Goal: Task Accomplishment & Management: Complete application form

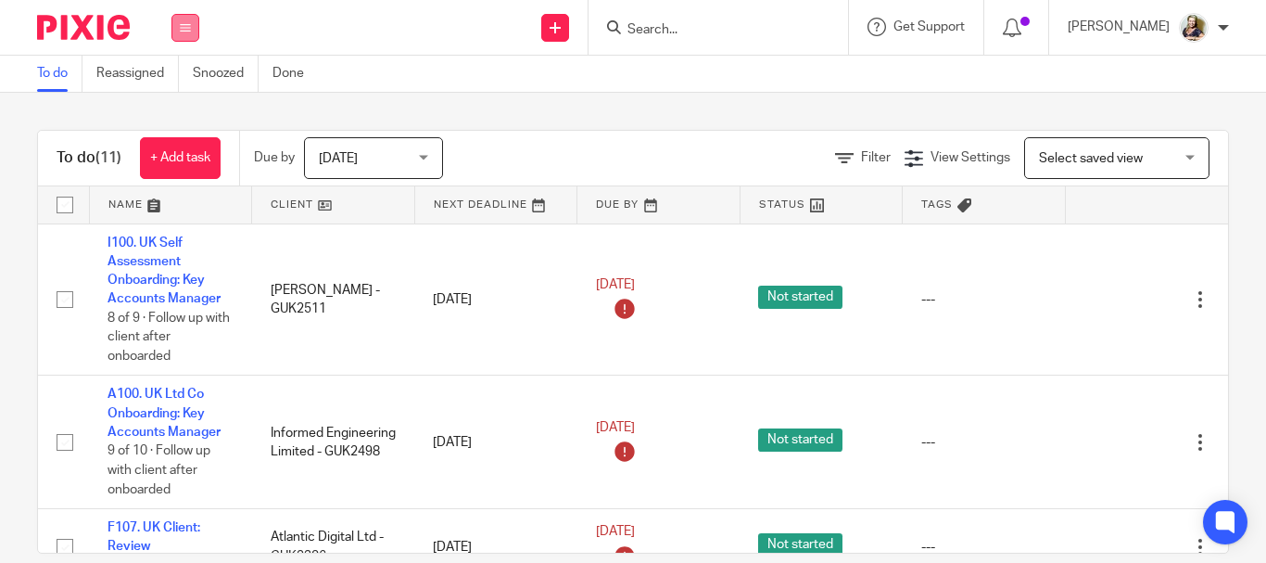
click at [183, 27] on icon at bounding box center [185, 27] width 11 height 11
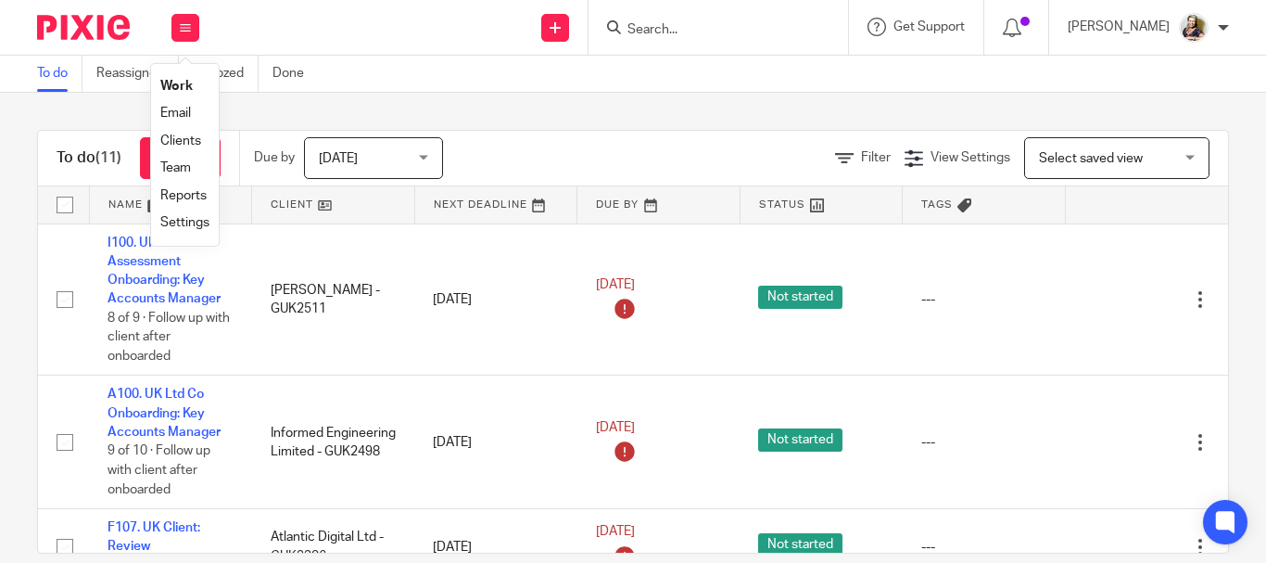
click at [196, 136] on link "Clients" at bounding box center [180, 140] width 41 height 13
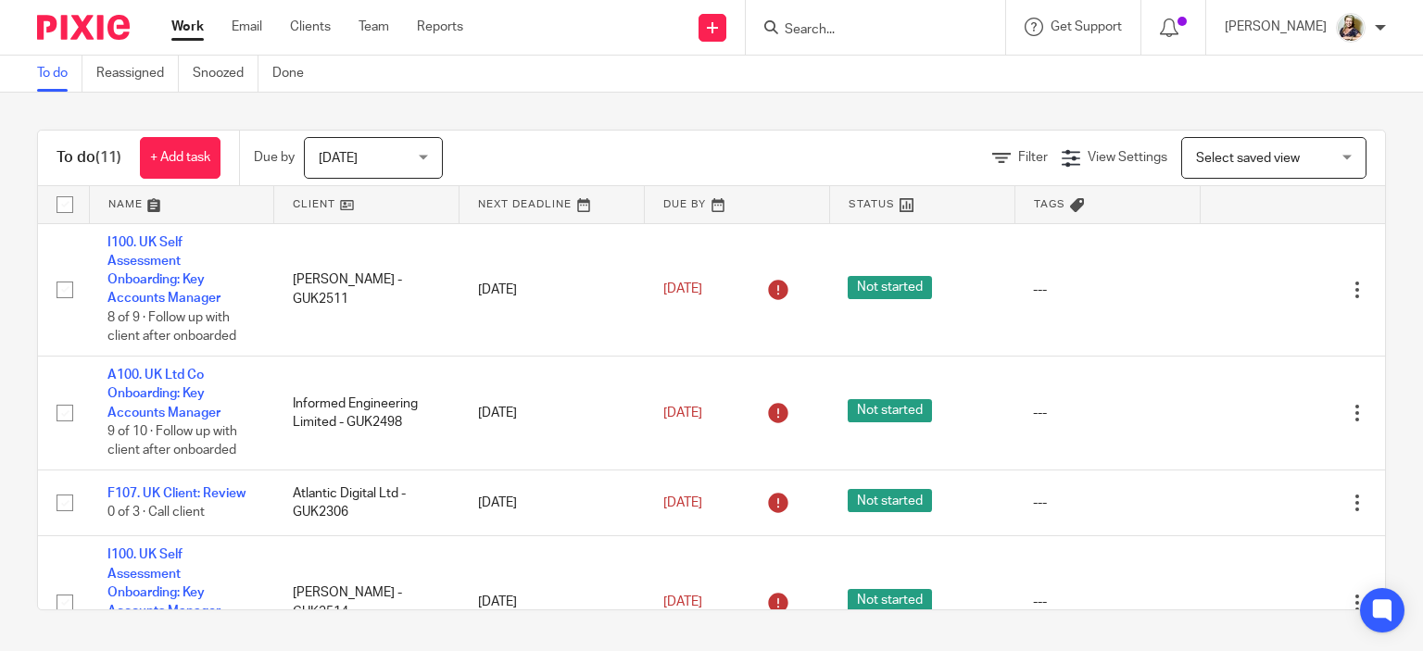
click at [823, 29] on input "Search" at bounding box center [866, 30] width 167 height 17
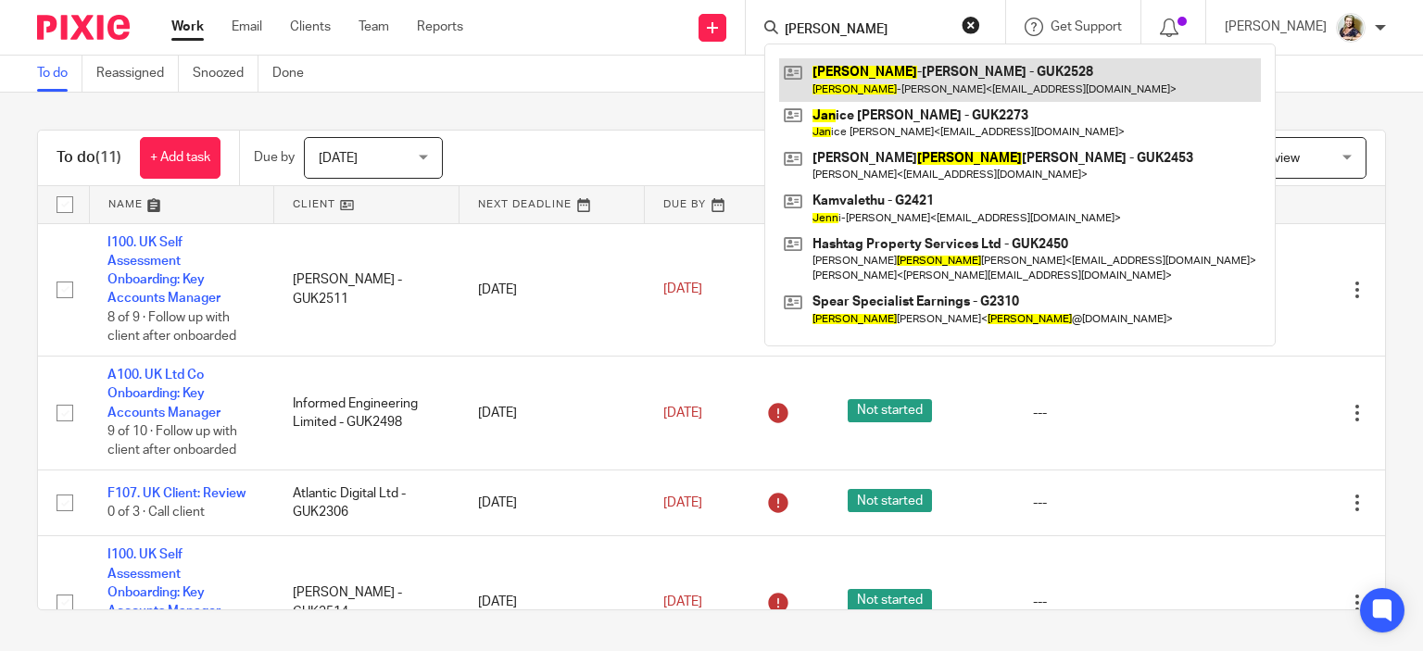
type input "Jean"
click at [859, 77] on link at bounding box center [1020, 79] width 482 height 43
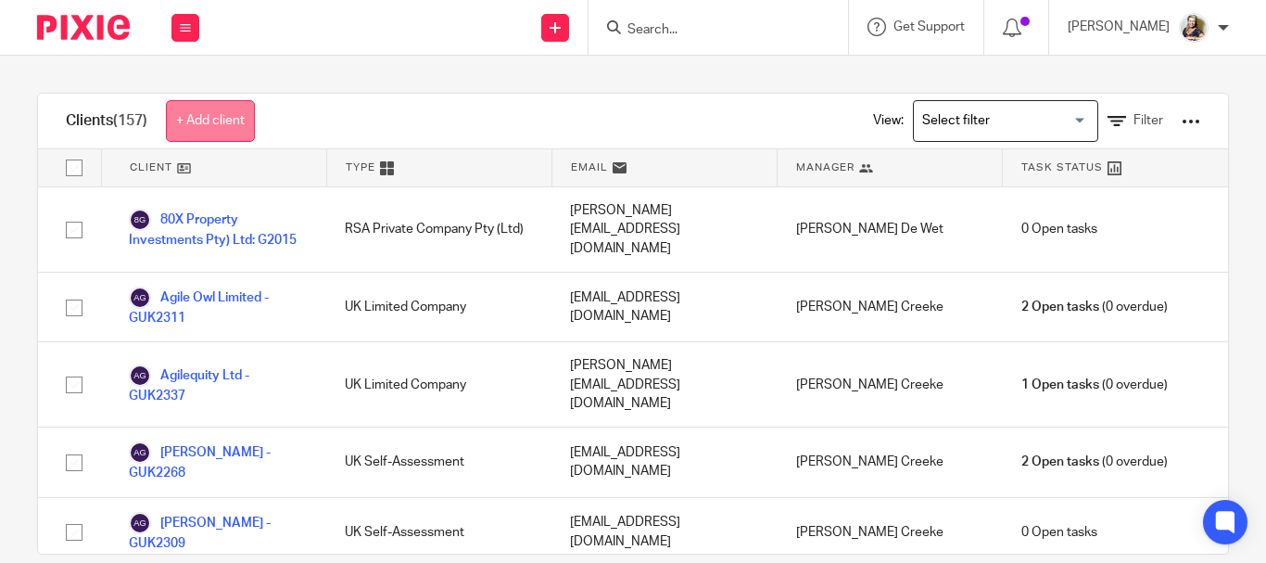
click at [227, 123] on link "+ Add client" at bounding box center [210, 121] width 89 height 42
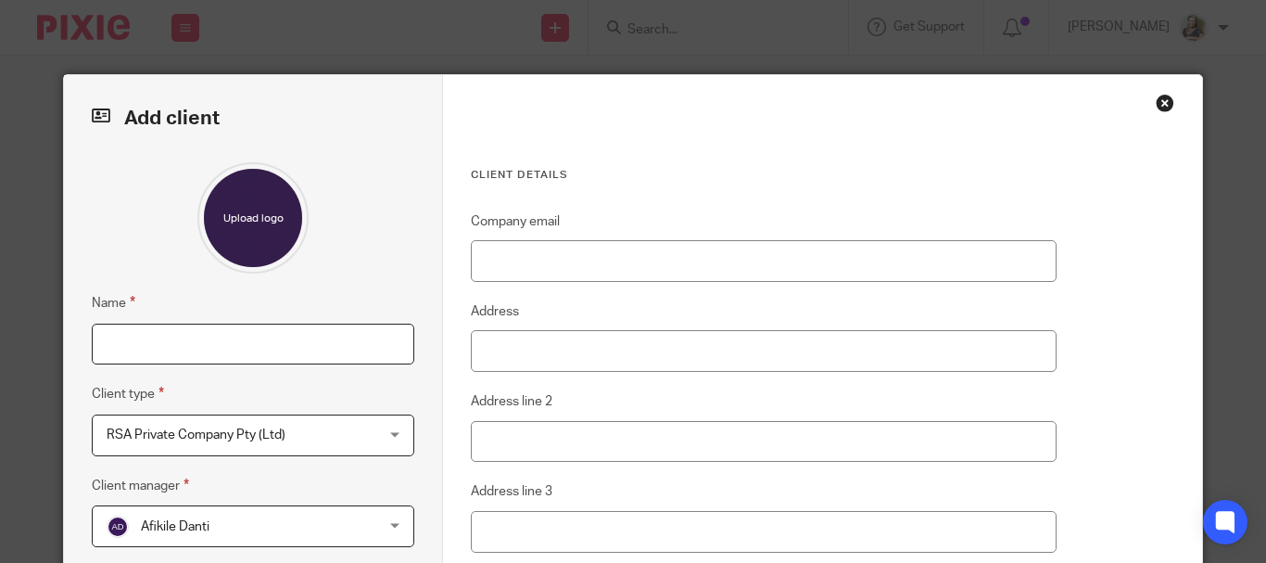
click at [279, 339] on input "Name" at bounding box center [253, 344] width 322 height 42
type input "[PERSON_NAME] - GUK2528"
click at [247, 427] on span "RSA Private Company Pty (Ltd)" at bounding box center [230, 434] width 246 height 39
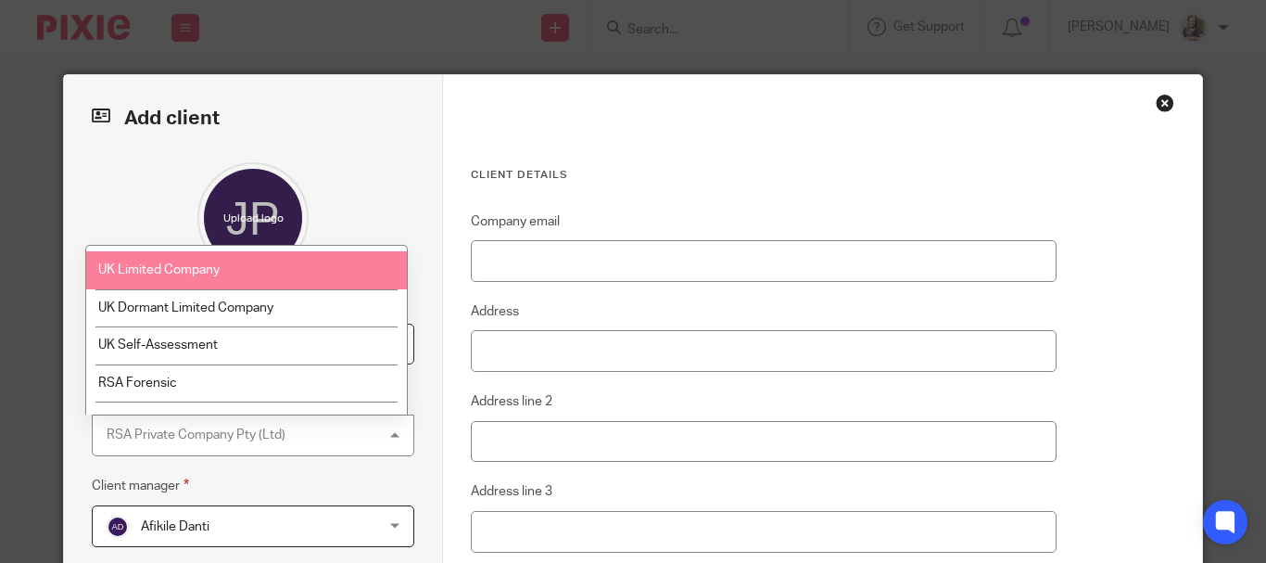
scroll to position [170, 0]
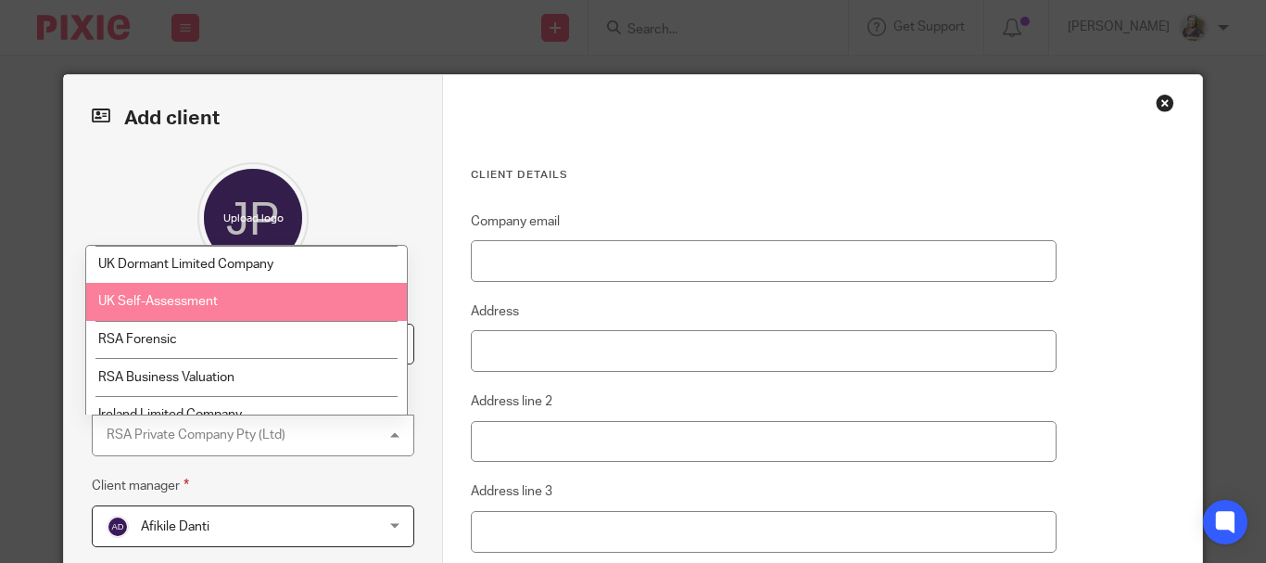
click at [233, 284] on li "UK Self-Assessment" at bounding box center [246, 302] width 321 height 38
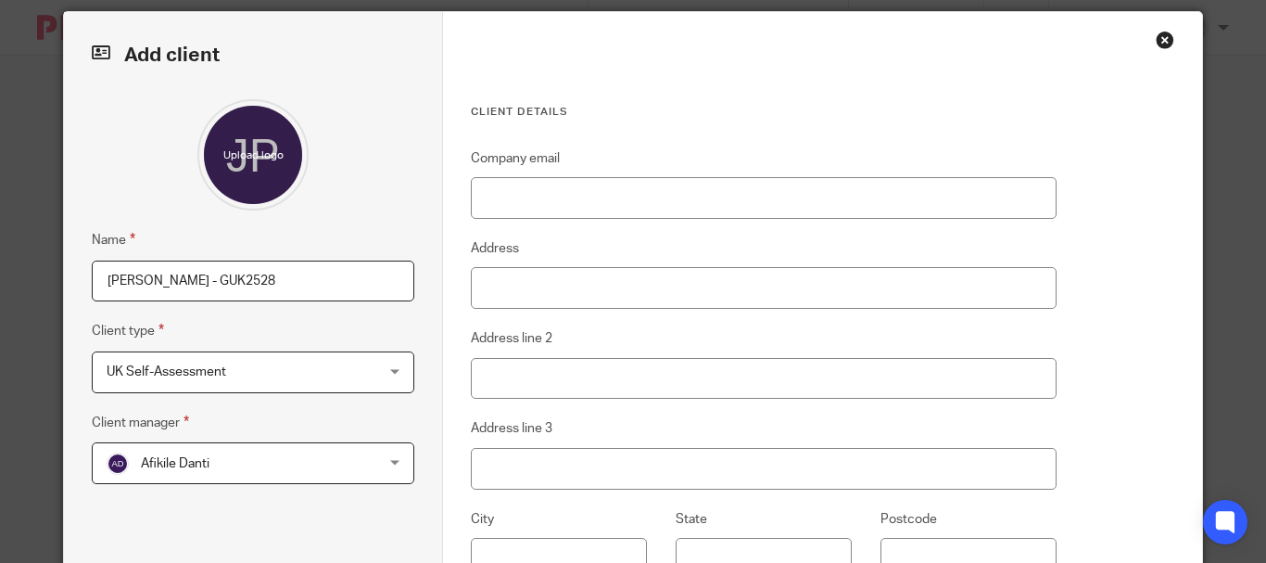
scroll to position [93, 0]
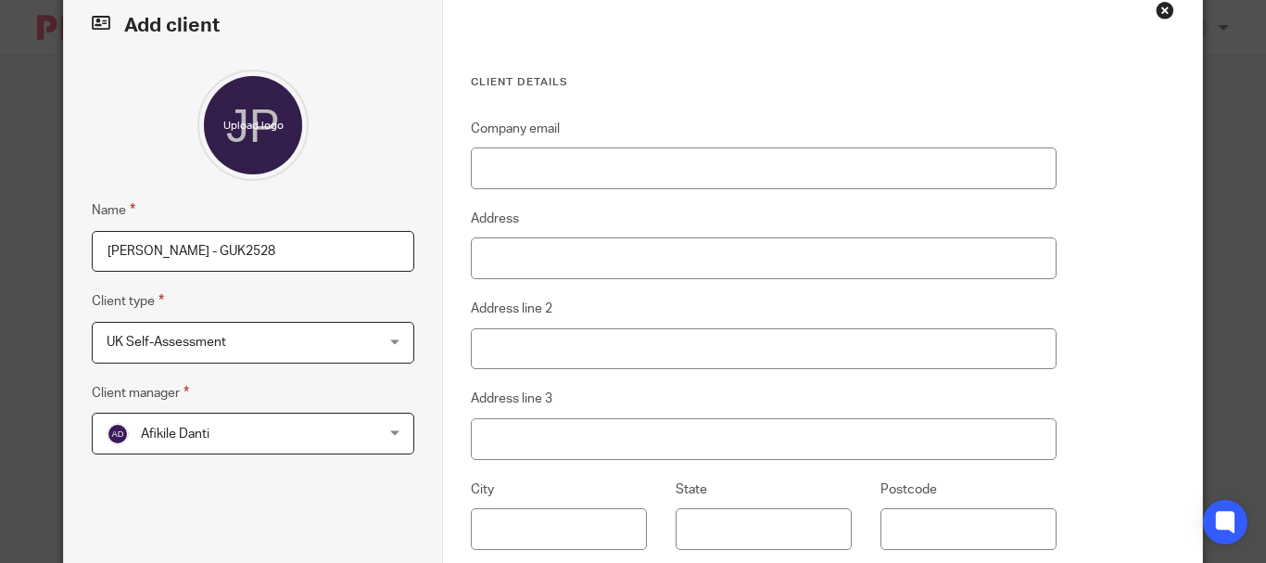
click at [184, 432] on span "Afikile Danti" at bounding box center [175, 433] width 69 height 13
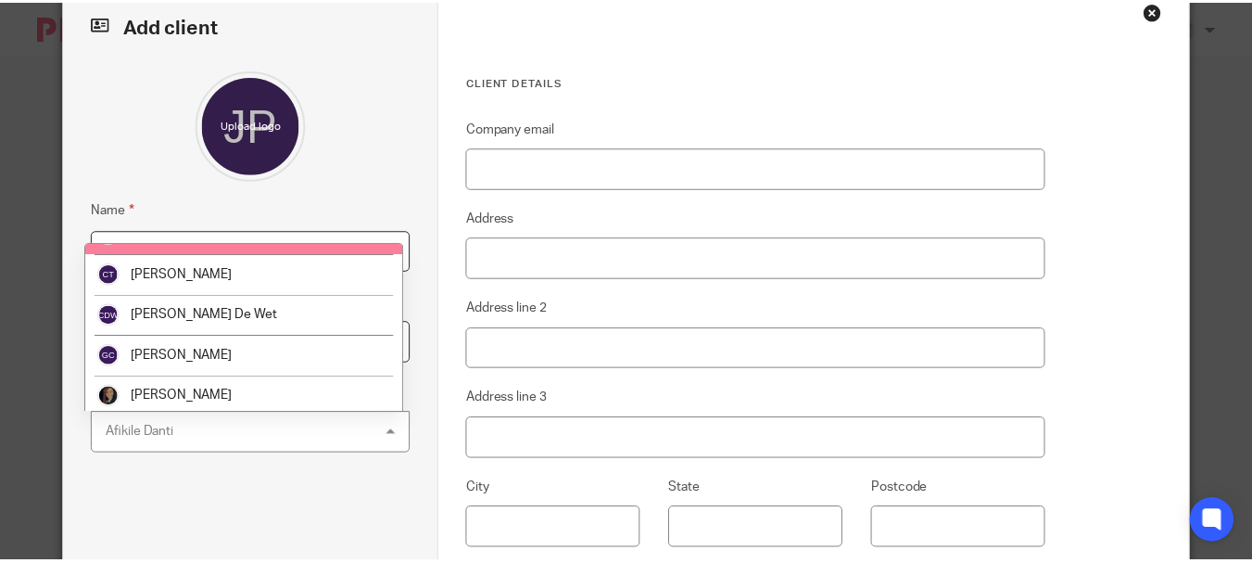
scroll to position [185, 0]
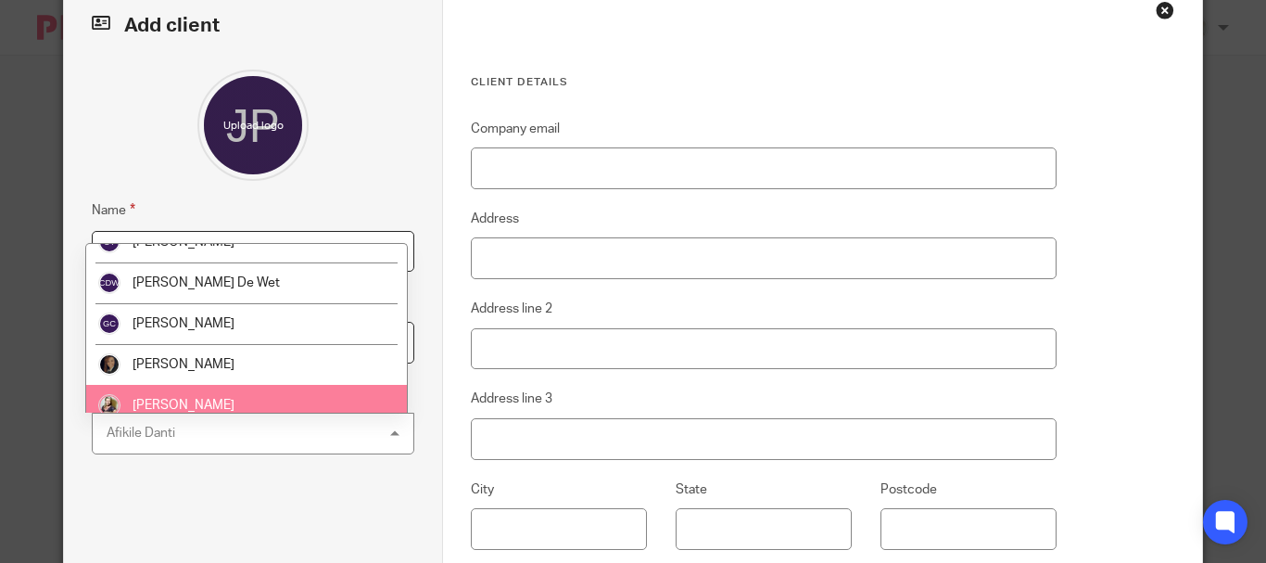
click at [175, 398] on span "[PERSON_NAME]" at bounding box center [184, 404] width 102 height 13
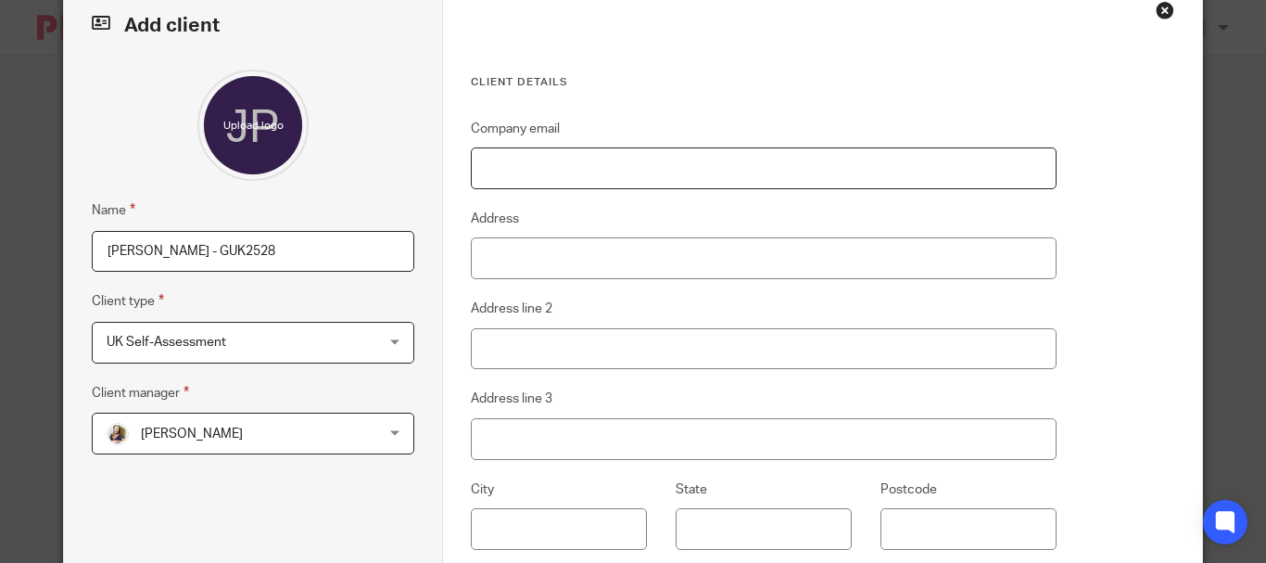
click at [508, 164] on input "Company email" at bounding box center [764, 168] width 586 height 42
click at [587, 164] on input "Company email" at bounding box center [764, 168] width 586 height 42
paste input "jprenouprez@gmail.com"
type input "jprenouprez@gmail.com"
click at [512, 251] on input "Address" at bounding box center [764, 258] width 586 height 42
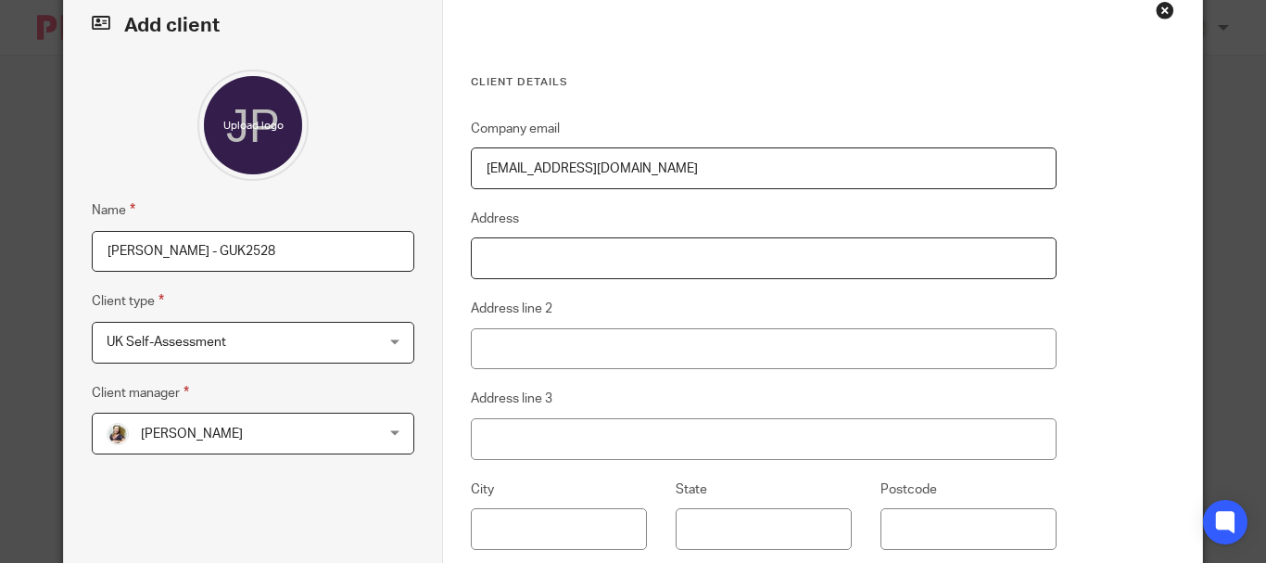
click at [534, 258] on input "Address" at bounding box center [764, 258] width 586 height 42
type input "3 Cage Close"
type input "Lychpit"
type input "Basingstoke"
type input "Hampshire"
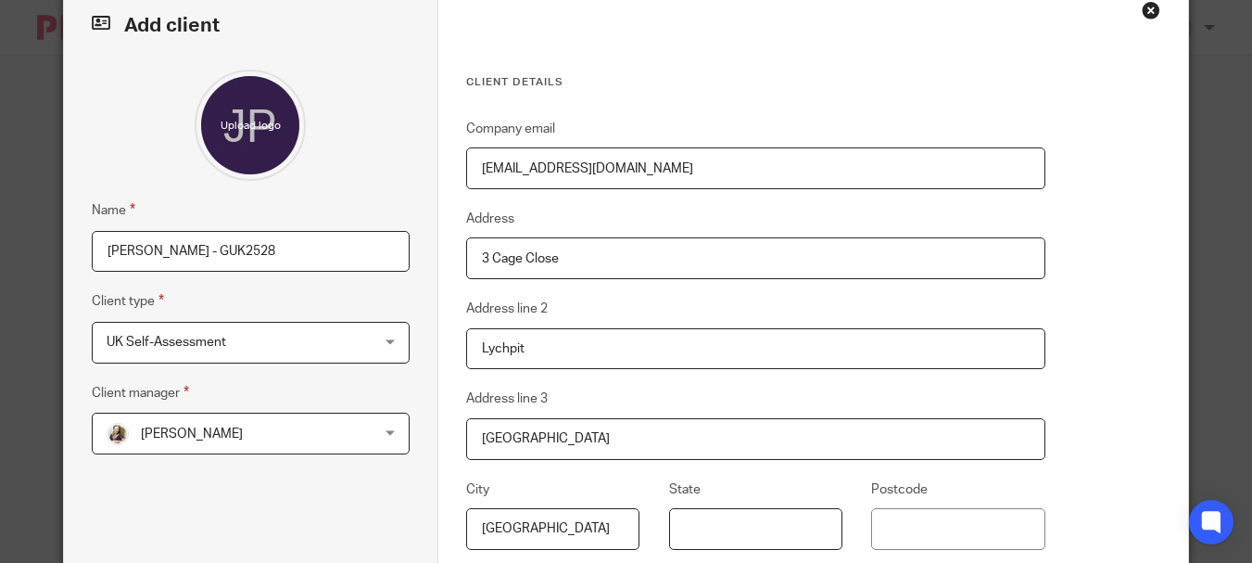
click at [726, 532] on input "State" at bounding box center [755, 529] width 173 height 42
type input "United Kingdom"
drag, startPoint x: 936, startPoint y: 530, endPoint x: 789, endPoint y: 529, distance: 147.3
click at [936, 530] on input "Postcode" at bounding box center [957, 529] width 173 height 42
click at [917, 523] on input "Postcode" at bounding box center [957, 529] width 173 height 42
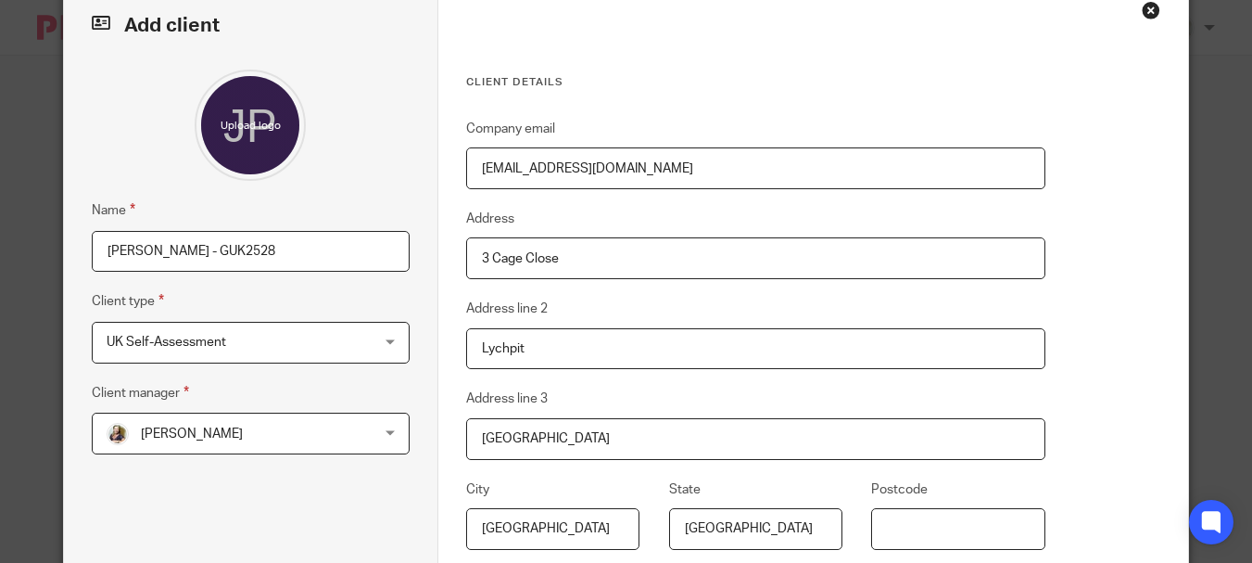
paste input "RG24 8SE"
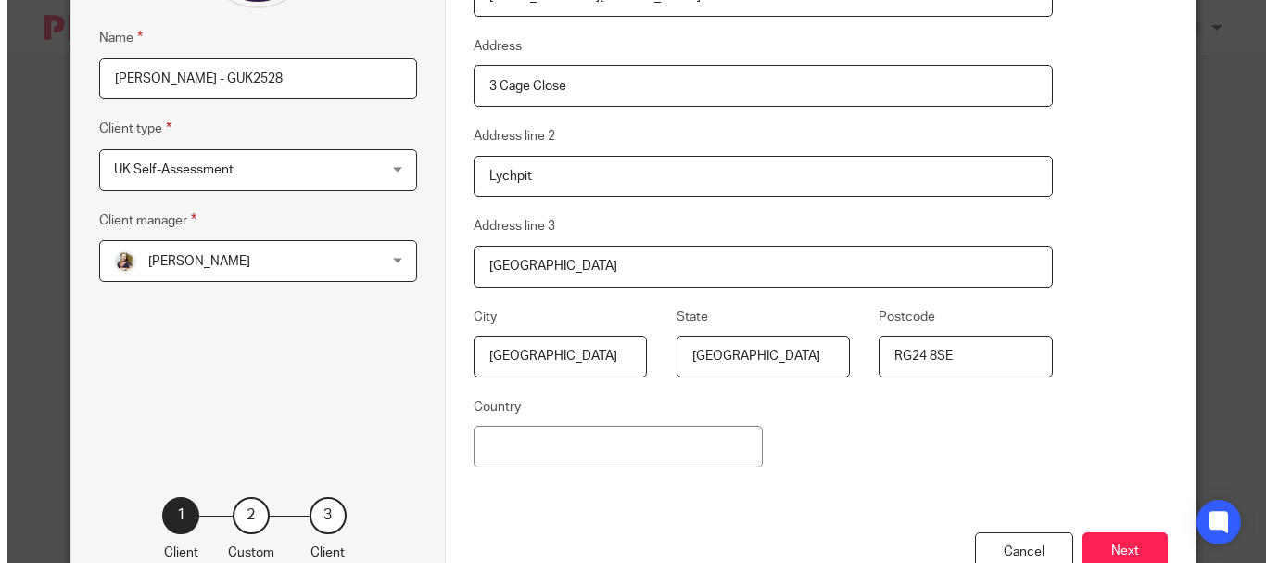
scroll to position [278, 0]
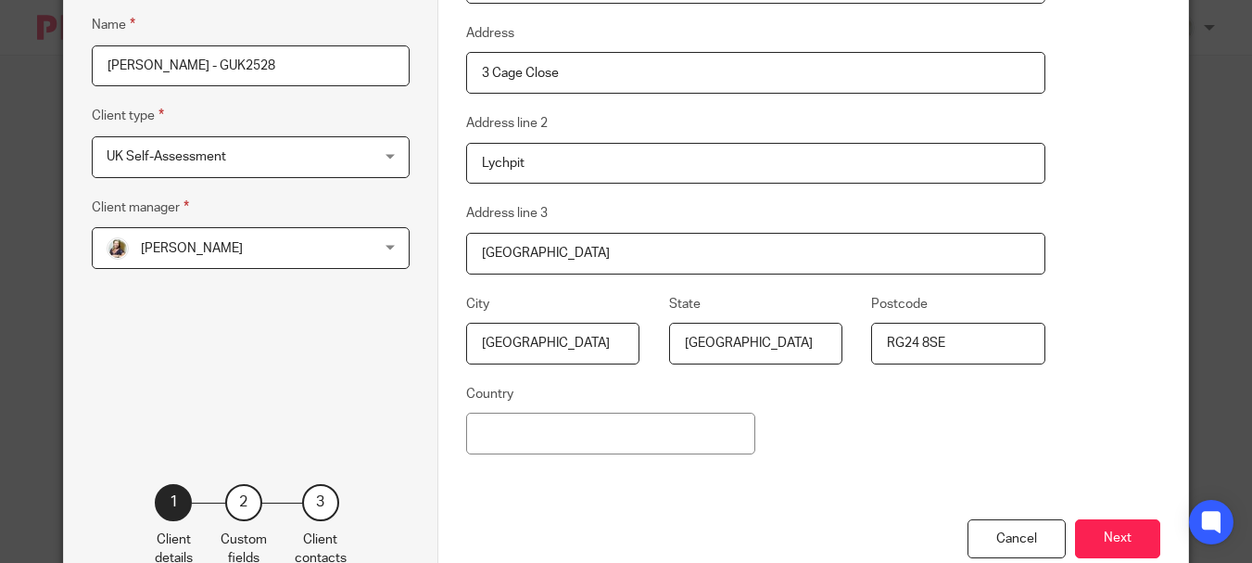
type input "RG24 8SE"
click at [511, 433] on input "Country" at bounding box center [617, 433] width 293 height 42
type input "England"
click at [1116, 536] on button "Next" at bounding box center [1131, 539] width 85 height 40
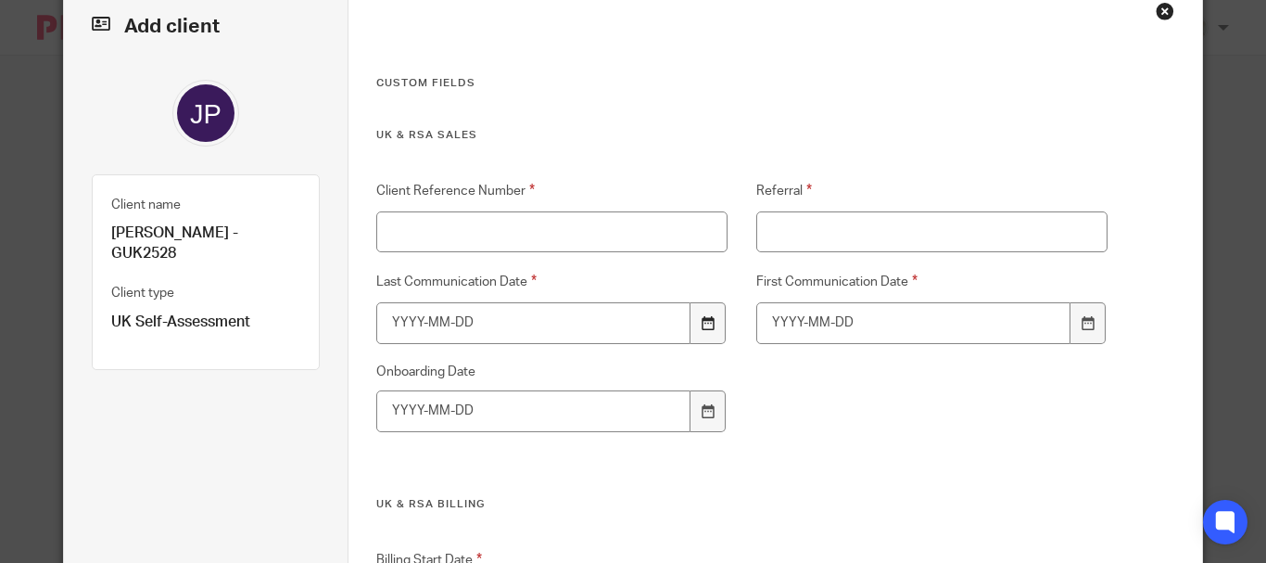
scroll to position [0, 0]
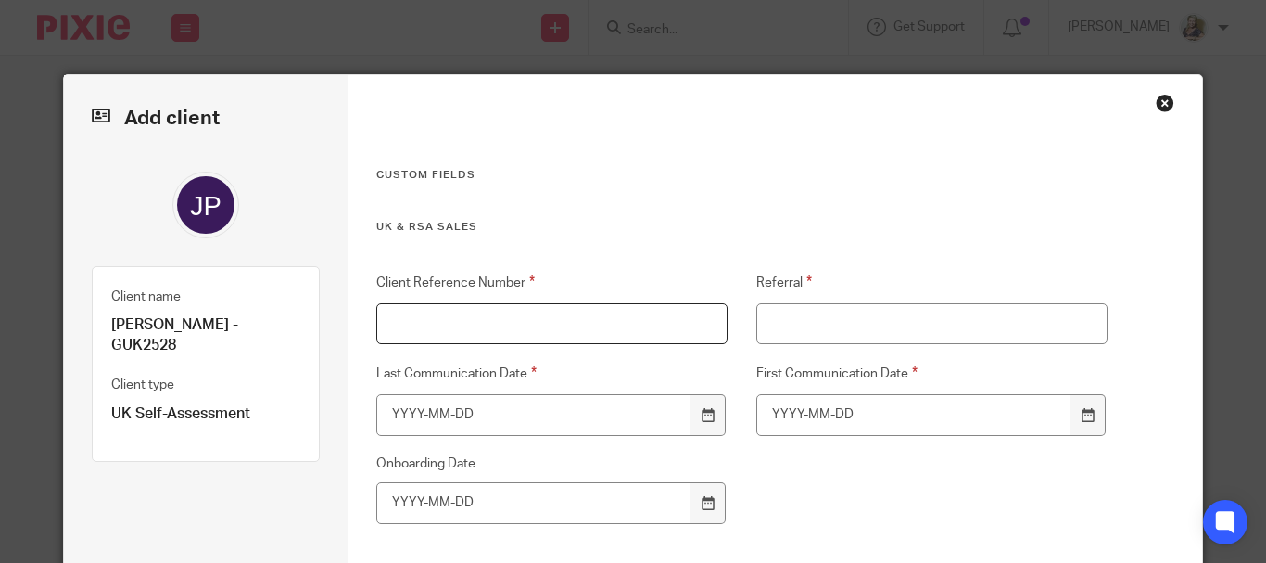
click at [439, 319] on input "Client Reference Number" at bounding box center [551, 324] width 351 height 42
type input "GUK2528"
click at [804, 330] on input "Referral" at bounding box center [931, 324] width 351 height 42
click at [787, 315] on input "Referral" at bounding box center [931, 324] width 351 height 42
type input "Marelize Bott"
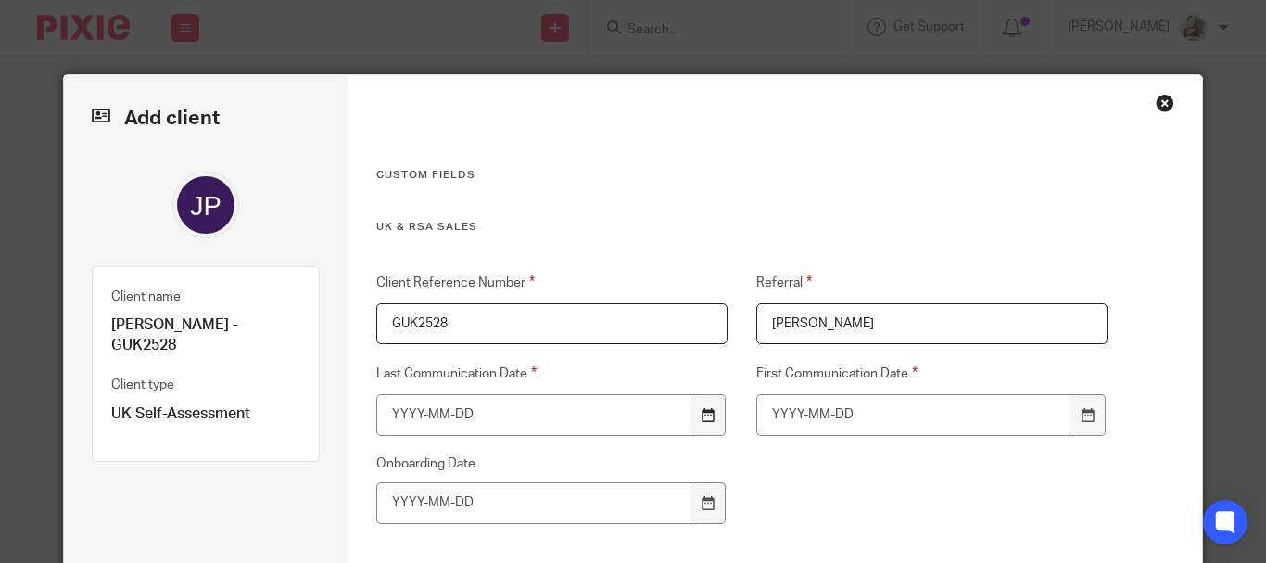
click at [705, 414] on icon at bounding box center [708, 415] width 14 height 14
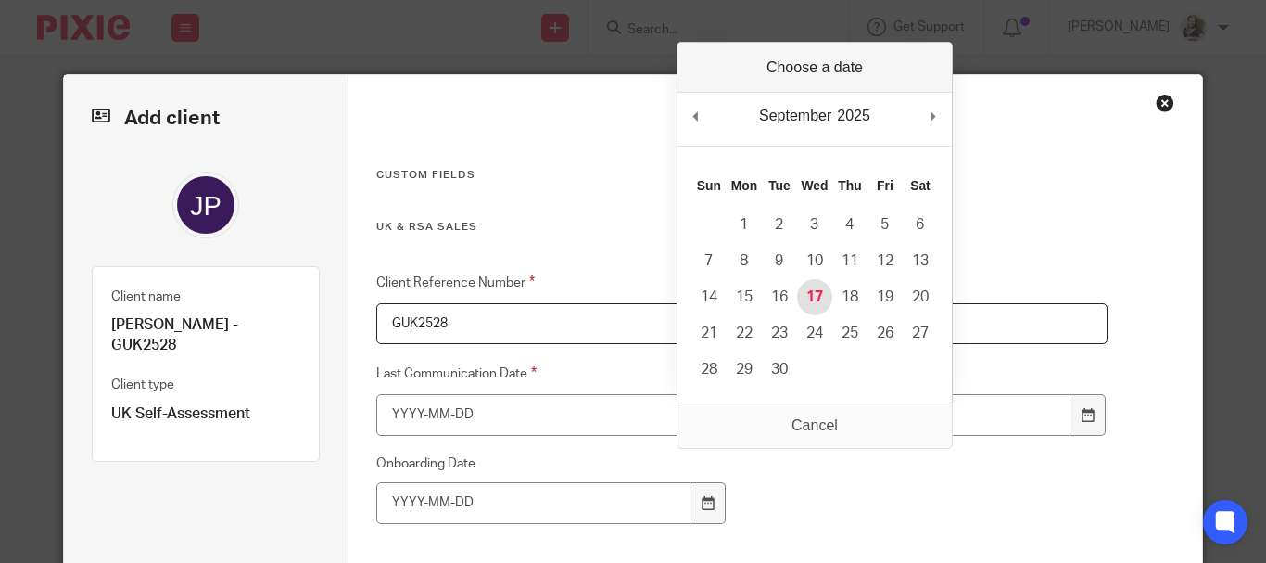
type input "2025-09-17"
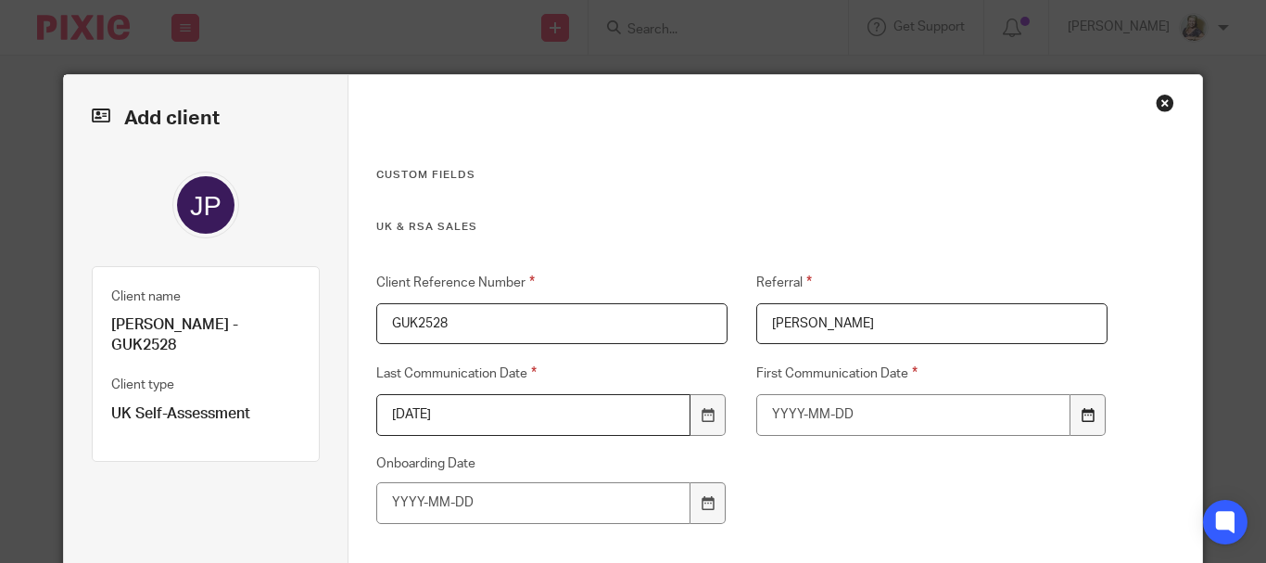
click at [1081, 418] on icon at bounding box center [1088, 415] width 14 height 14
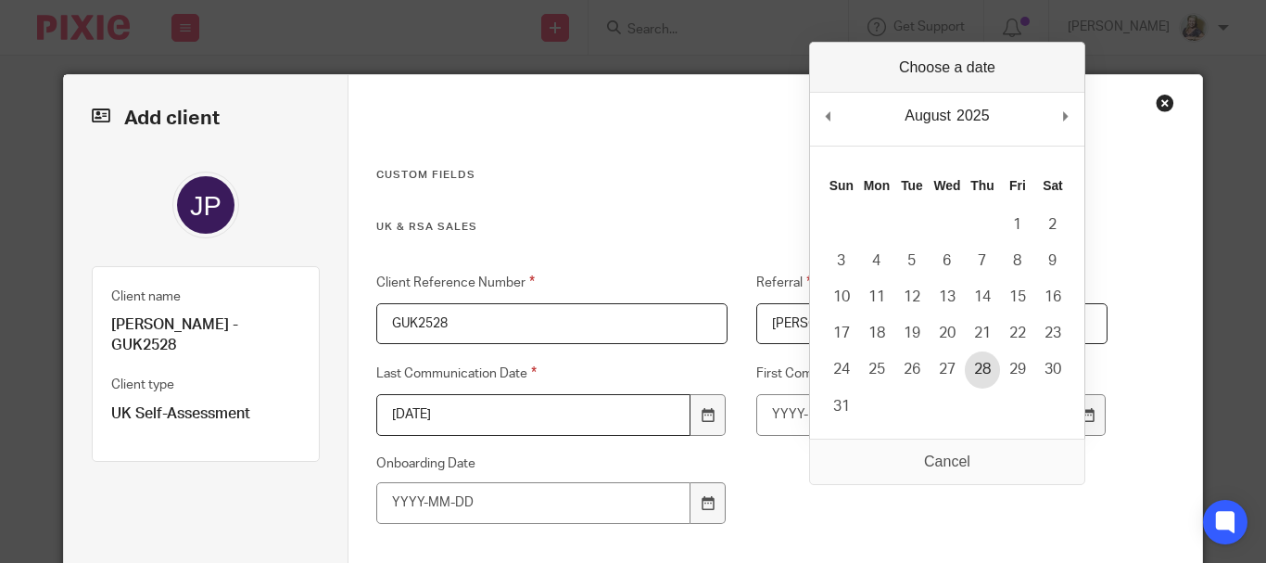
type input "2025-08-28"
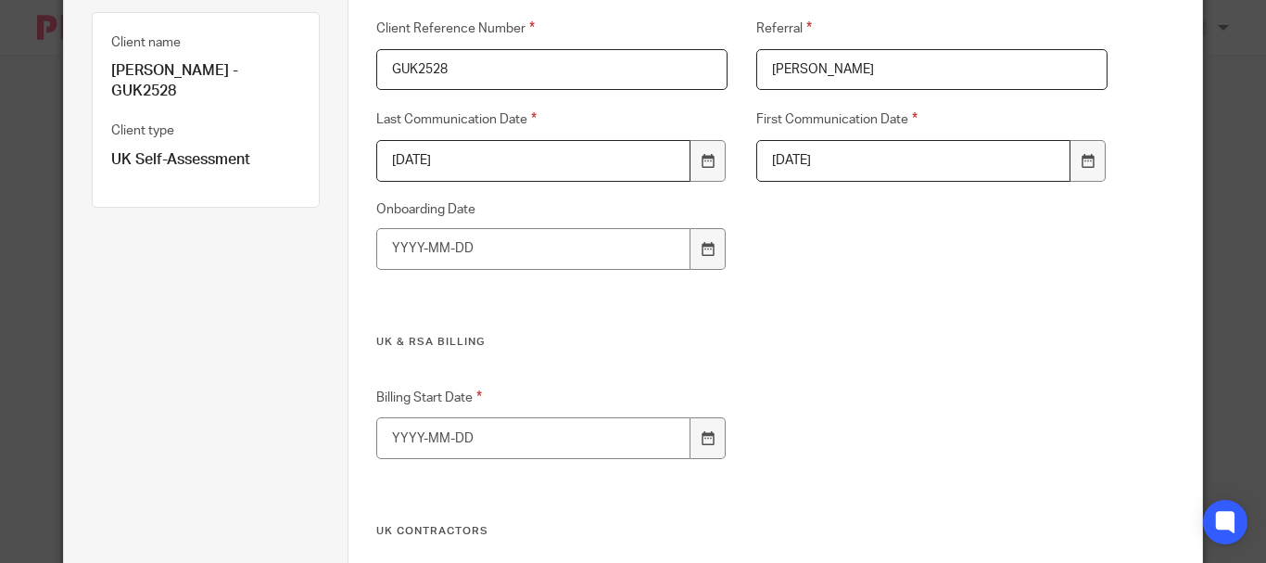
scroll to position [371, 0]
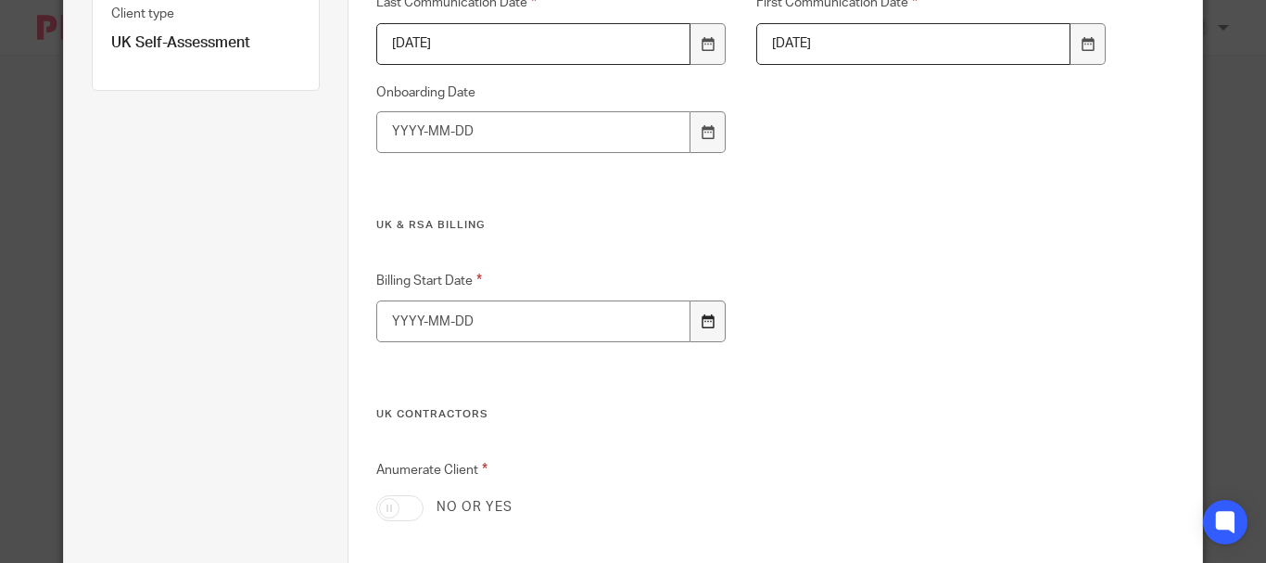
click at [705, 325] on icon at bounding box center [708, 321] width 14 height 14
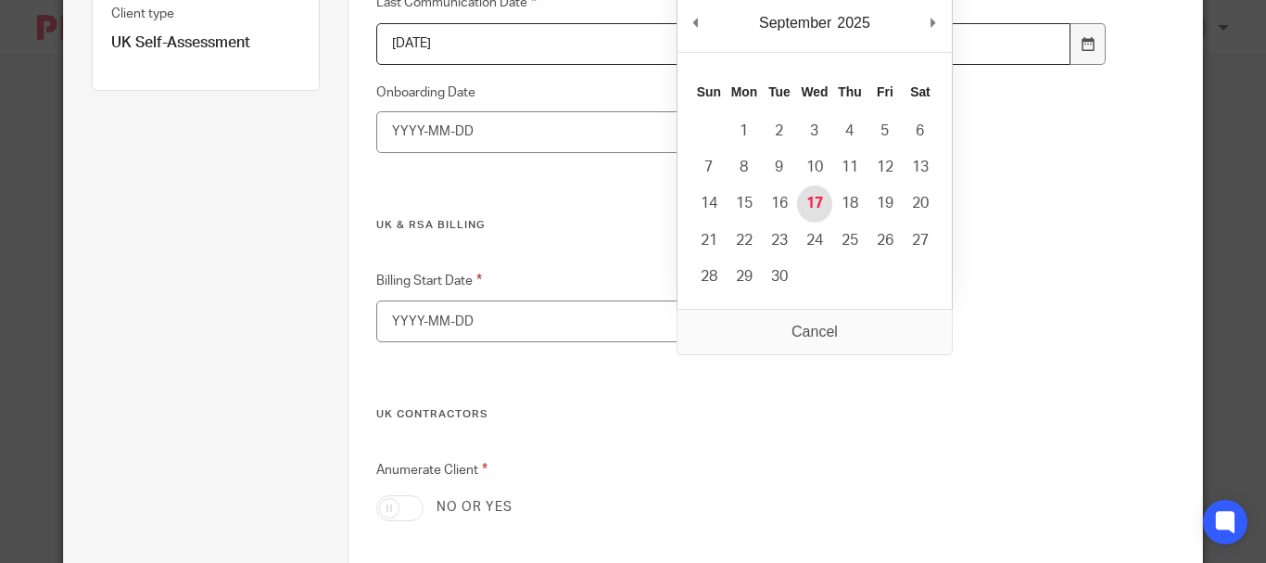
type input "2025-09-17"
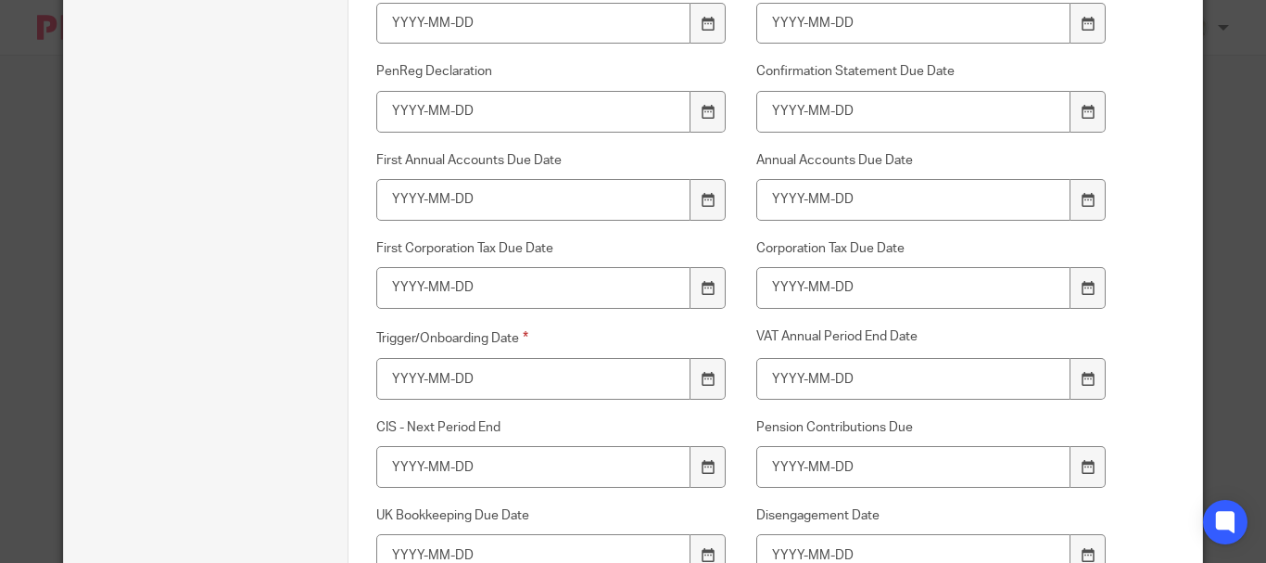
scroll to position [2965, 0]
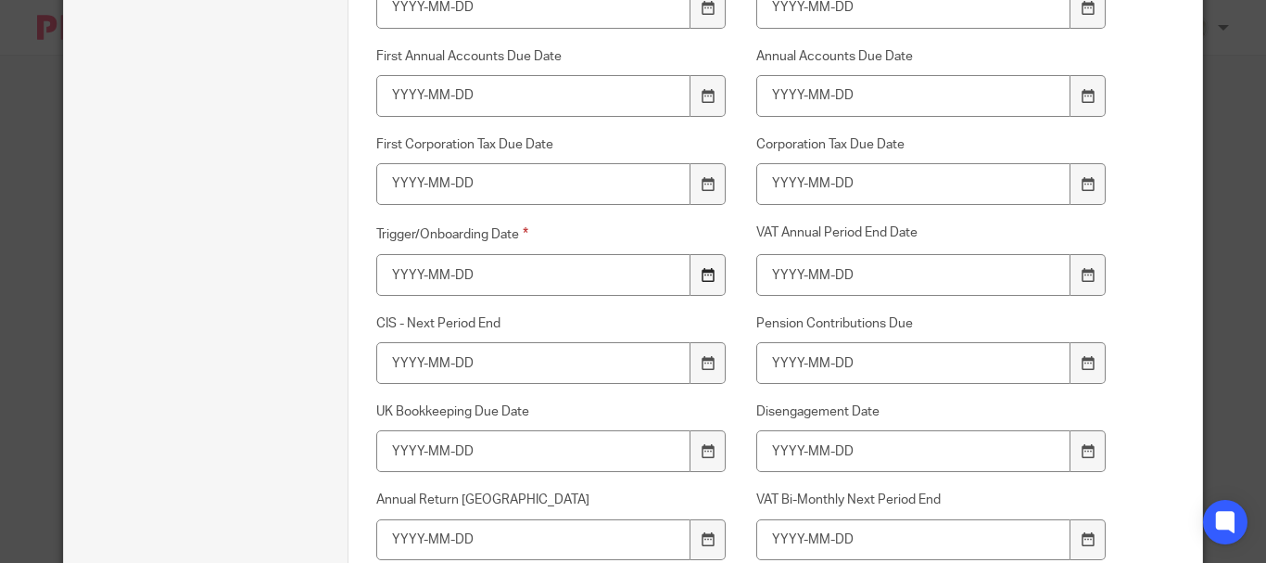
click at [707, 283] on div at bounding box center [707, 275] width 35 height 42
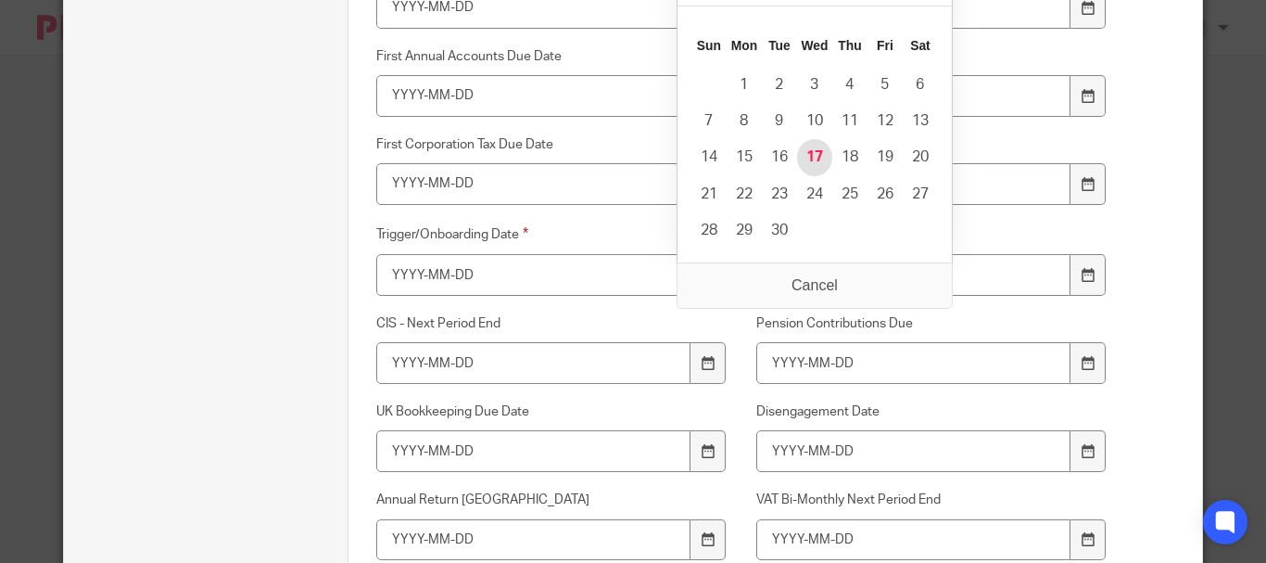
type input "2025-09-17"
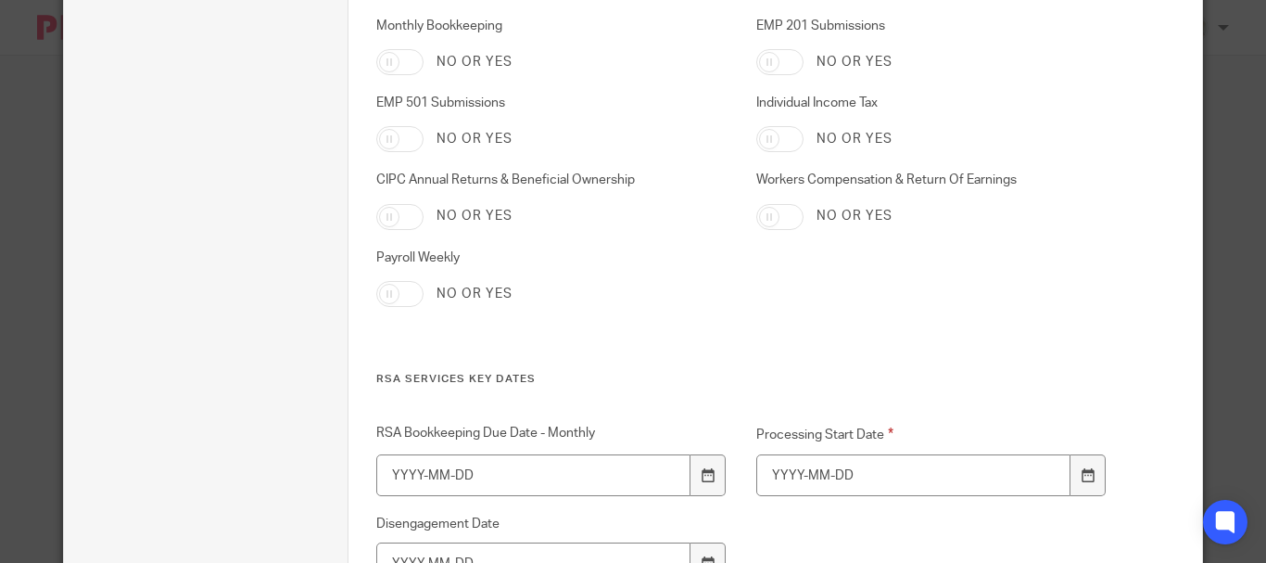
scroll to position [5931, 0]
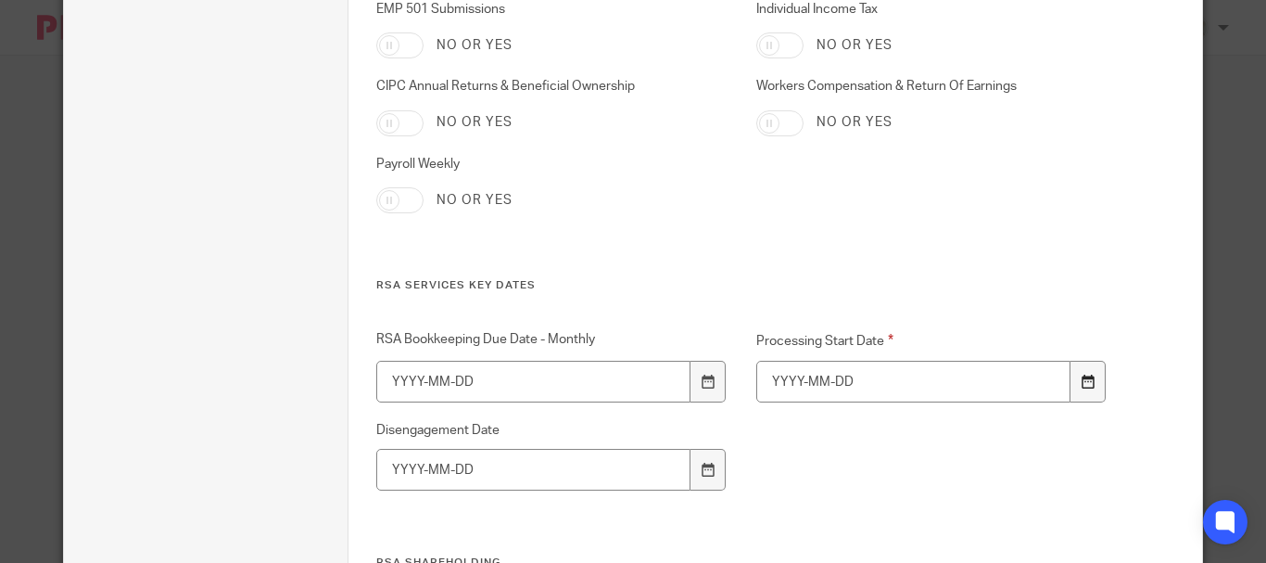
click at [1082, 384] on icon at bounding box center [1088, 381] width 14 height 14
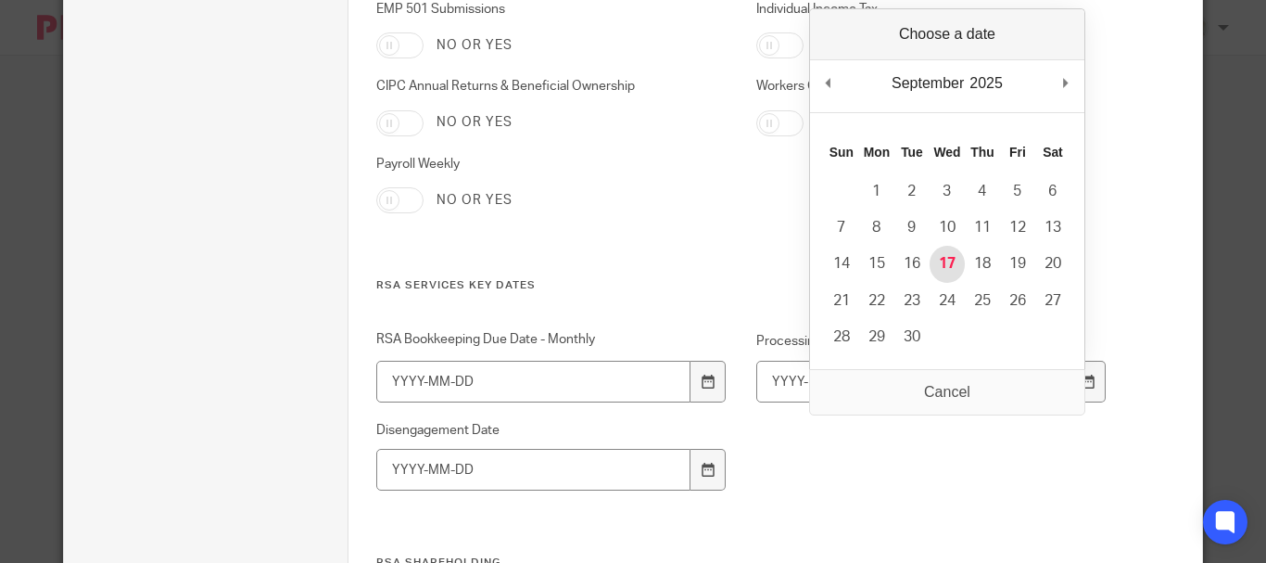
type input "2025-09-17"
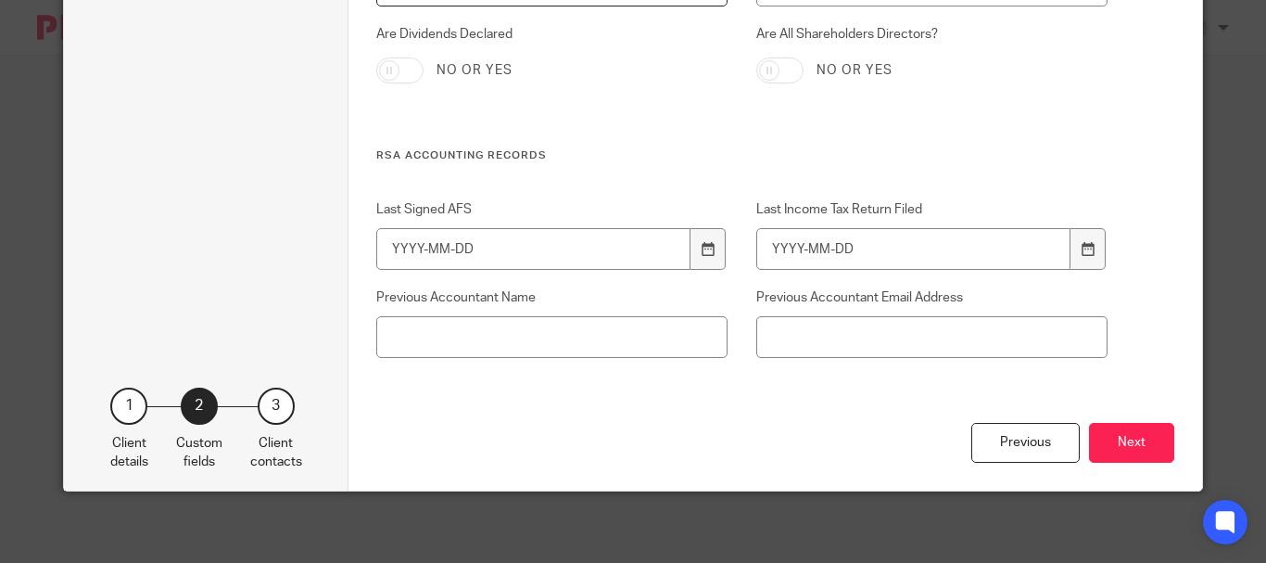
scroll to position [6693, 0]
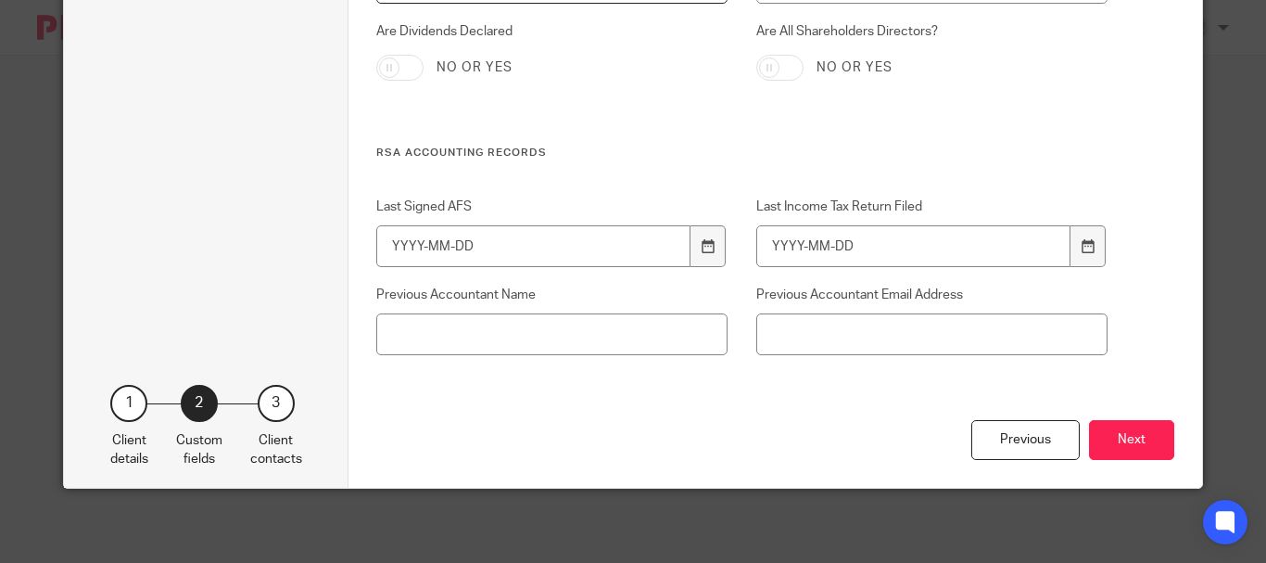
click at [1133, 434] on button "Next" at bounding box center [1131, 440] width 85 height 40
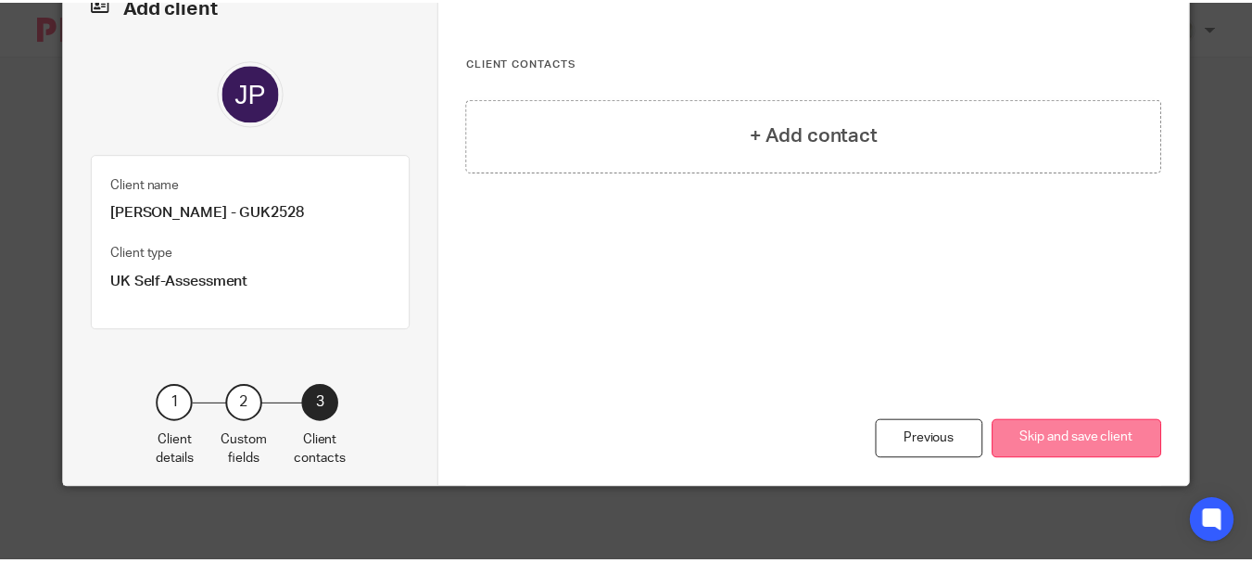
scroll to position [112, 0]
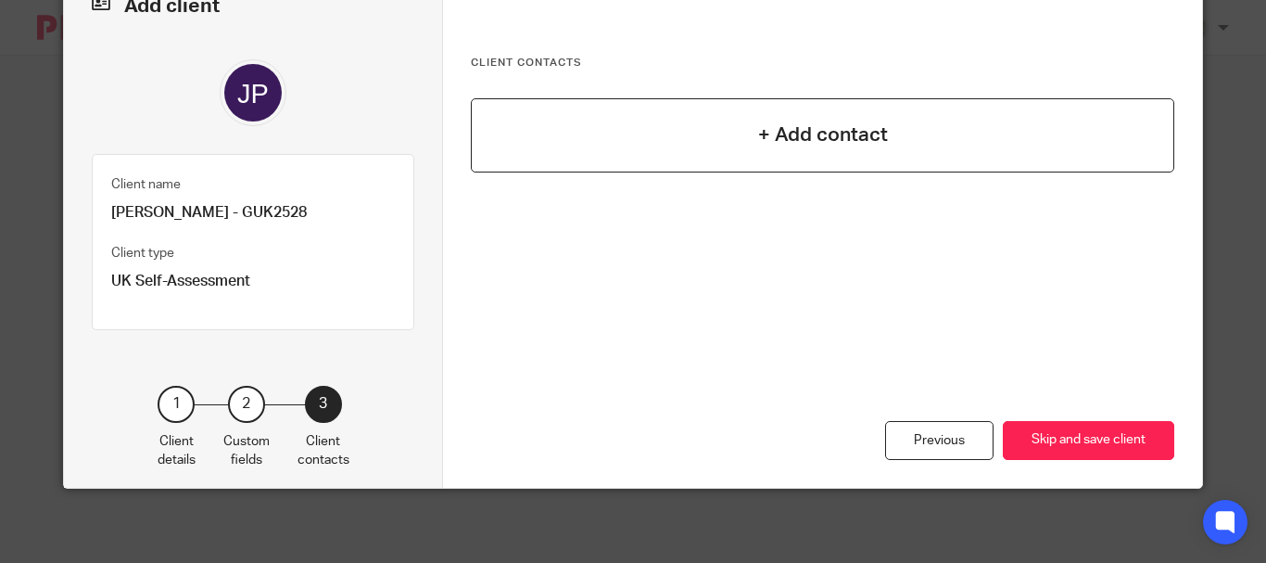
click at [815, 145] on h4 "+ Add contact" at bounding box center [823, 134] width 130 height 29
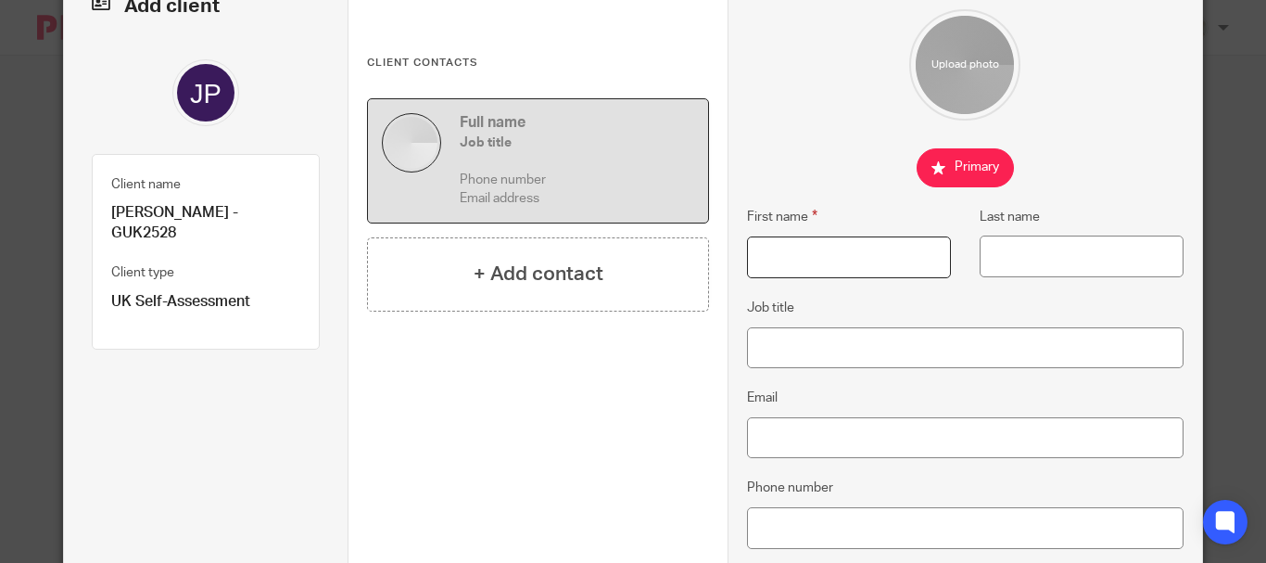
click at [804, 251] on input "First name" at bounding box center [849, 257] width 204 height 42
type input "Jean-Paul"
click at [1016, 254] on input "Last name" at bounding box center [1082, 256] width 204 height 42
type input "Renouprez"
click at [825, 356] on input "Job title" at bounding box center [965, 348] width 436 height 42
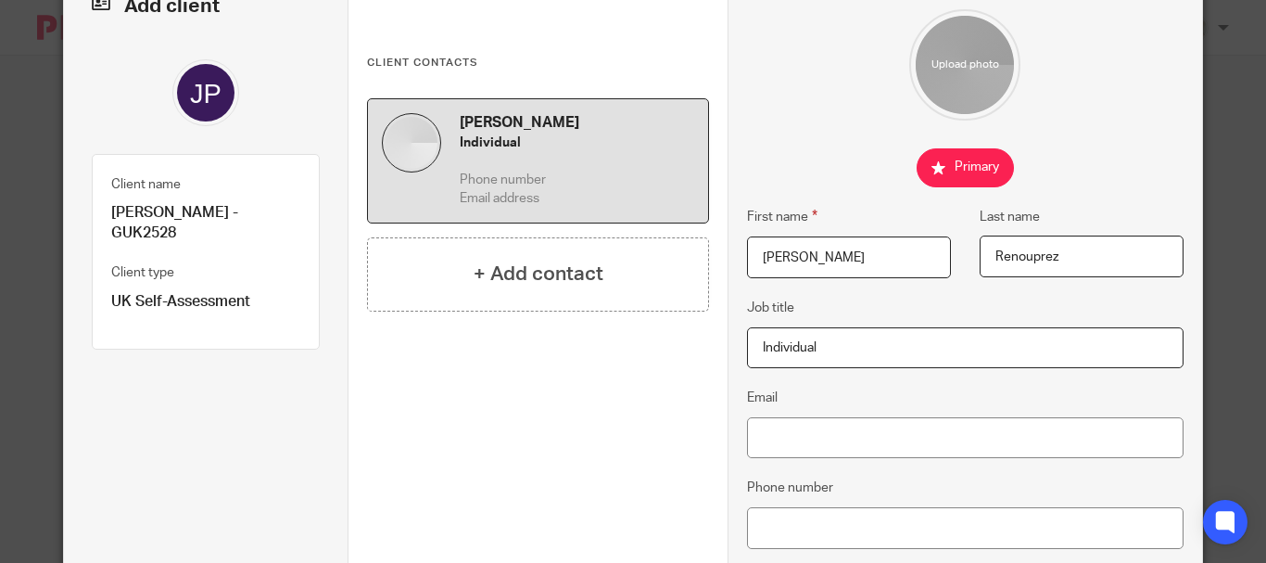
type input "Individual"
drag, startPoint x: 784, startPoint y: 432, endPoint x: 696, endPoint y: 440, distance: 88.4
click at [784, 432] on input "Email" at bounding box center [965, 438] width 436 height 42
click at [778, 440] on input "Email" at bounding box center [965, 438] width 436 height 42
paste input "jprenouprez@gmail.com"
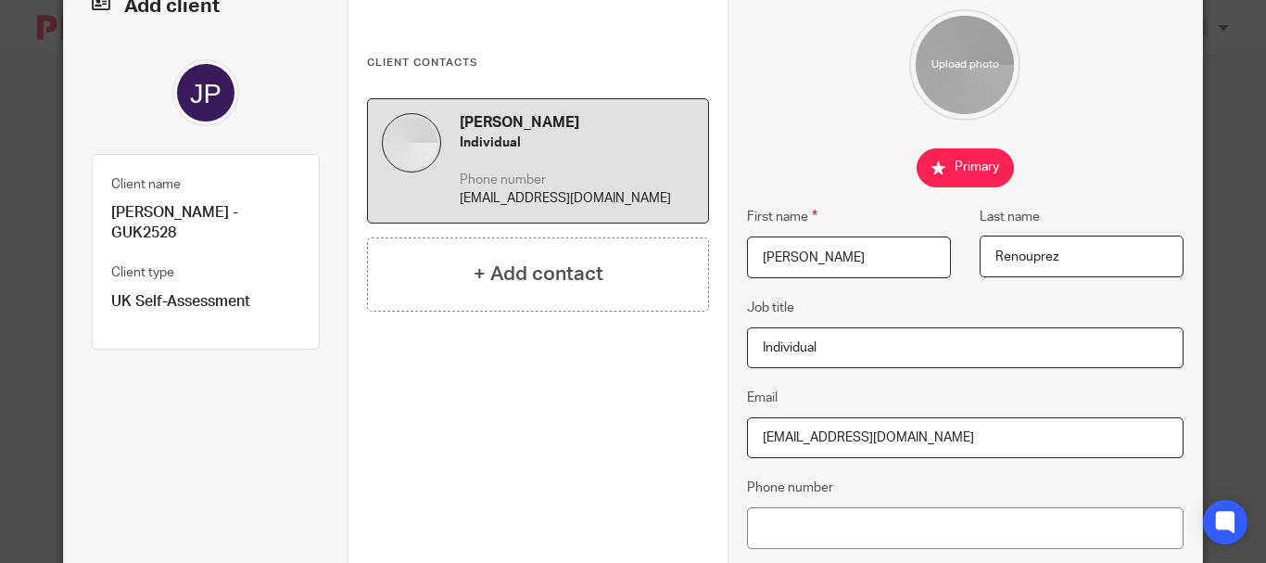
type input "jprenouprez@gmail.com"
click at [807, 522] on input "Phone number" at bounding box center [965, 528] width 436 height 42
paste input "+44 787 940 2299"
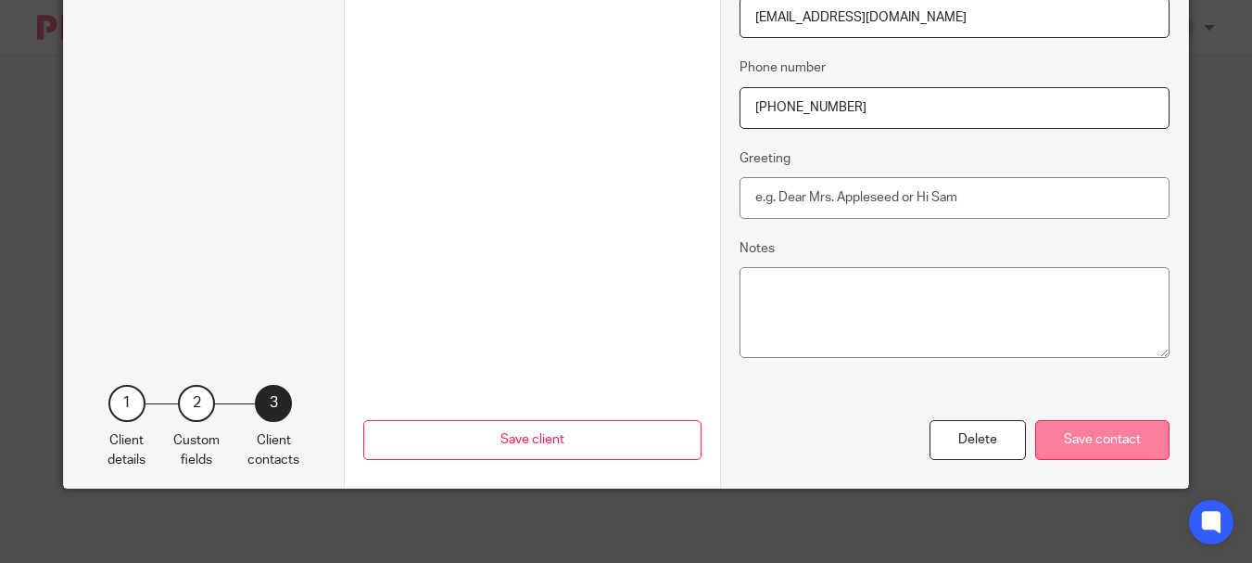
type input "+44 787 940 2299"
click at [1109, 445] on div "Save contact" at bounding box center [1102, 440] width 134 height 40
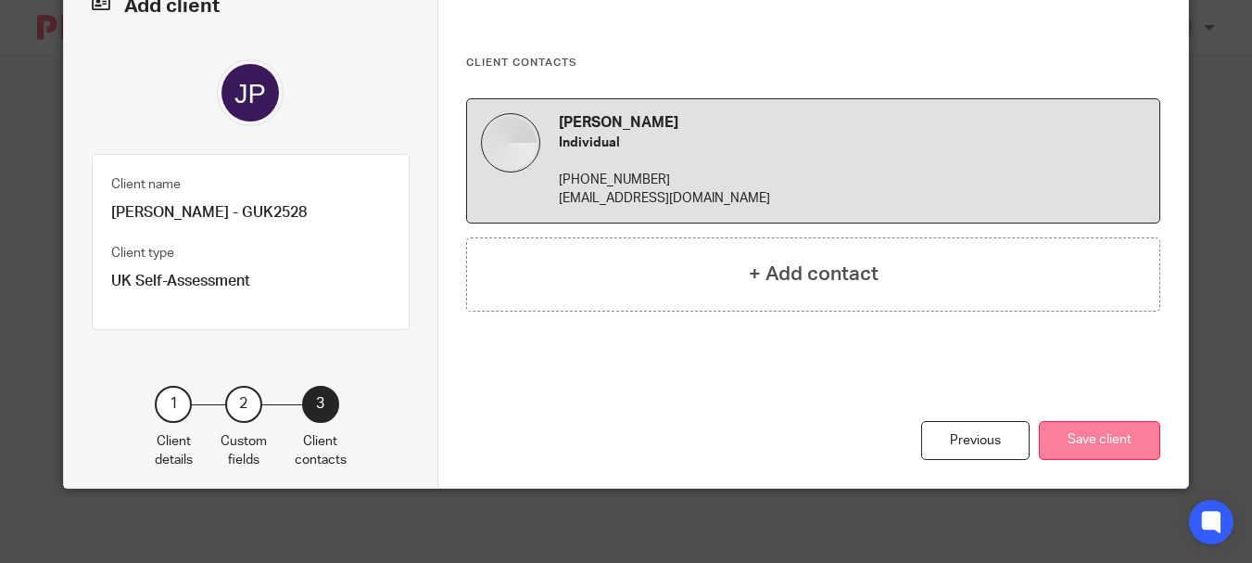
click at [1121, 438] on button "Save client" at bounding box center [1099, 441] width 121 height 40
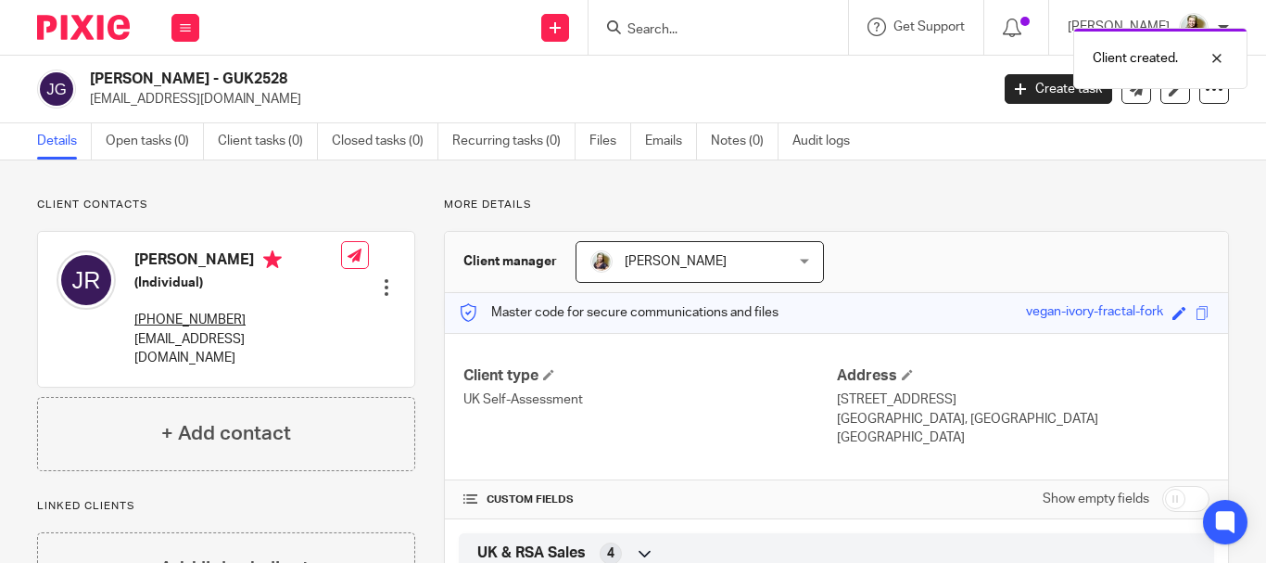
click at [1044, 84] on div "Client created." at bounding box center [940, 54] width 614 height 70
click at [1032, 92] on link "Create task" at bounding box center [1058, 89] width 107 height 30
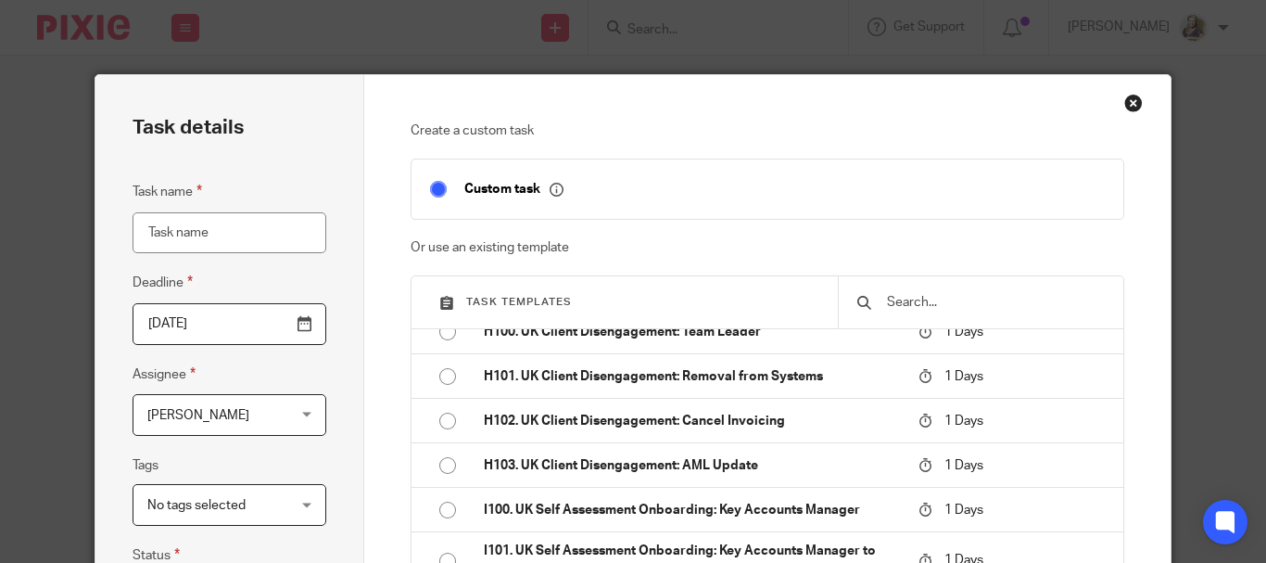
scroll to position [1853, 0]
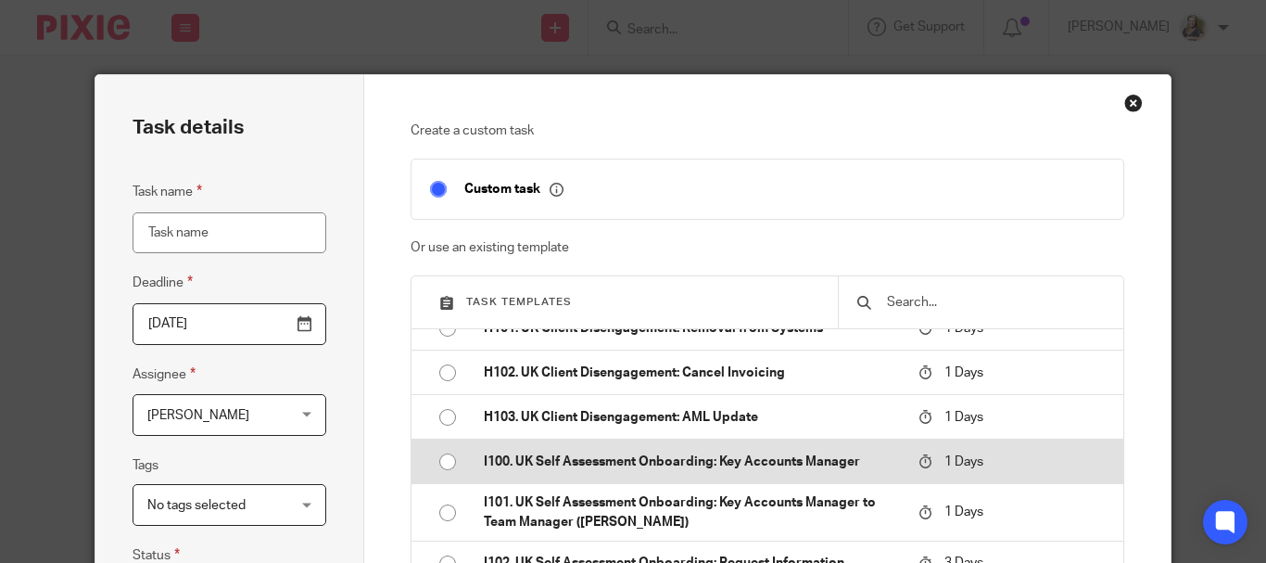
click at [573, 471] on p "I100. UK Self Assessment Onboarding: Key Accounts Manager" at bounding box center [692, 461] width 416 height 19
type input "2025-09-18"
type input "I100. UK Self Assessment Onboarding: Key Accounts Manager"
checkbox input "false"
radio input "true"
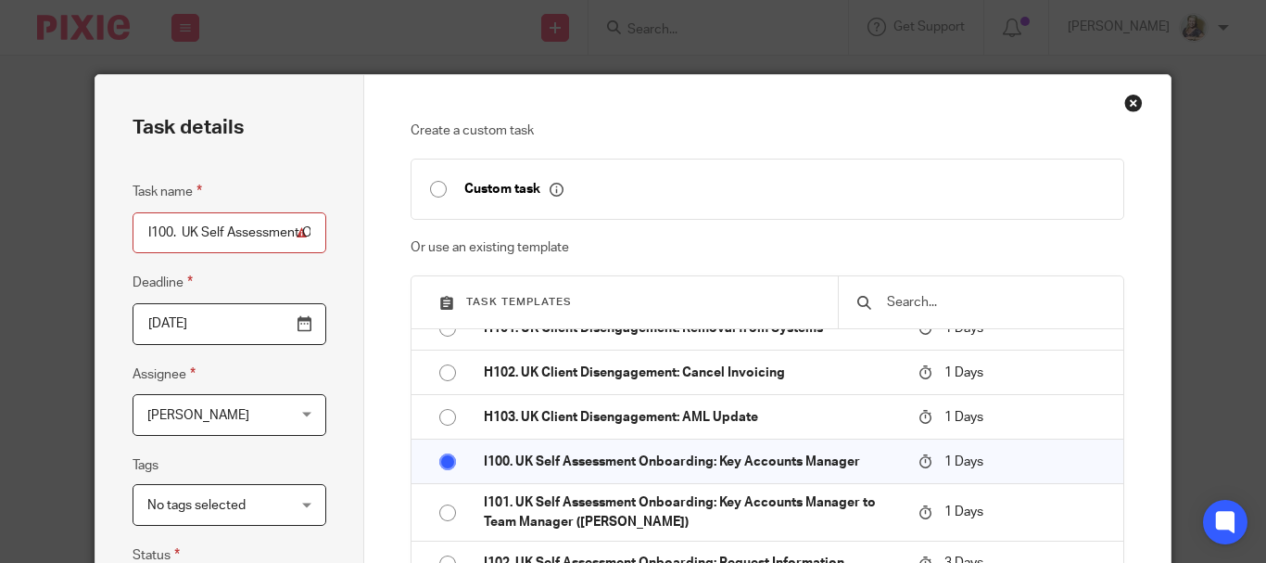
click at [227, 503] on span "No tags selected" at bounding box center [196, 505] width 98 height 13
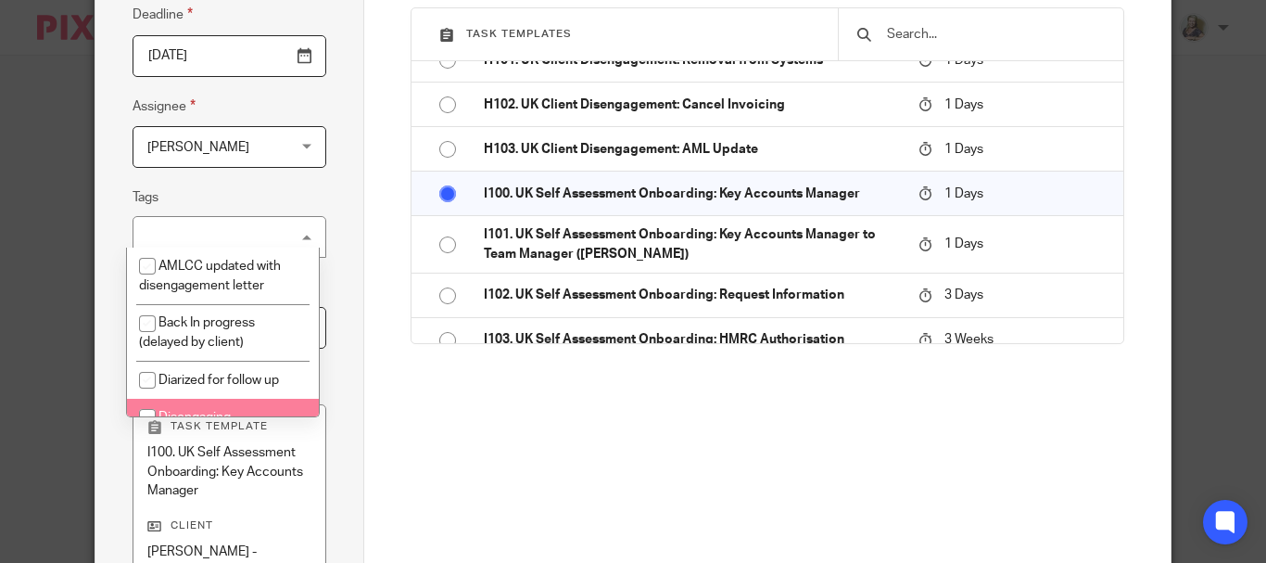
scroll to position [278, 0]
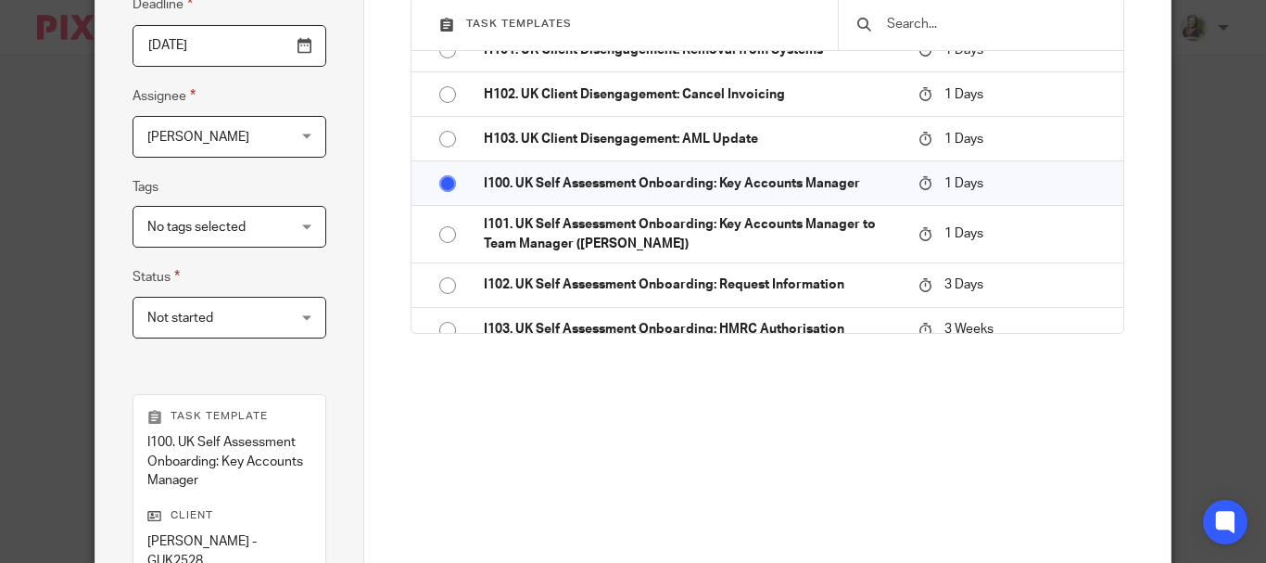
click at [345, 354] on div "Task details Task name I100. UK Self Assessment Onboarding: Key Accounts Manage…" at bounding box center [229, 298] width 269 height 1002
click at [198, 323] on span "Not started" at bounding box center [180, 317] width 66 height 13
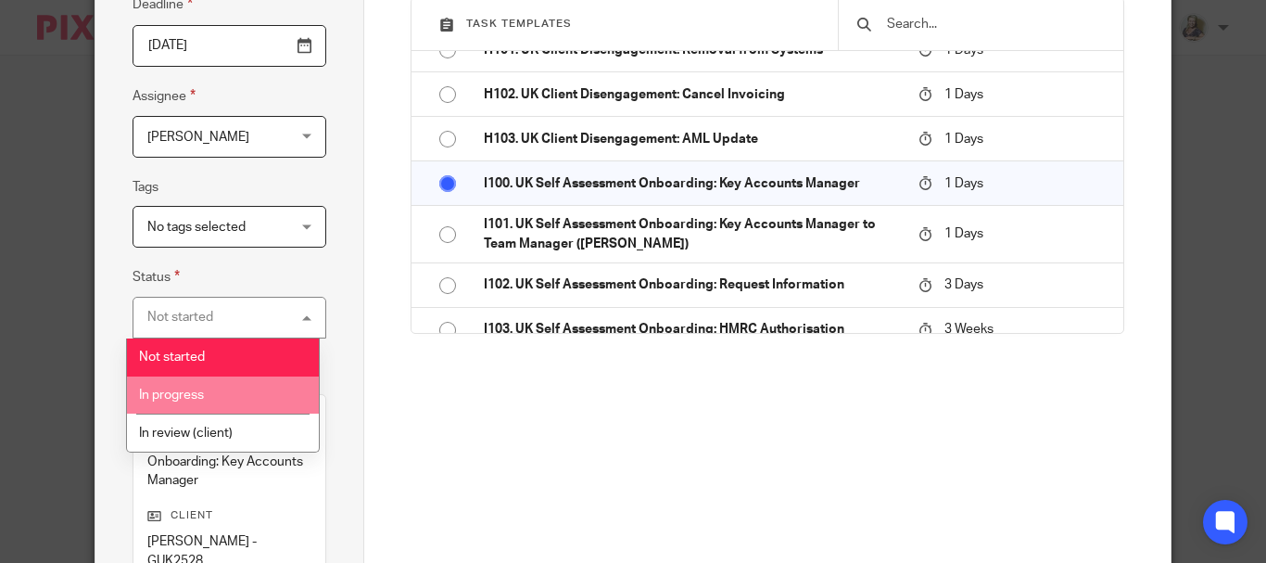
click at [169, 397] on span "In progress" at bounding box center [171, 394] width 65 height 13
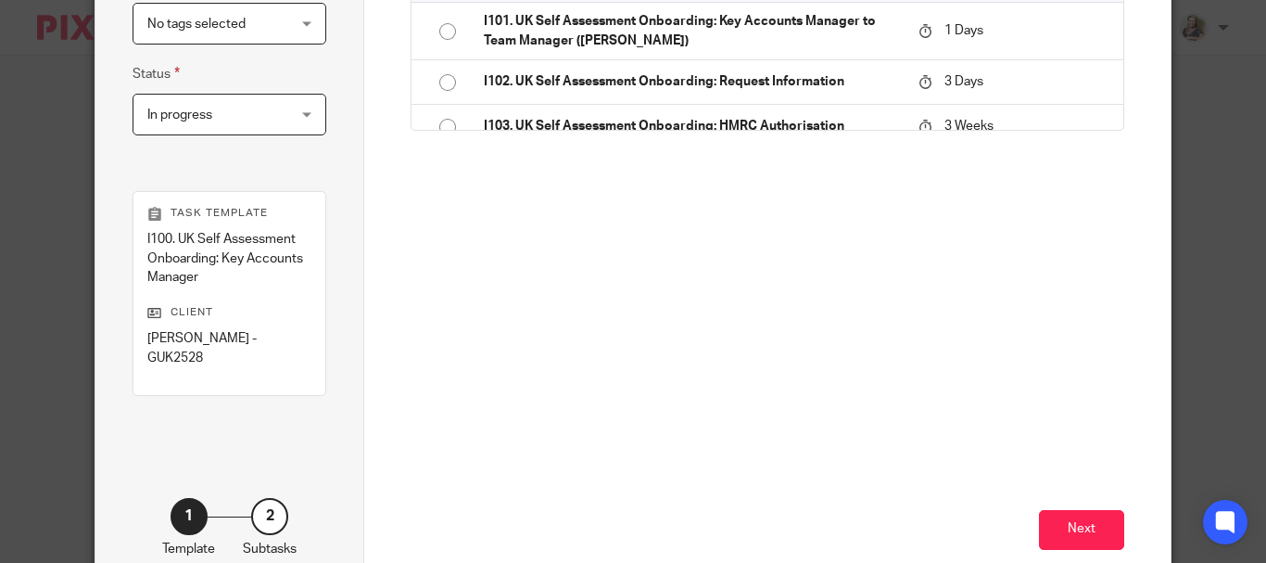
scroll to position [556, 0]
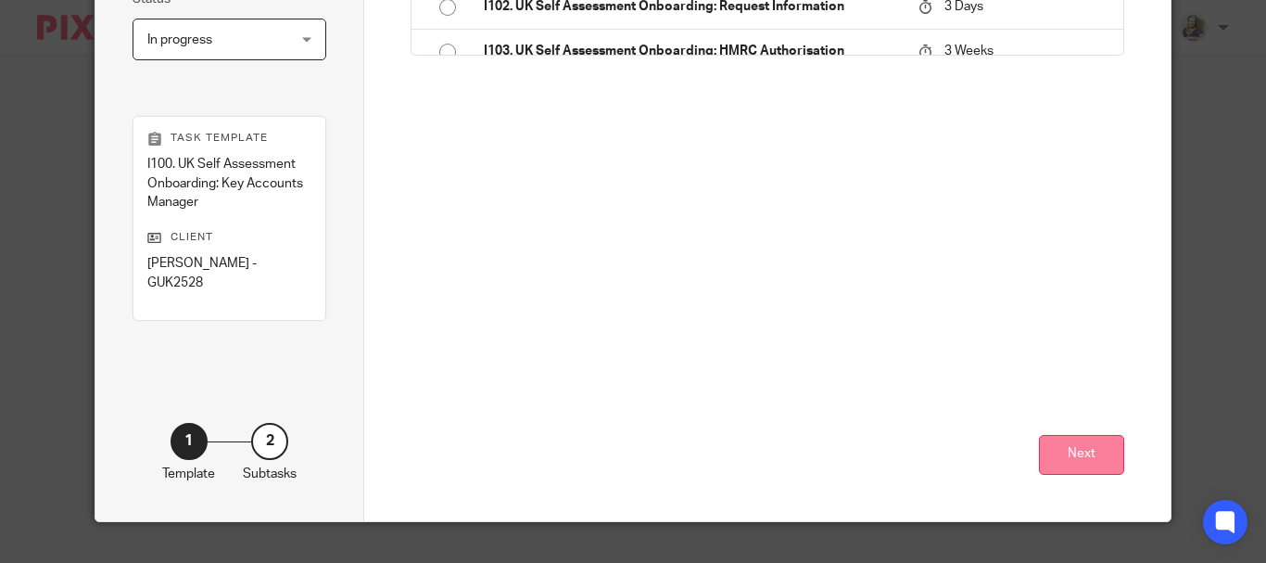
click at [1088, 457] on button "Next" at bounding box center [1081, 455] width 85 height 40
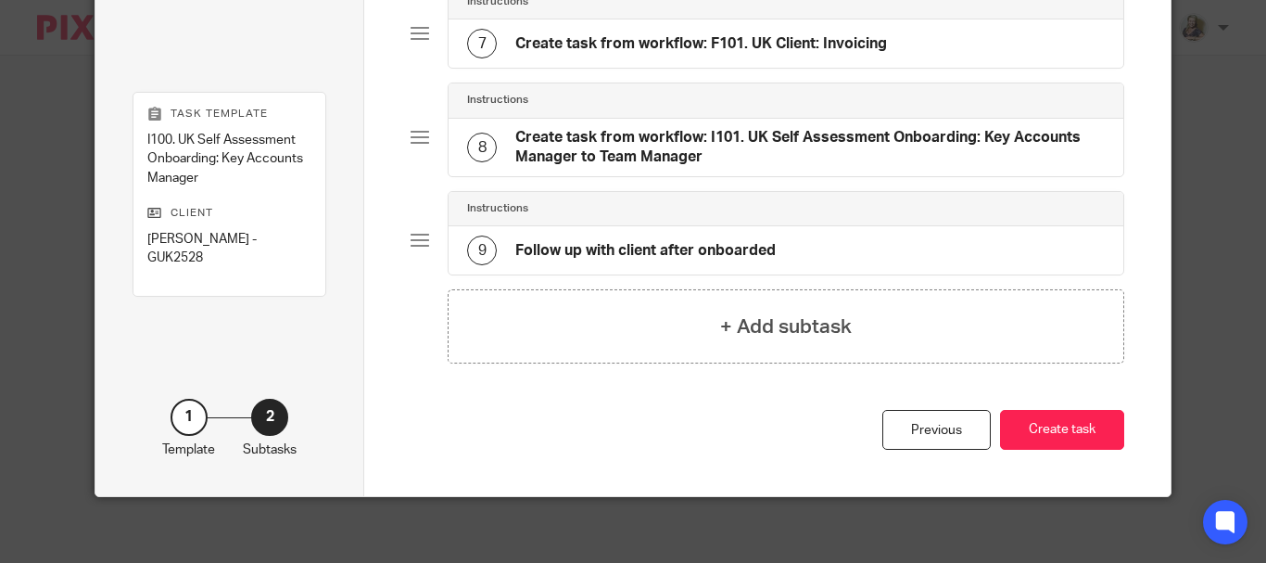
scroll to position [783, 0]
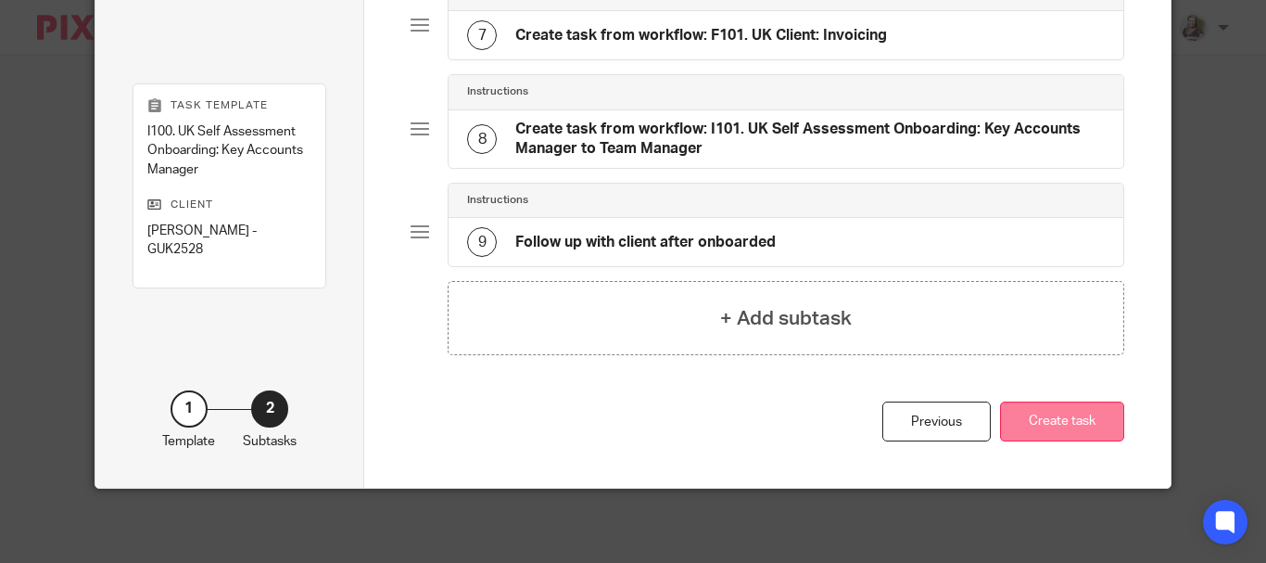
click at [1073, 420] on button "Create task" at bounding box center [1062, 421] width 124 height 40
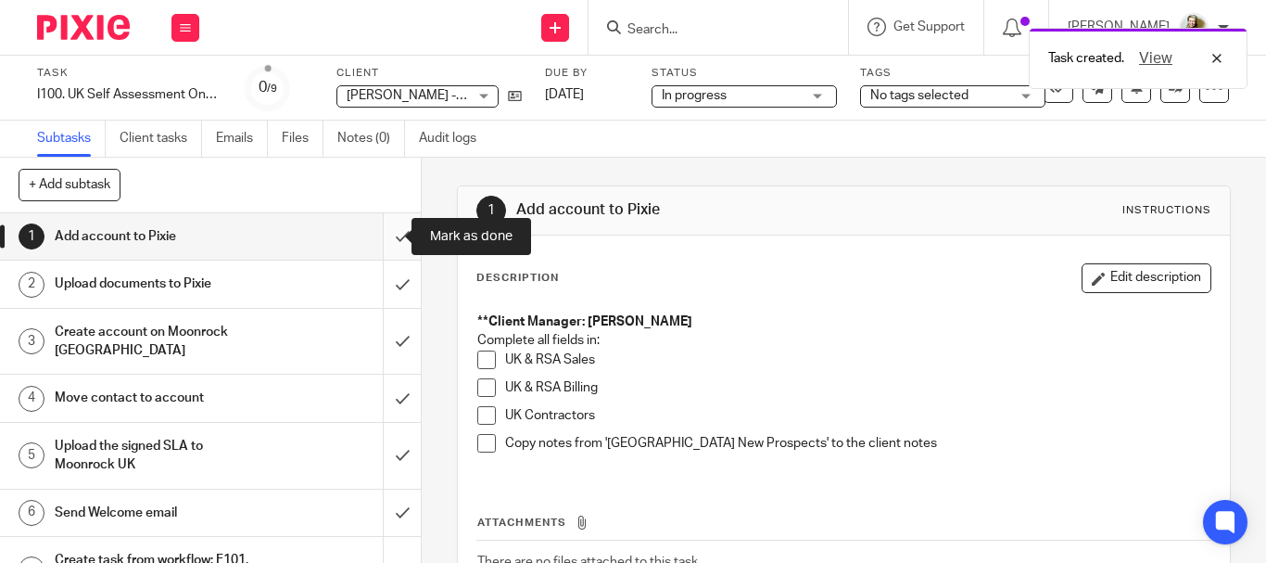
click at [376, 238] on input "submit" at bounding box center [210, 236] width 421 height 46
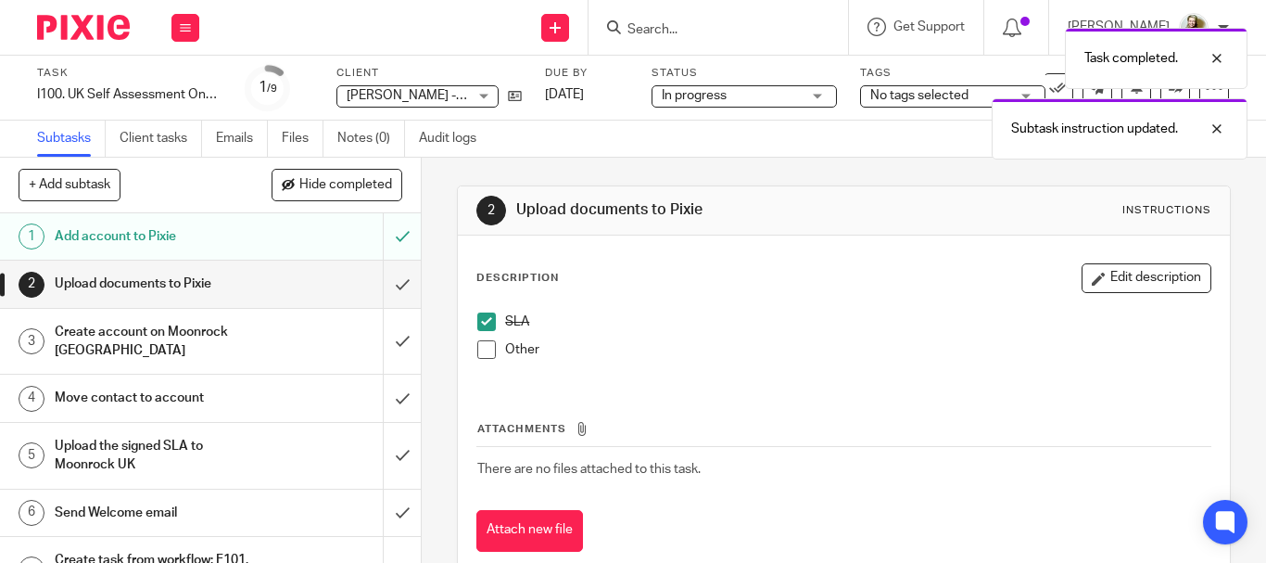
click at [544, 531] on button "Attach new file" at bounding box center [529, 531] width 107 height 42
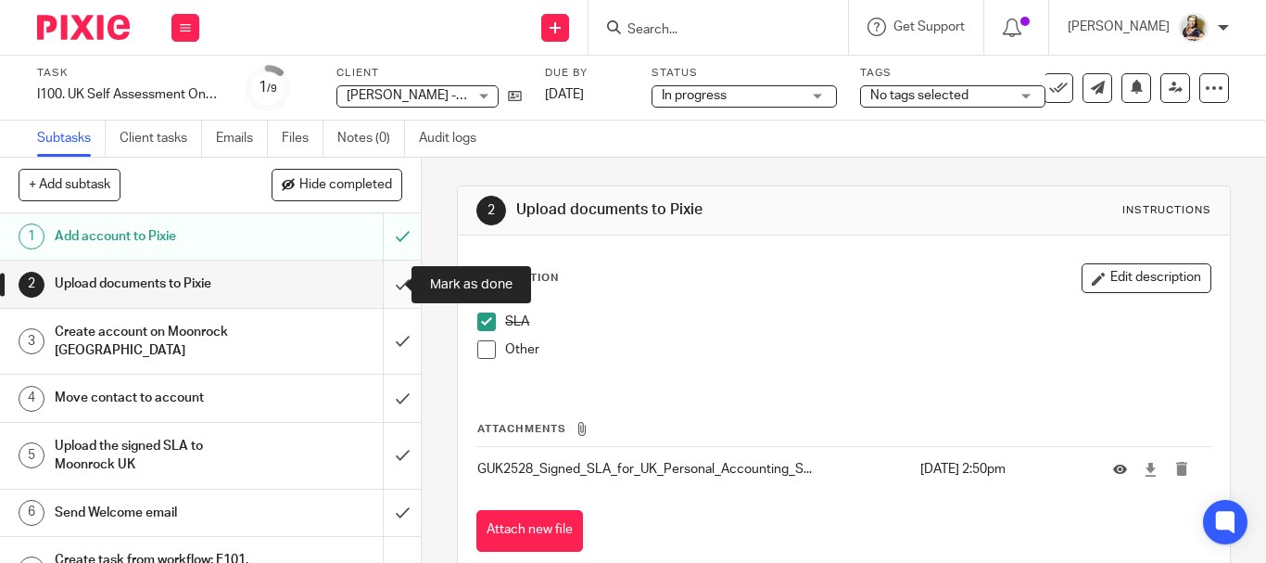
click at [381, 286] on input "submit" at bounding box center [210, 283] width 421 height 46
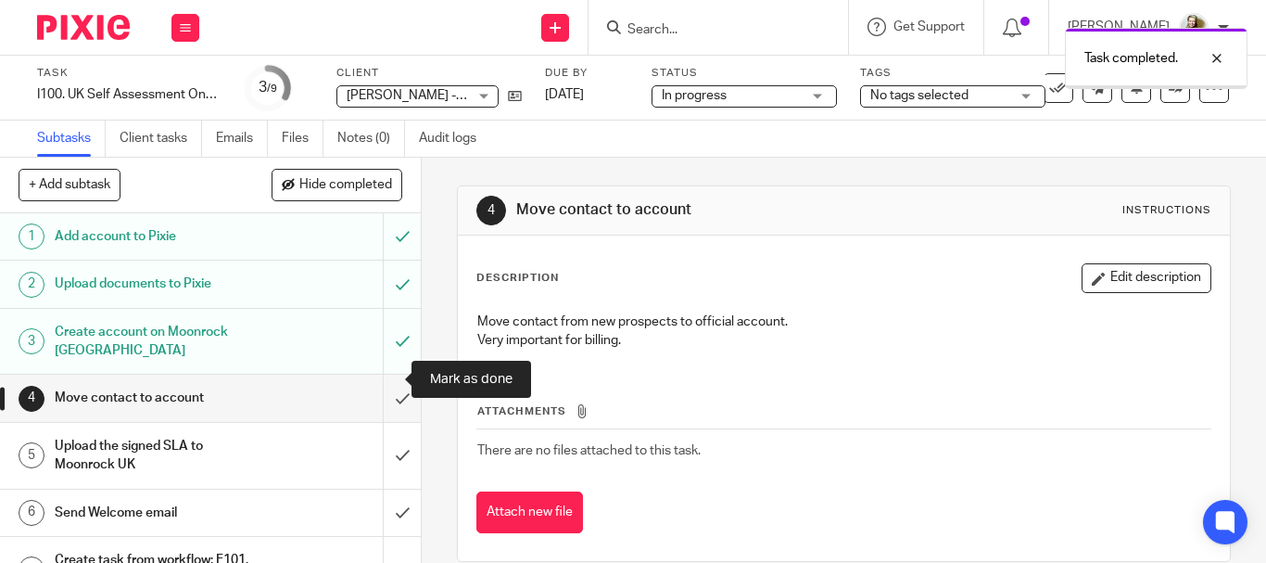
click at [379, 380] on input "submit" at bounding box center [210, 397] width 421 height 46
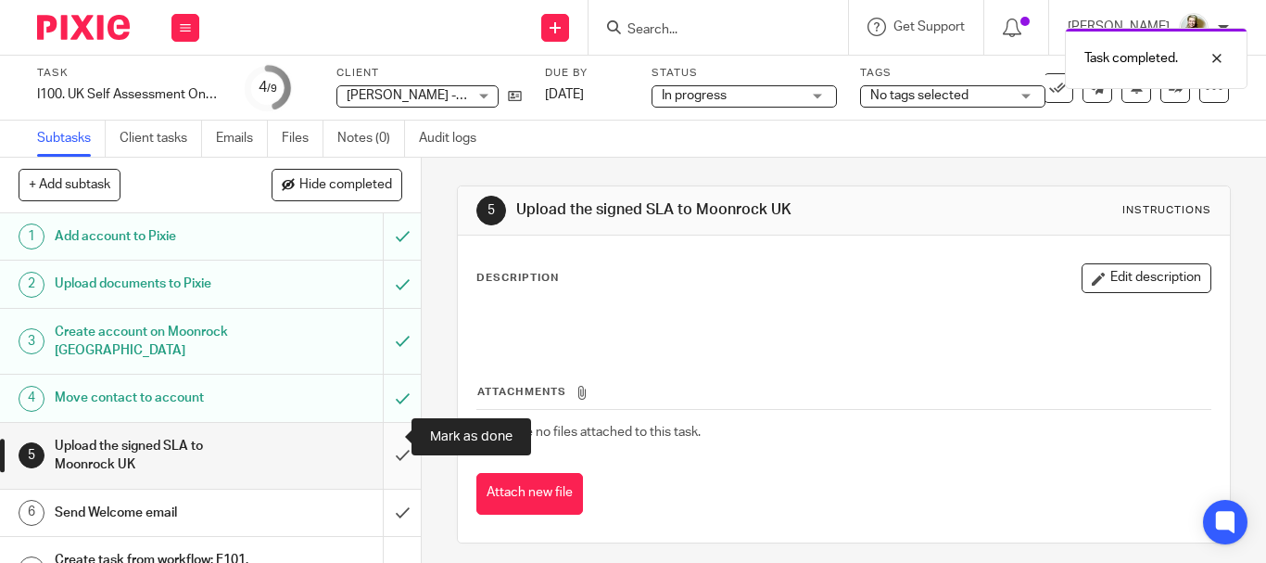
click at [385, 440] on input "submit" at bounding box center [210, 456] width 421 height 66
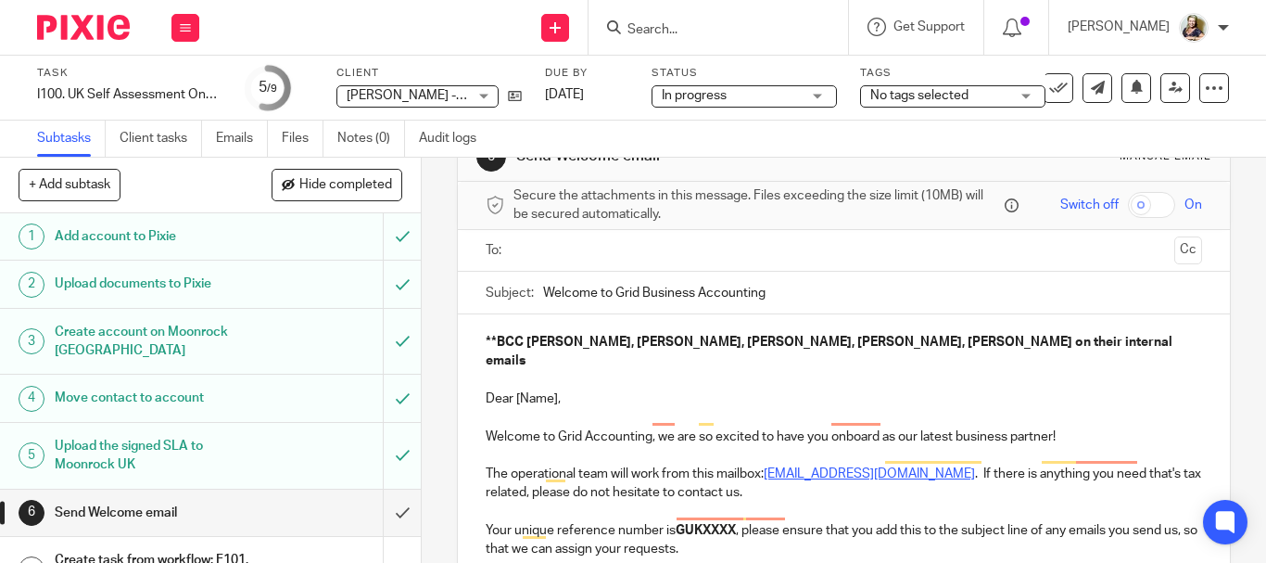
scroll to position [185, 0]
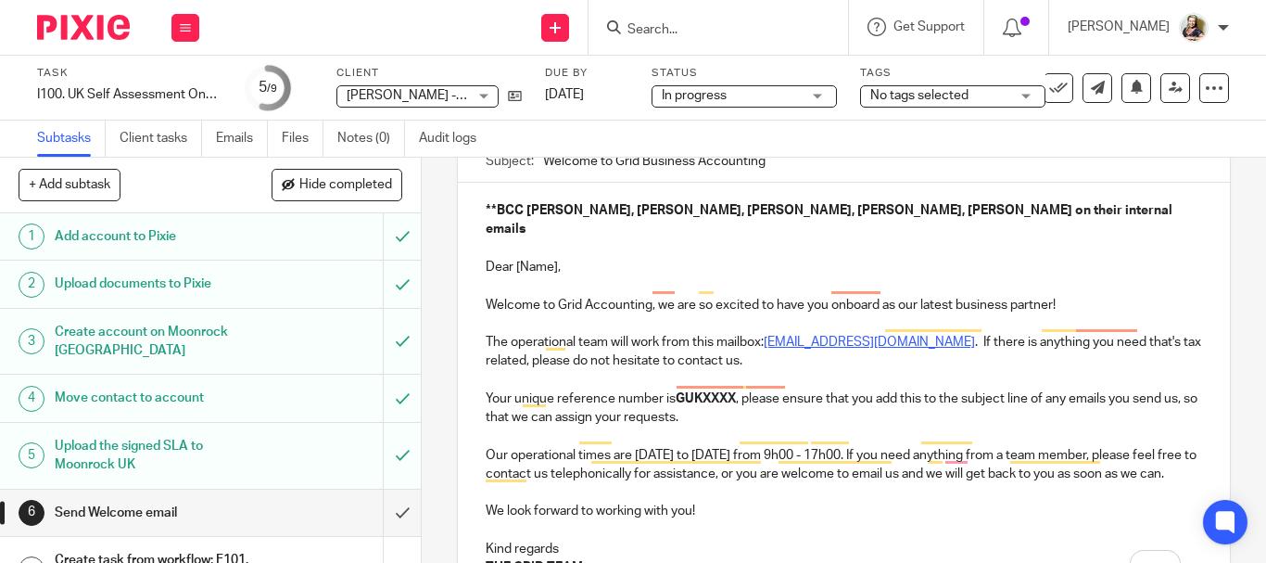
click at [486, 258] on p "Dear [Name]," at bounding box center [844, 267] width 716 height 19
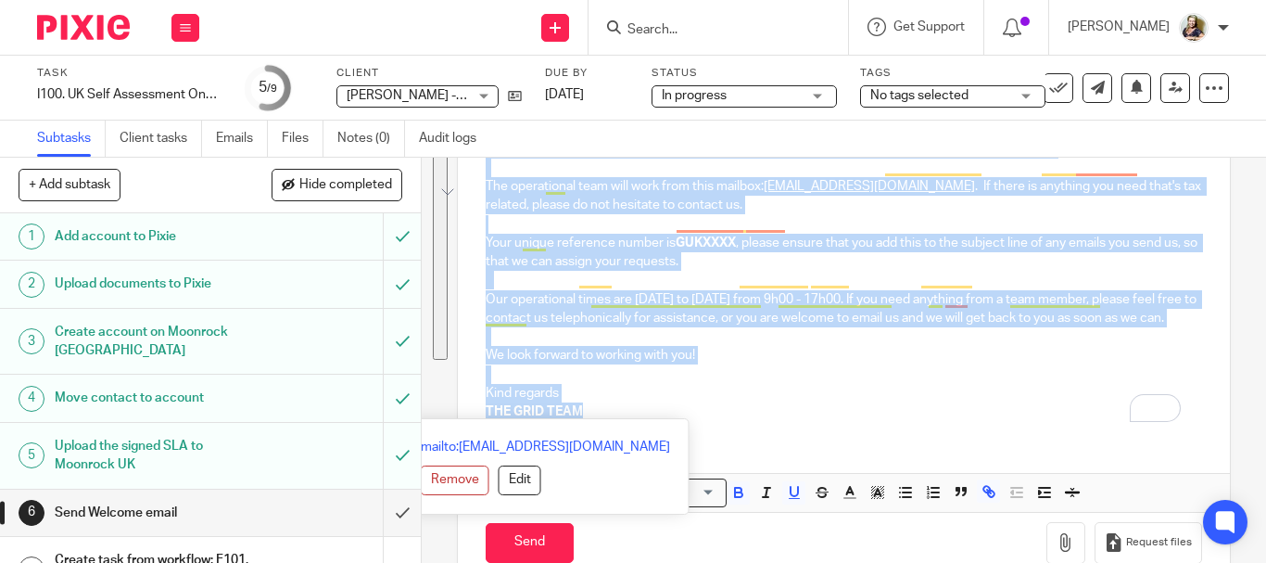
scroll to position [380, 0]
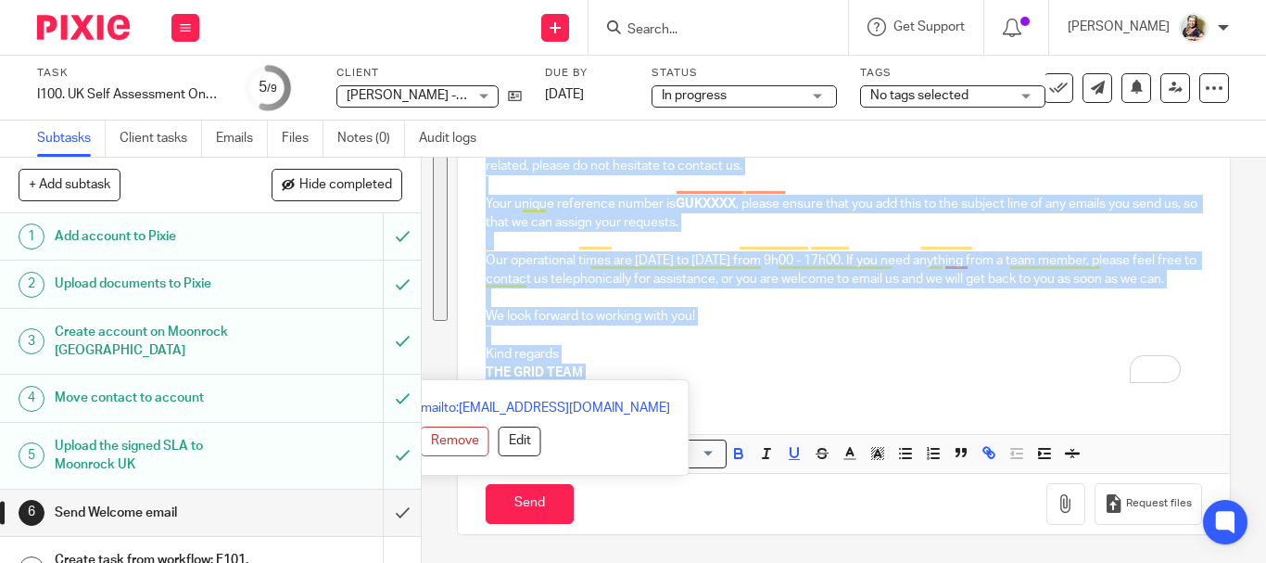
drag, startPoint x: 481, startPoint y: 246, endPoint x: 596, endPoint y: 372, distance: 170.6
click at [596, 372] on div "**BCC Candice, Cassandra, Kyle M, Jade, Colleen on their internal emails Dear […" at bounding box center [844, 192] width 772 height 408
copy div "Dear [Name], Welcome to Grid Accounting, we are so excited to have you onboard …"
click at [799, 351] on p "Kind regards" at bounding box center [844, 354] width 716 height 19
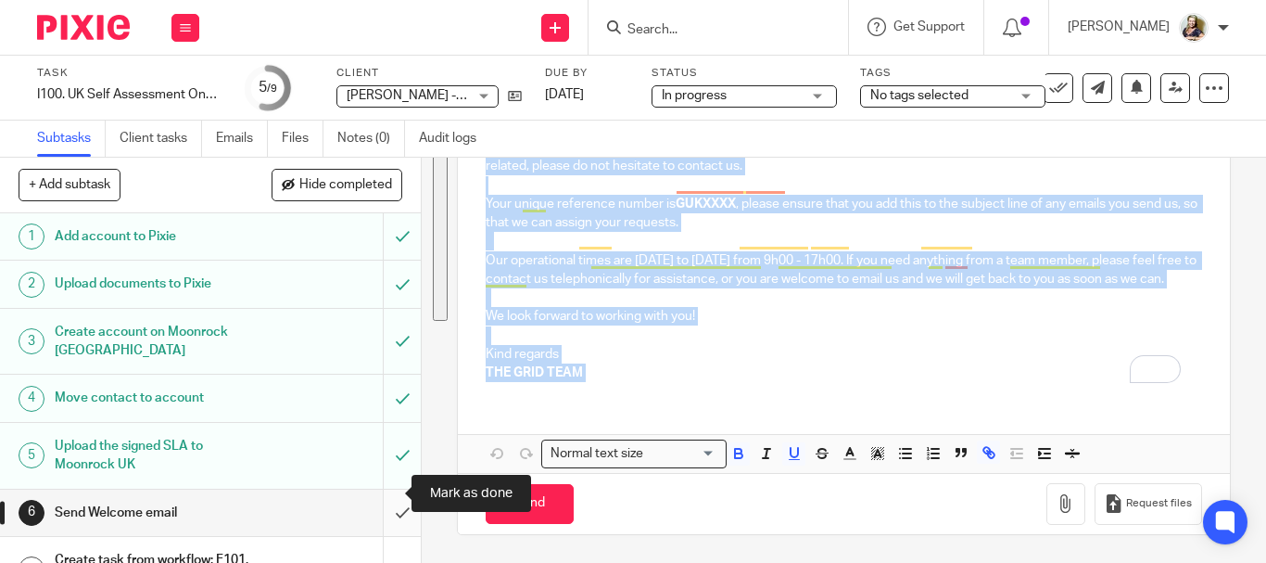
click at [384, 498] on input "submit" at bounding box center [210, 512] width 421 height 46
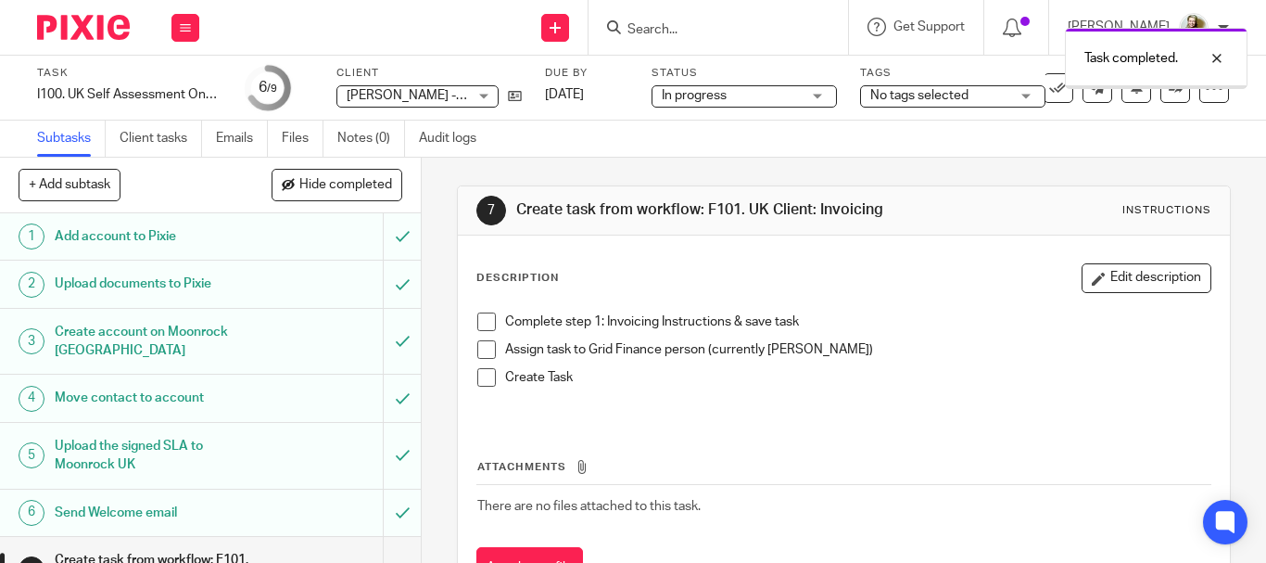
scroll to position [192, 0]
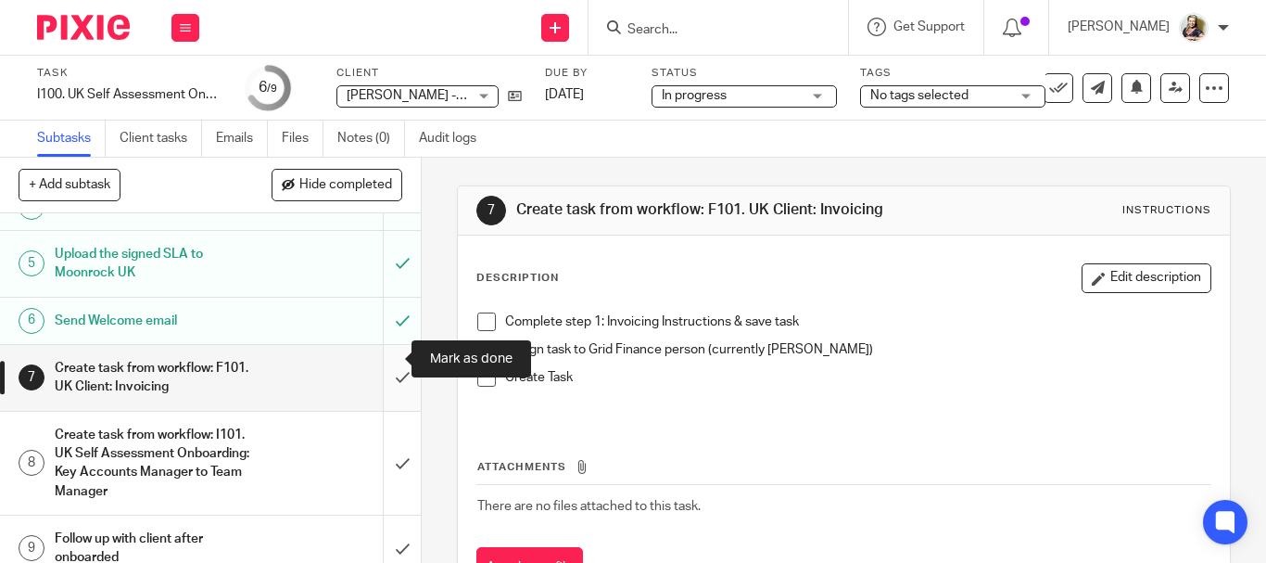
click at [383, 360] on input "submit" at bounding box center [210, 378] width 421 height 66
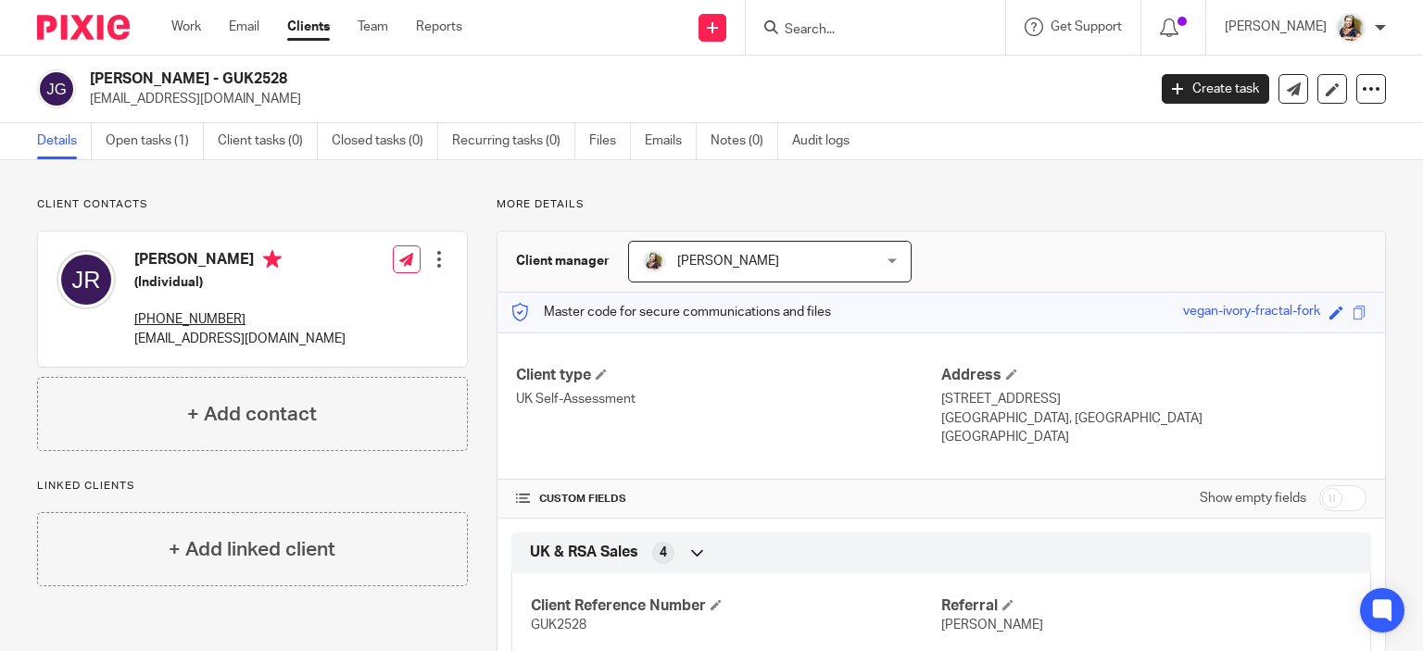
click at [1201, 84] on link "Create task" at bounding box center [1215, 89] width 107 height 30
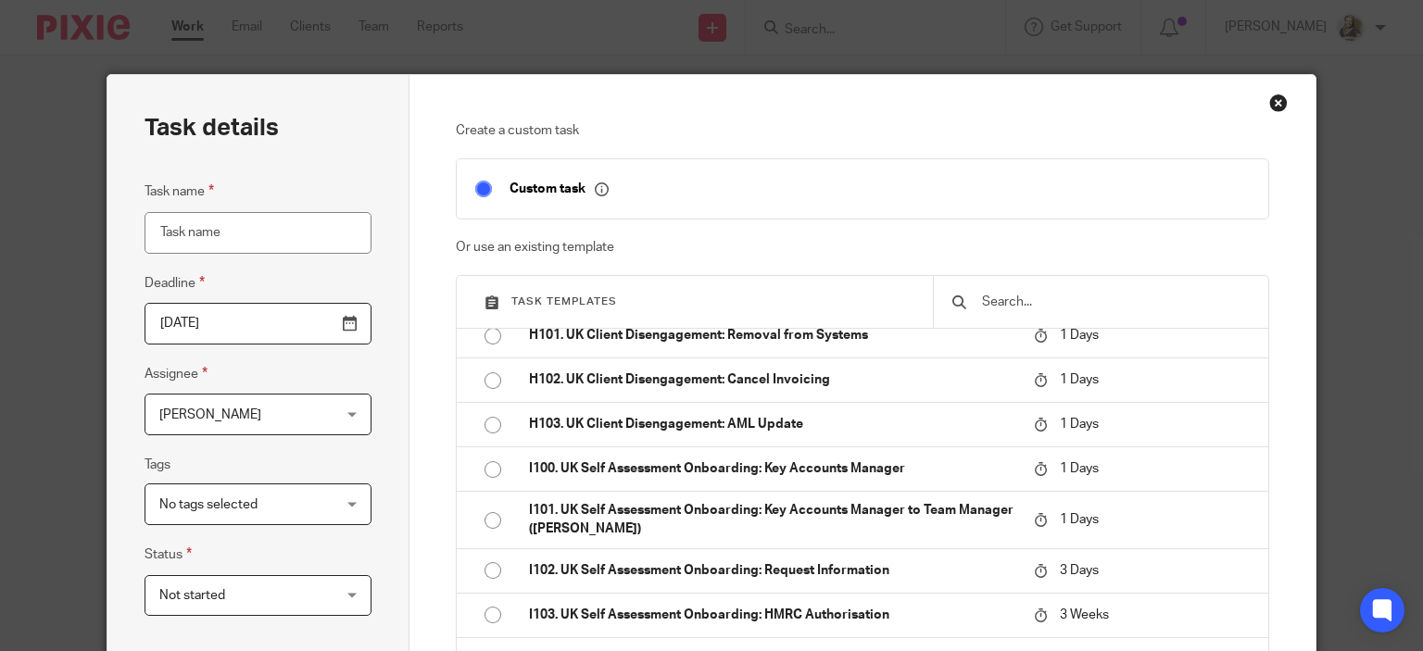
scroll to position [1853, 0]
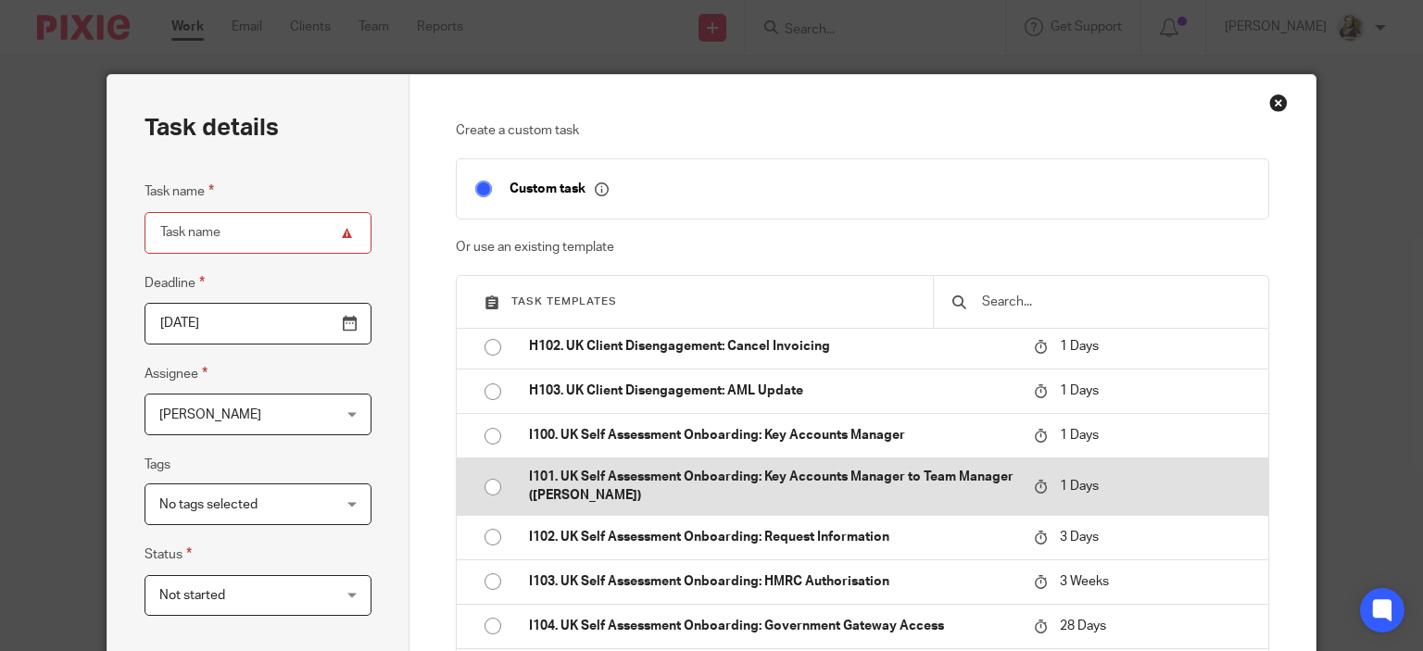
click at [603, 506] on p "I101. UK Self Assessment Onboarding: Key Accounts Manager to Team Manager ([PER…" at bounding box center [772, 487] width 487 height 38
type input "[DATE]"
type input "I101. UK Self Assessment Onboarding: Key Accounts Manager to Team Manager ([PER…"
checkbox input "false"
radio input "true"
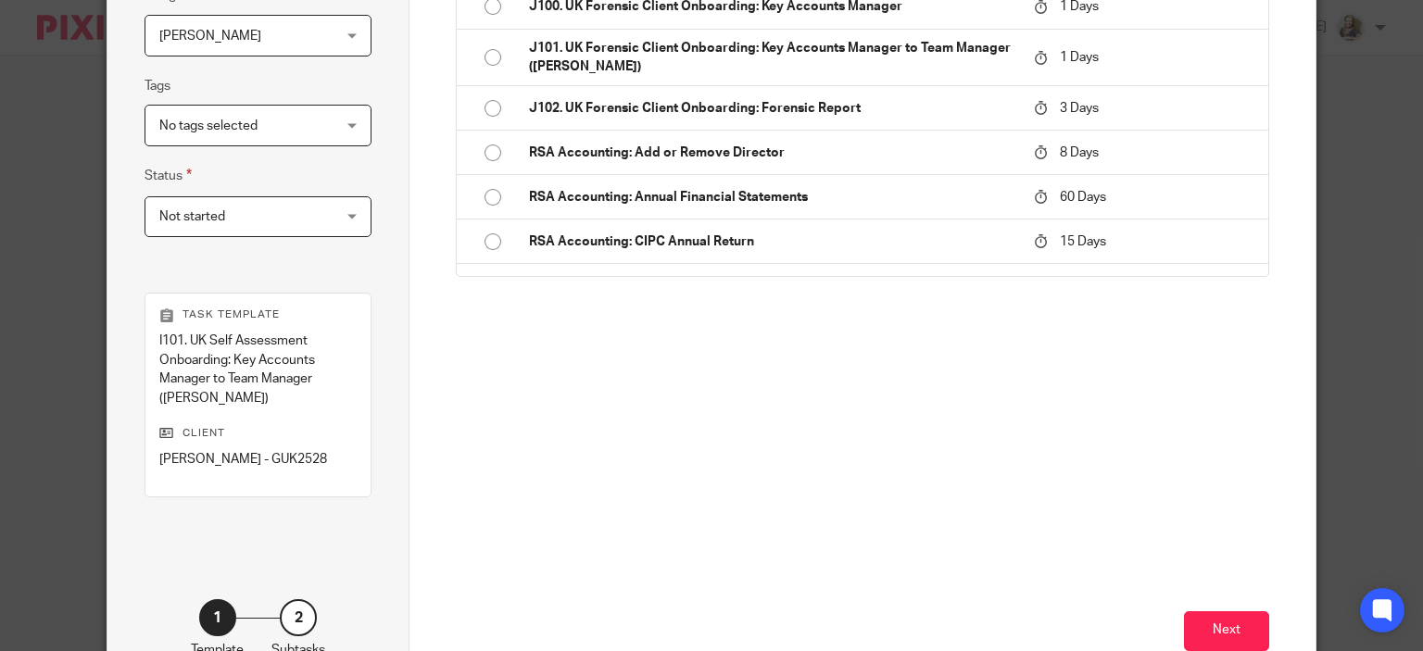
scroll to position [499, 0]
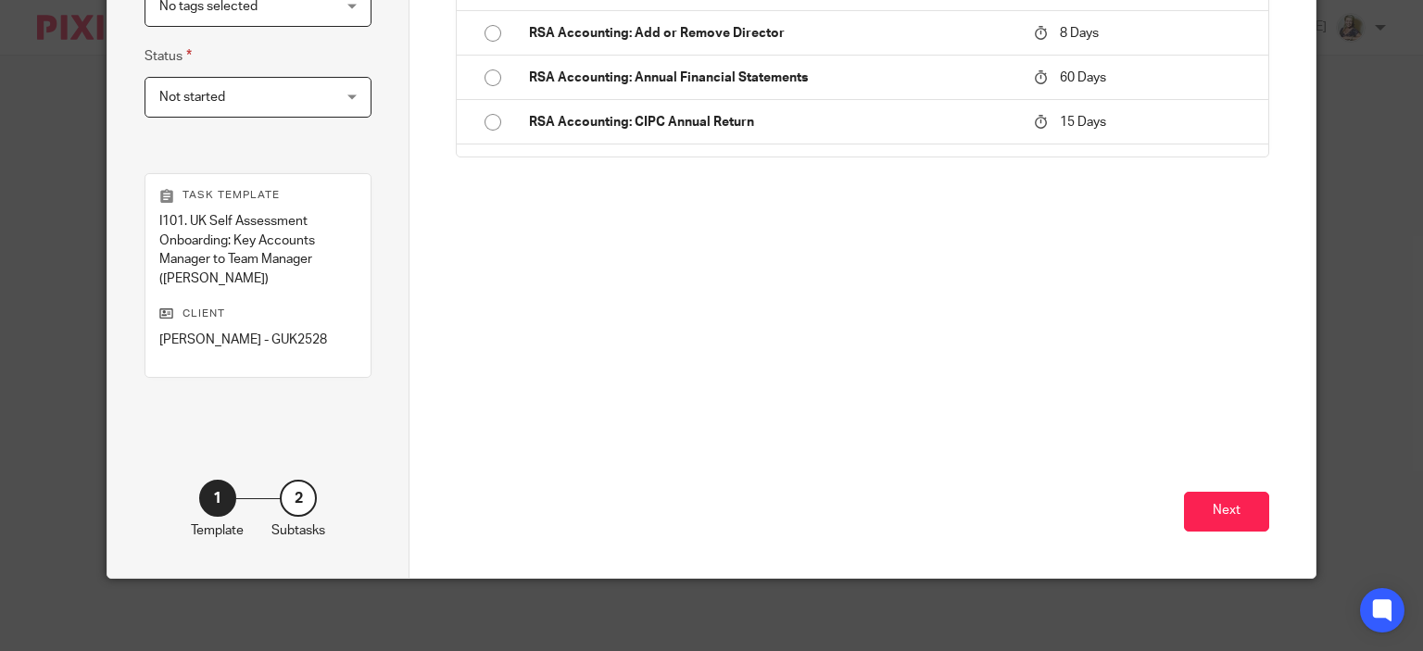
click at [1234, 503] on button "Next" at bounding box center [1226, 512] width 85 height 40
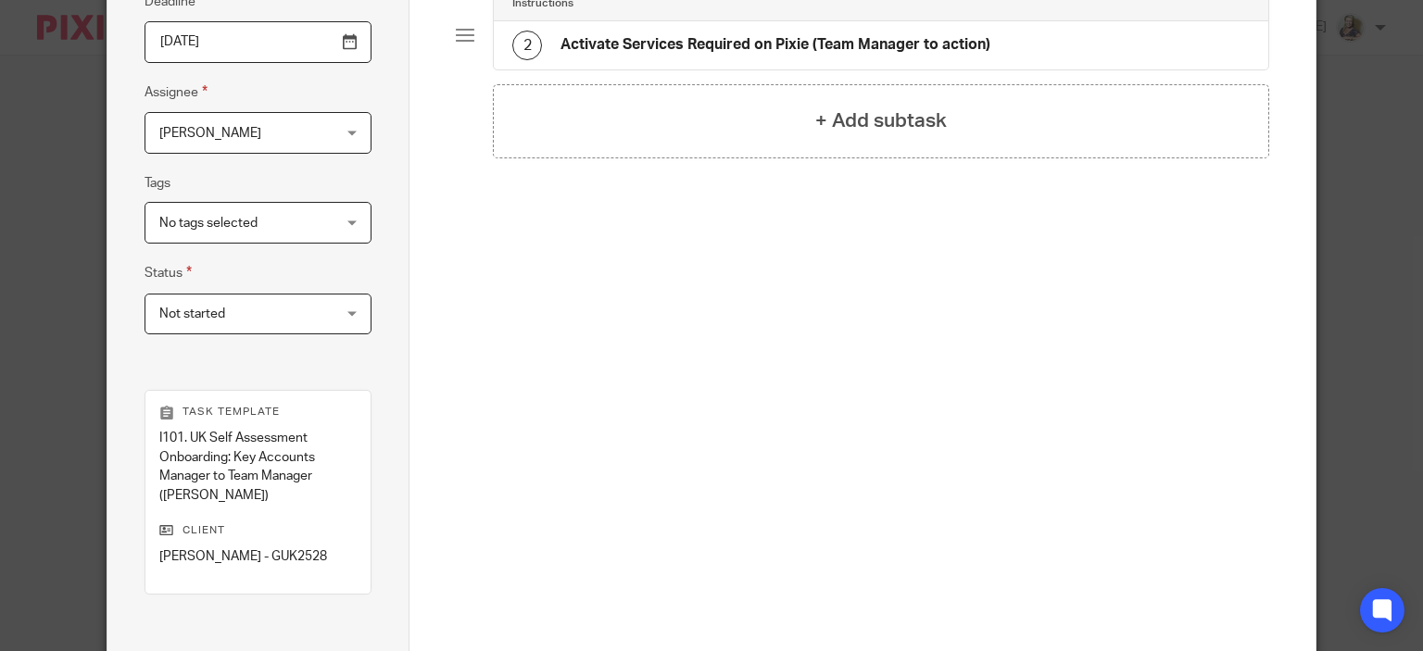
scroll to position [35, 0]
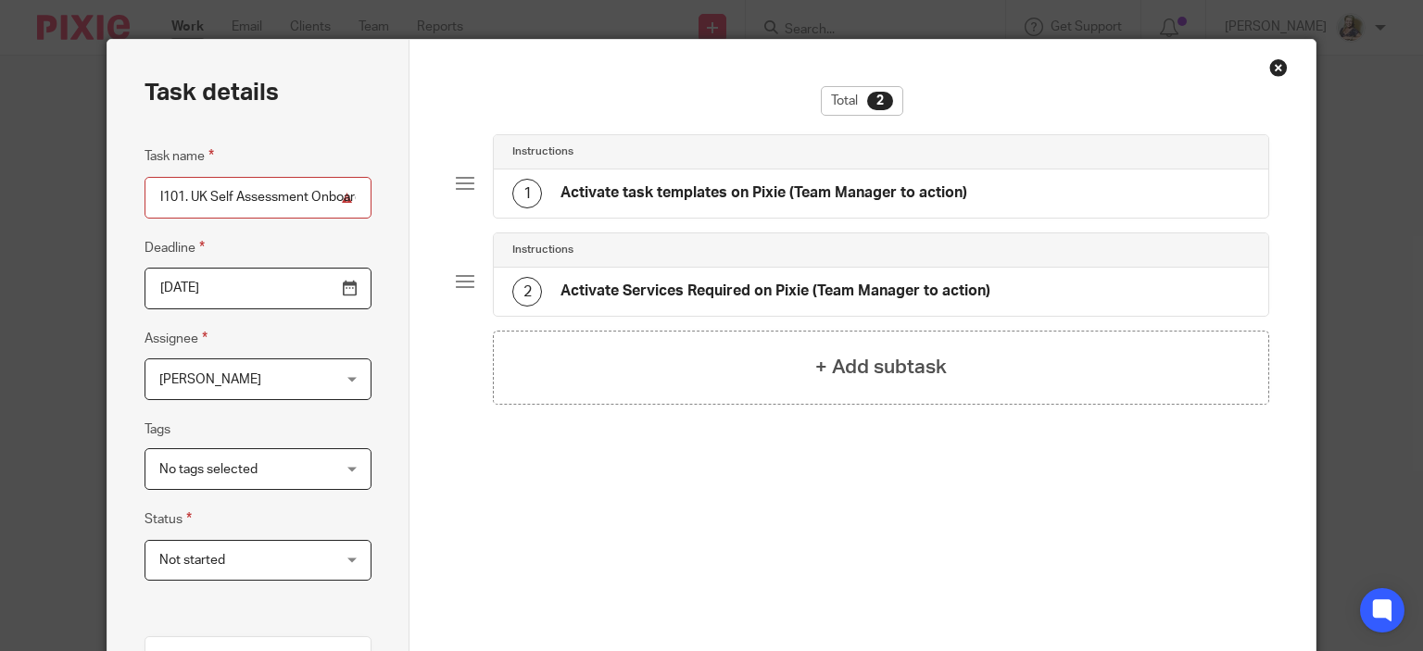
click at [219, 380] on span "[PERSON_NAME]" at bounding box center [210, 379] width 102 height 13
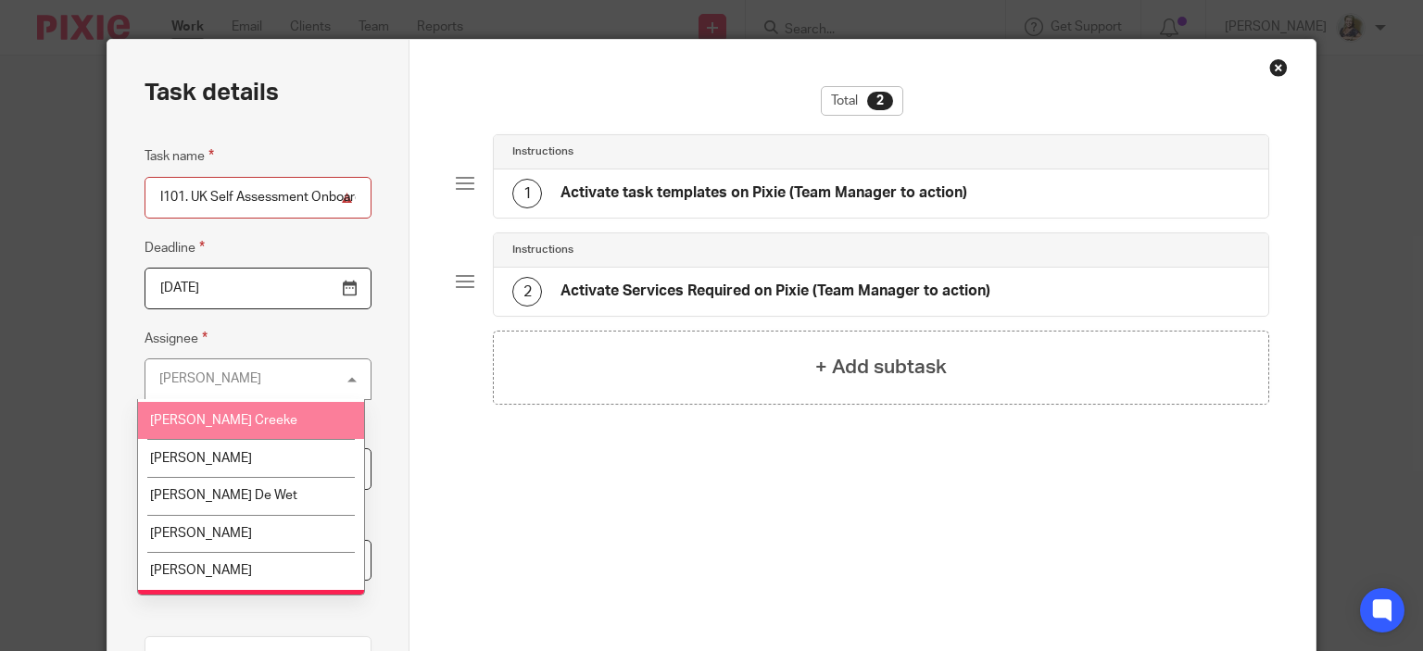
scroll to position [185, 0]
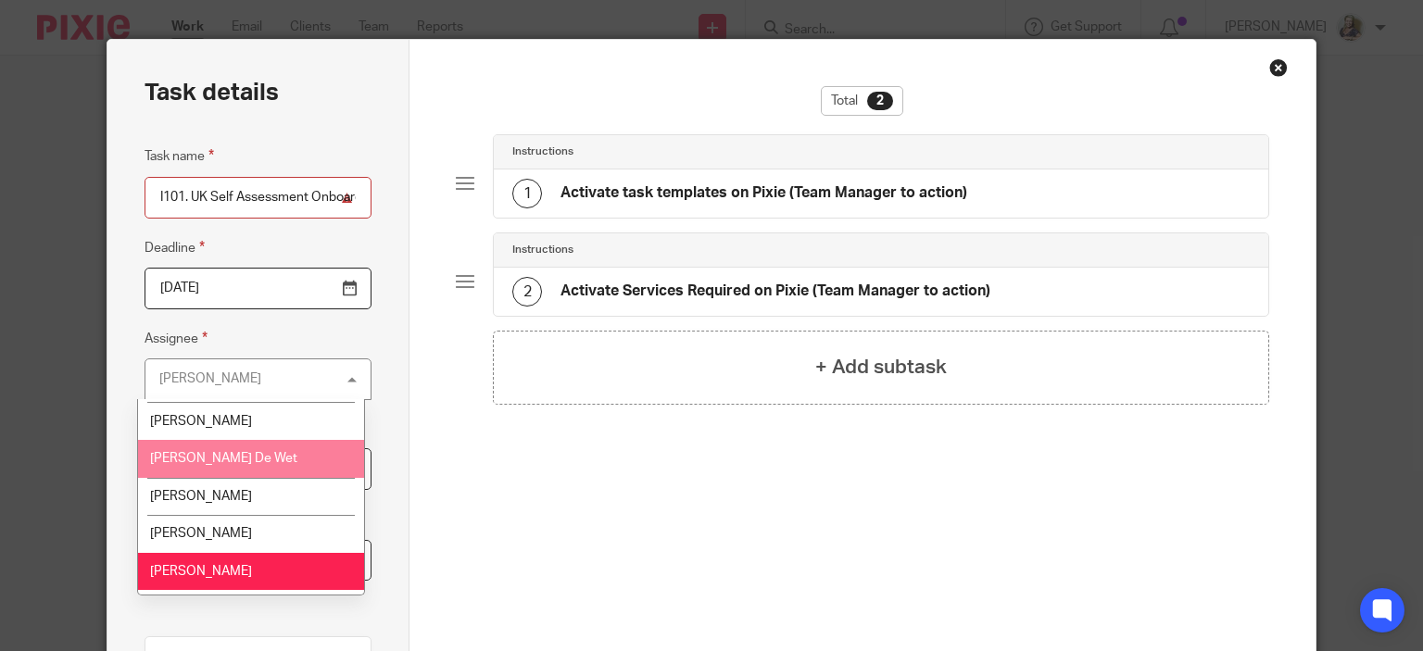
click at [208, 465] on span "[PERSON_NAME] De Wet" at bounding box center [223, 458] width 147 height 13
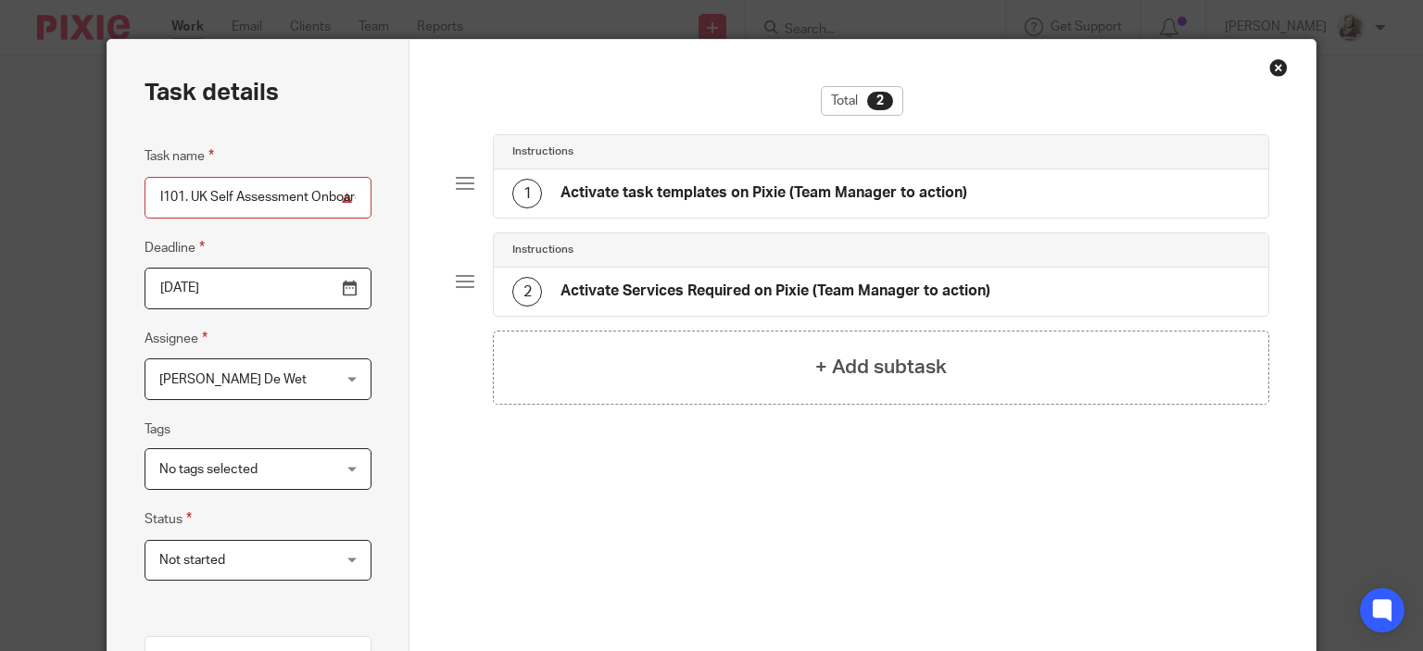
click at [208, 555] on span "Not started" at bounding box center [192, 560] width 66 height 13
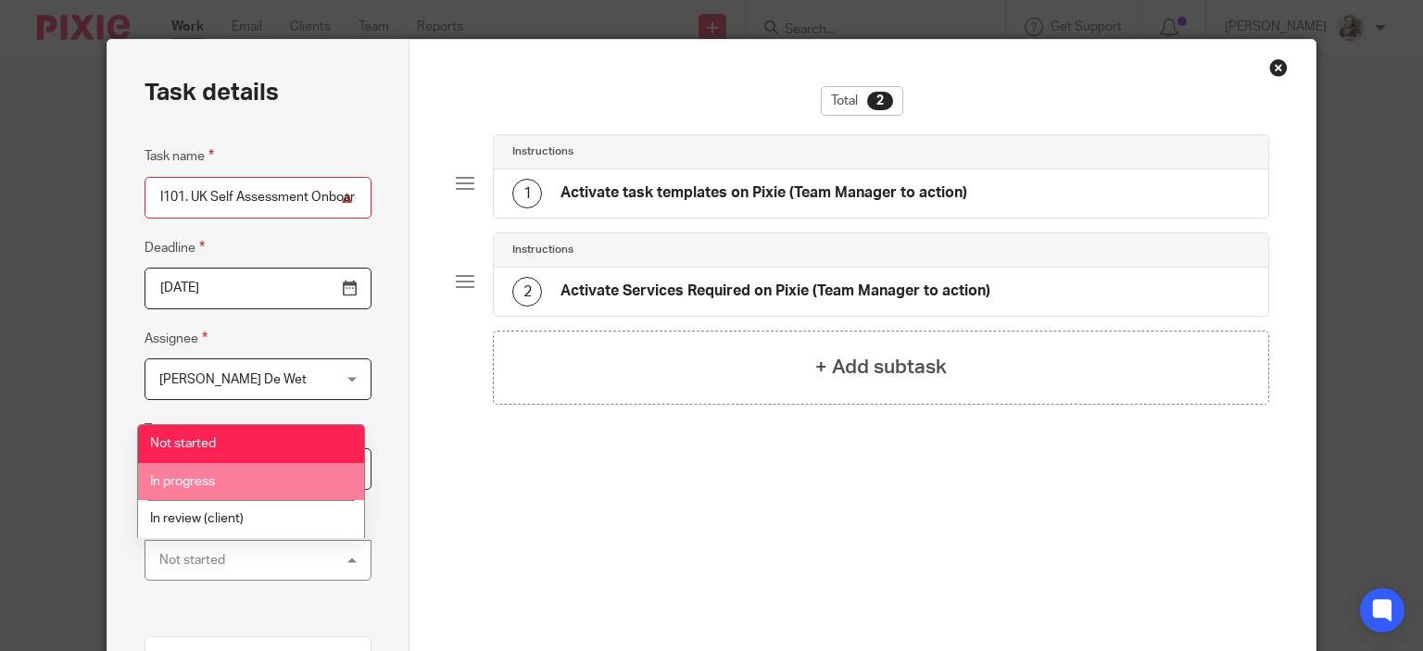
click at [208, 477] on span "In progress" at bounding box center [182, 481] width 65 height 13
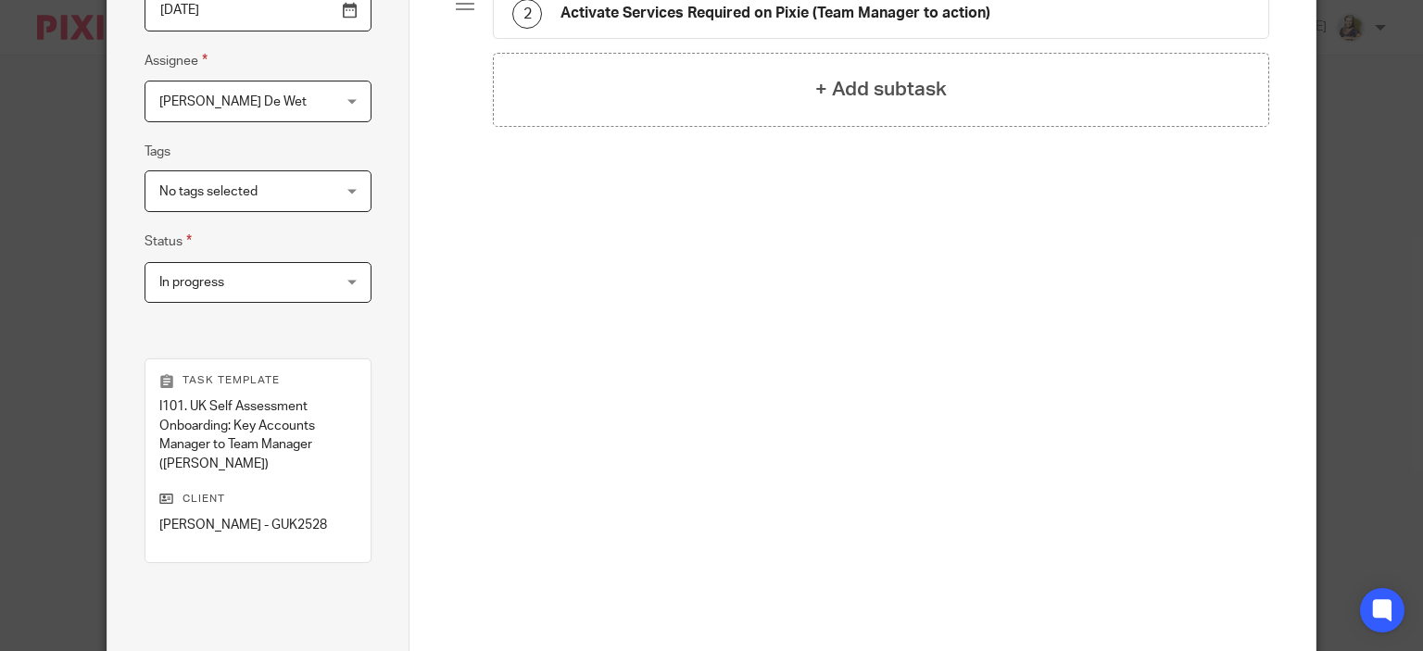
scroll to position [499, 0]
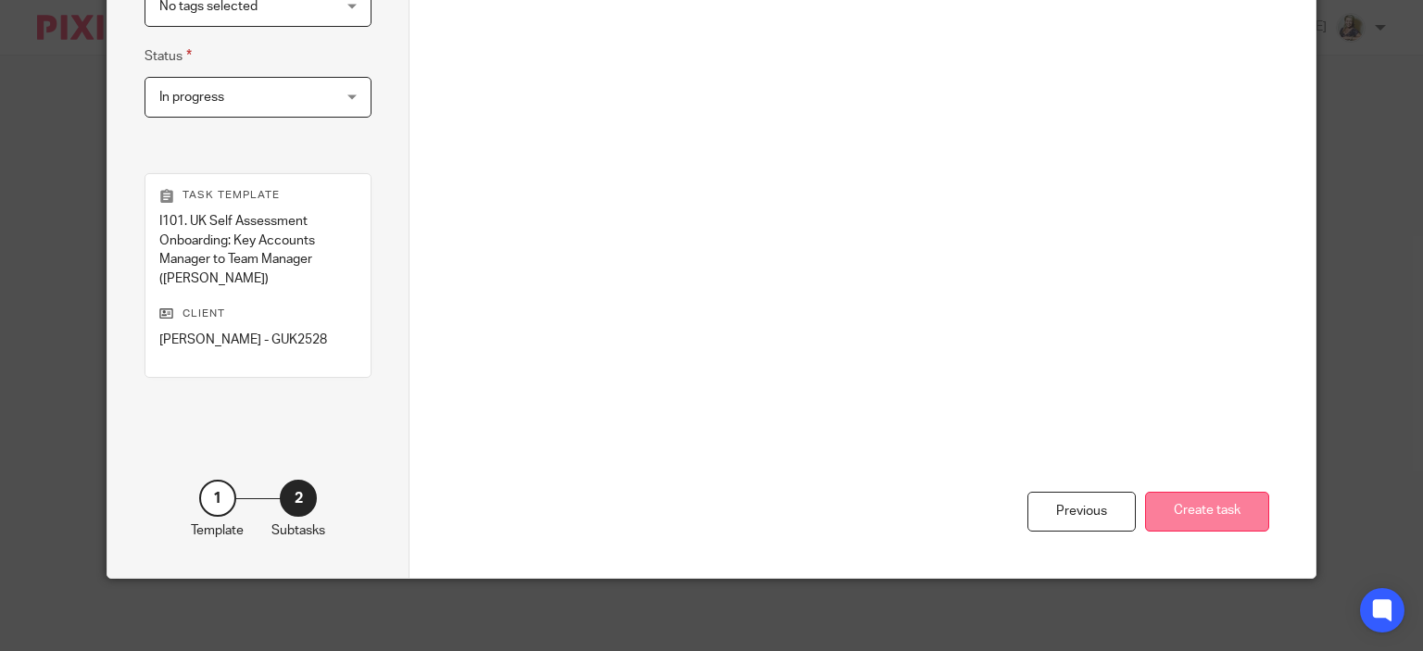
click at [1195, 506] on button "Create task" at bounding box center [1207, 512] width 124 height 40
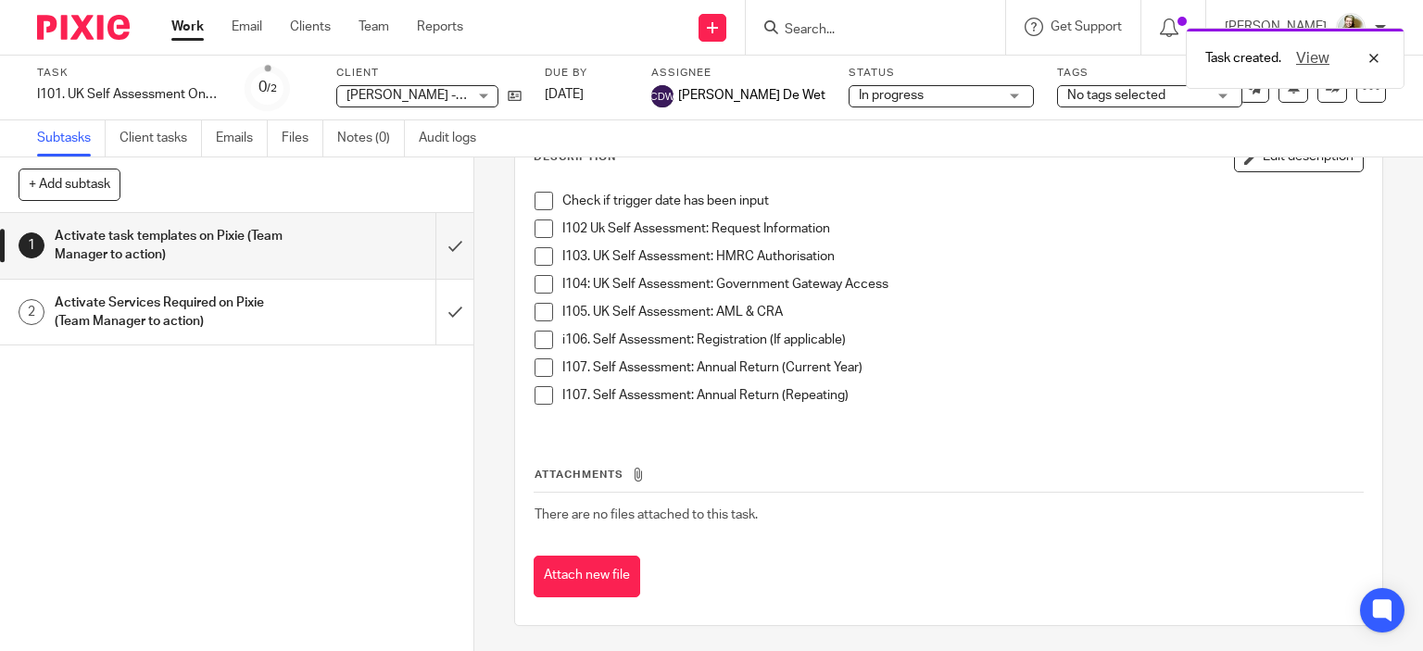
scroll to position [121, 0]
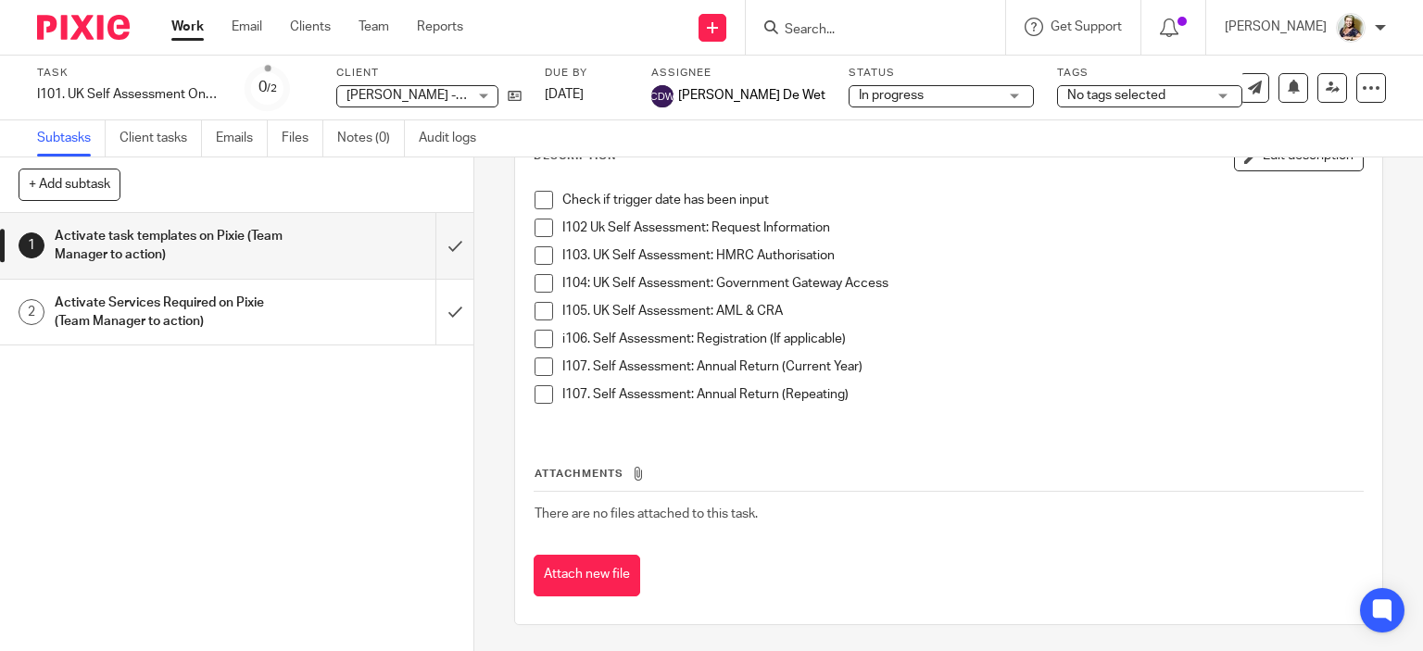
click at [813, 24] on input "Search" at bounding box center [866, 30] width 167 height 17
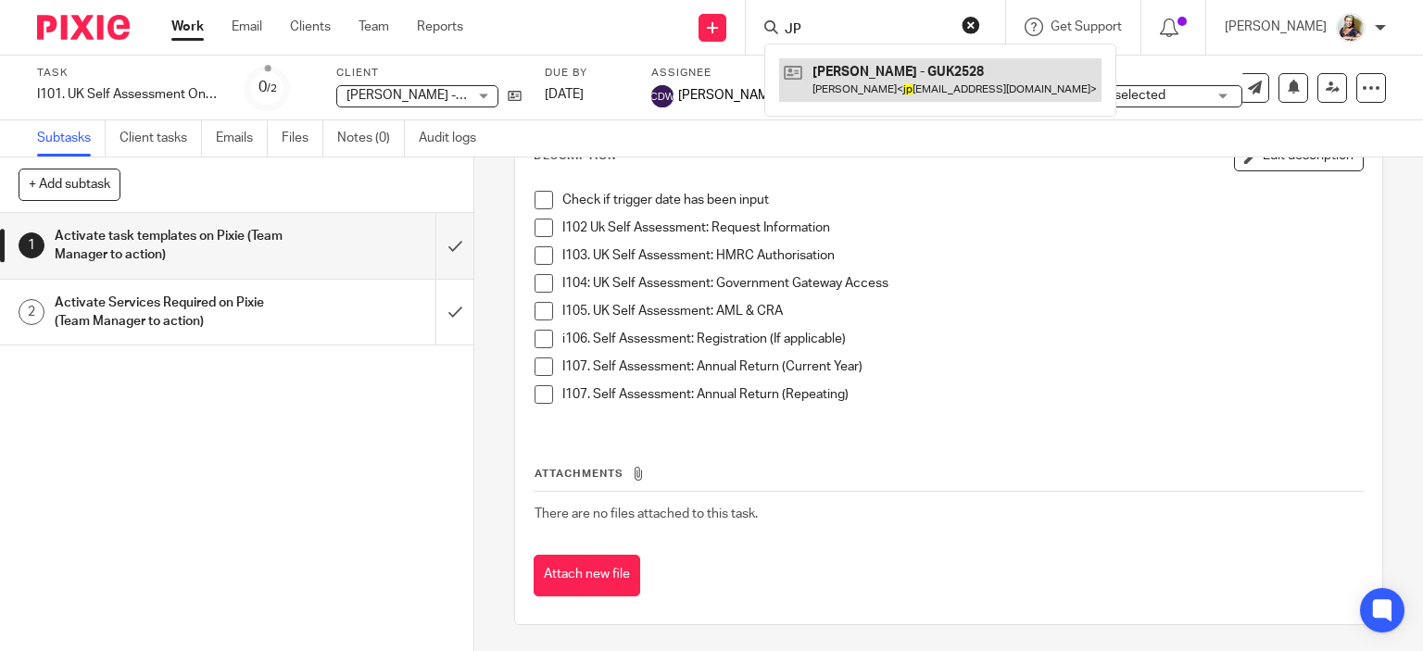
type input "JP"
click at [859, 73] on link at bounding box center [940, 79] width 322 height 43
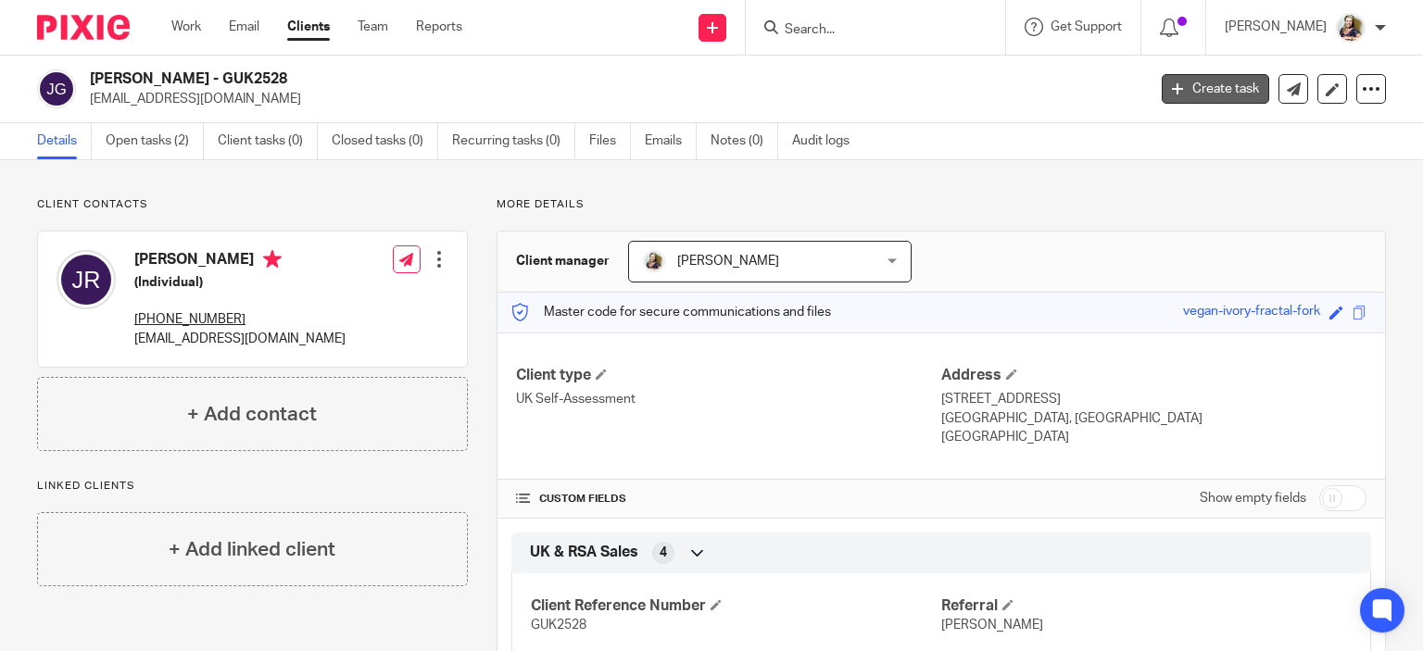
click at [1205, 89] on link "Create task" at bounding box center [1215, 89] width 107 height 30
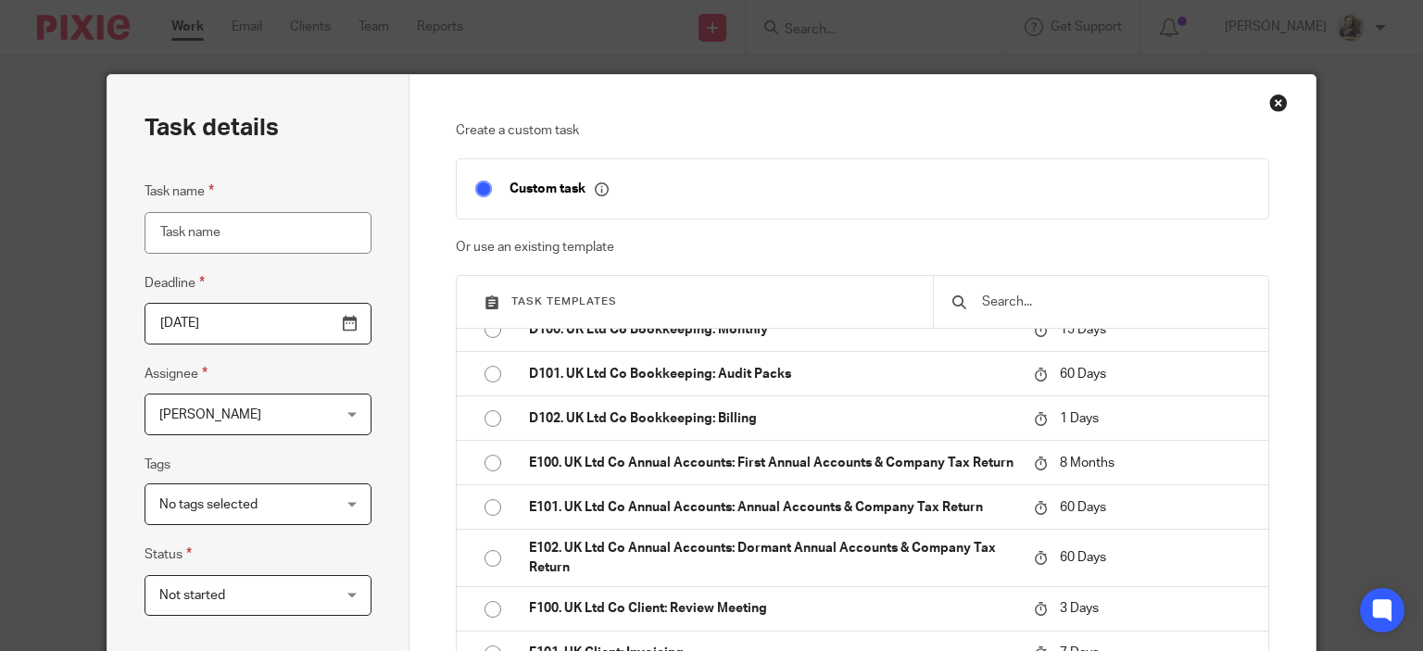
scroll to position [1205, 0]
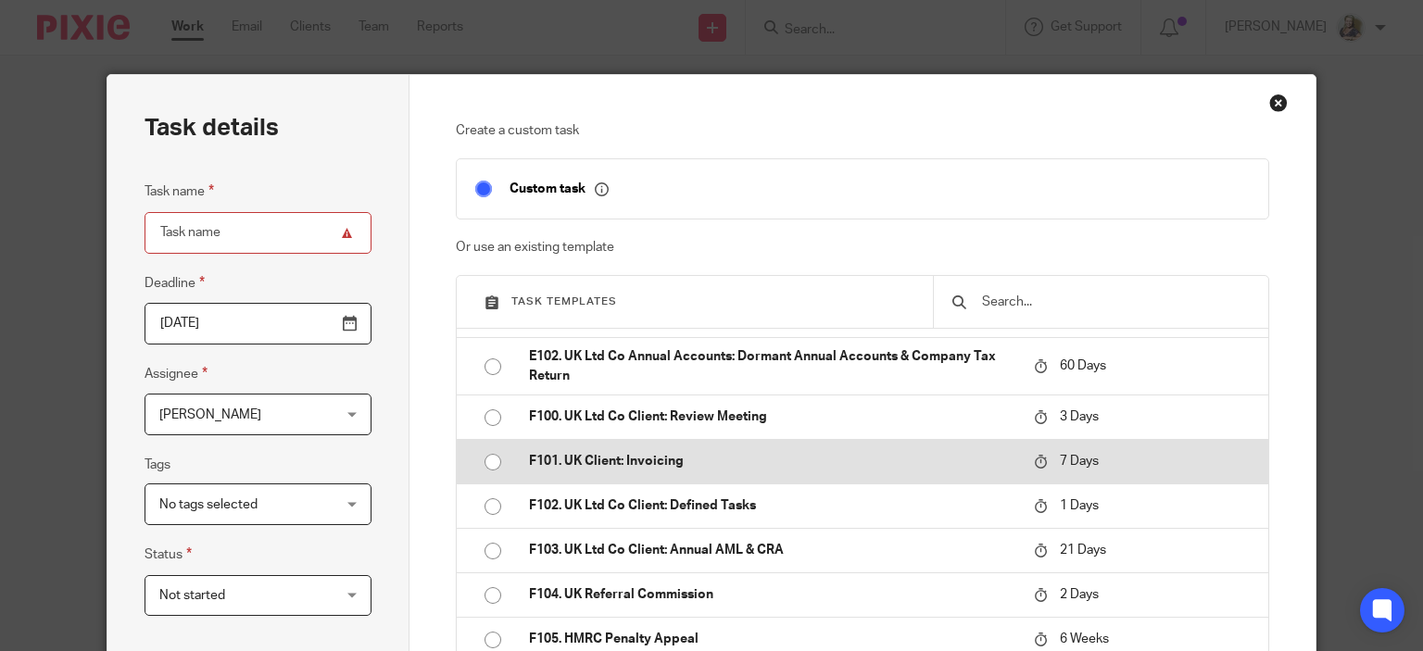
click at [553, 471] on p "F101. UK Client: Invoicing" at bounding box center [772, 461] width 487 height 19
type input "[DATE]"
type input "F101. UK Client: Invoicing"
checkbox input "false"
radio input "true"
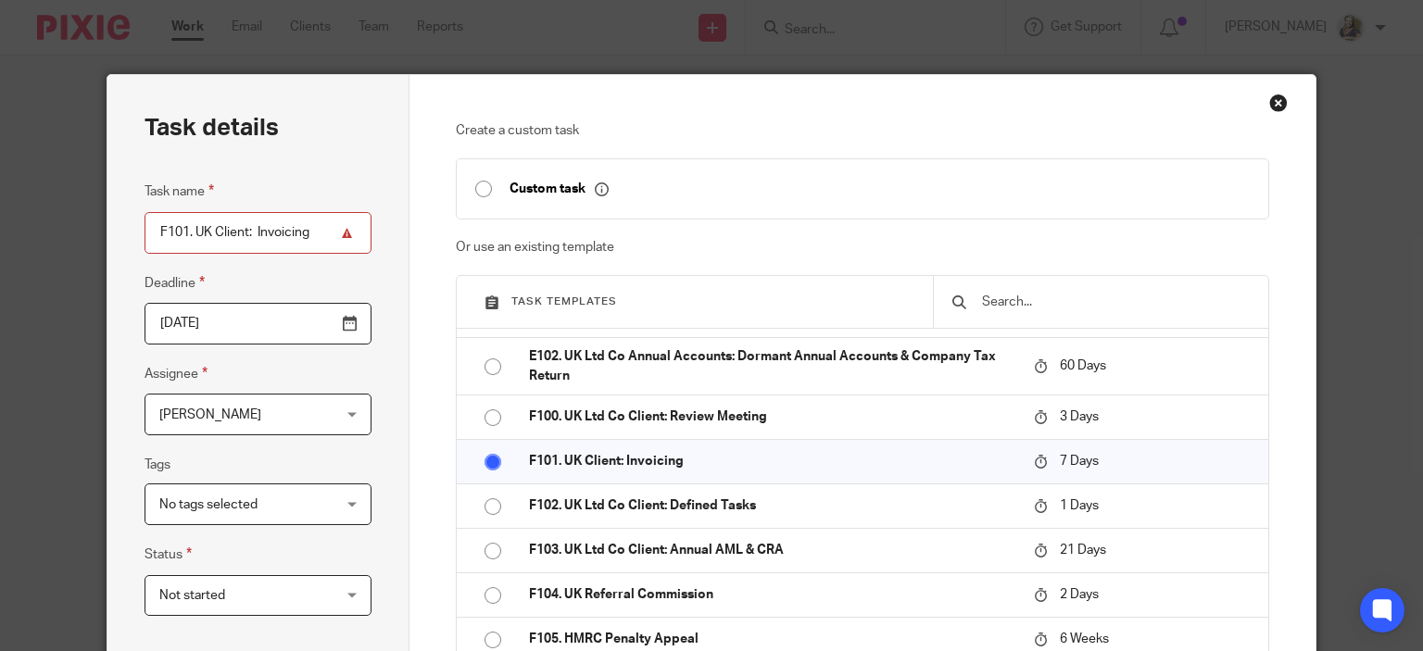
click at [228, 411] on span "[PERSON_NAME]" at bounding box center [210, 415] width 102 height 13
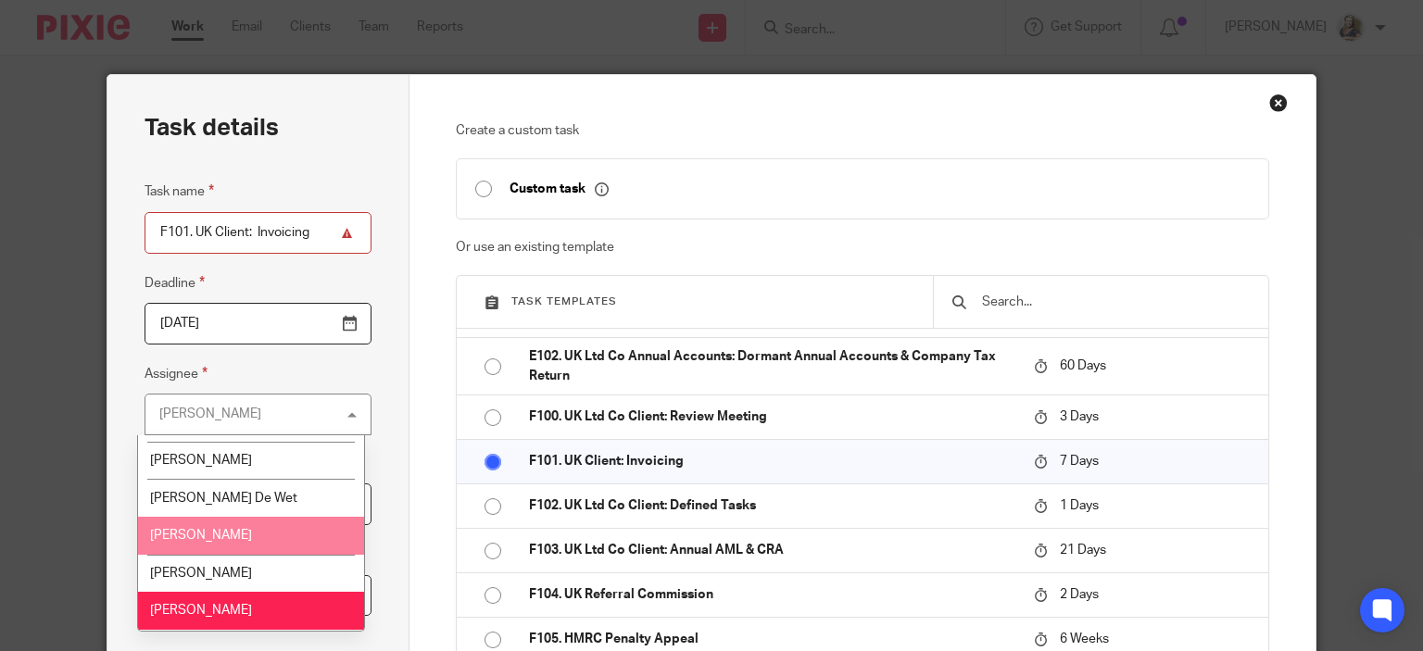
scroll to position [185, 0]
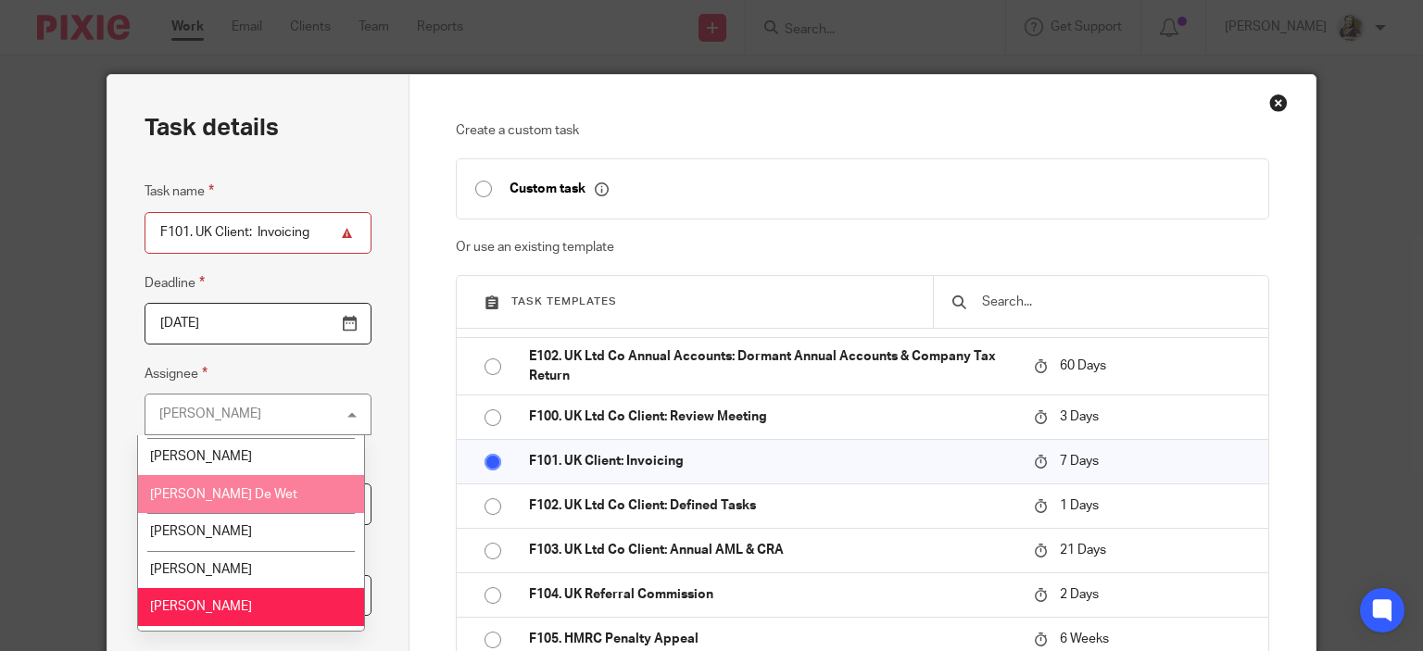
click at [212, 499] on span "[PERSON_NAME] De Wet" at bounding box center [223, 494] width 147 height 13
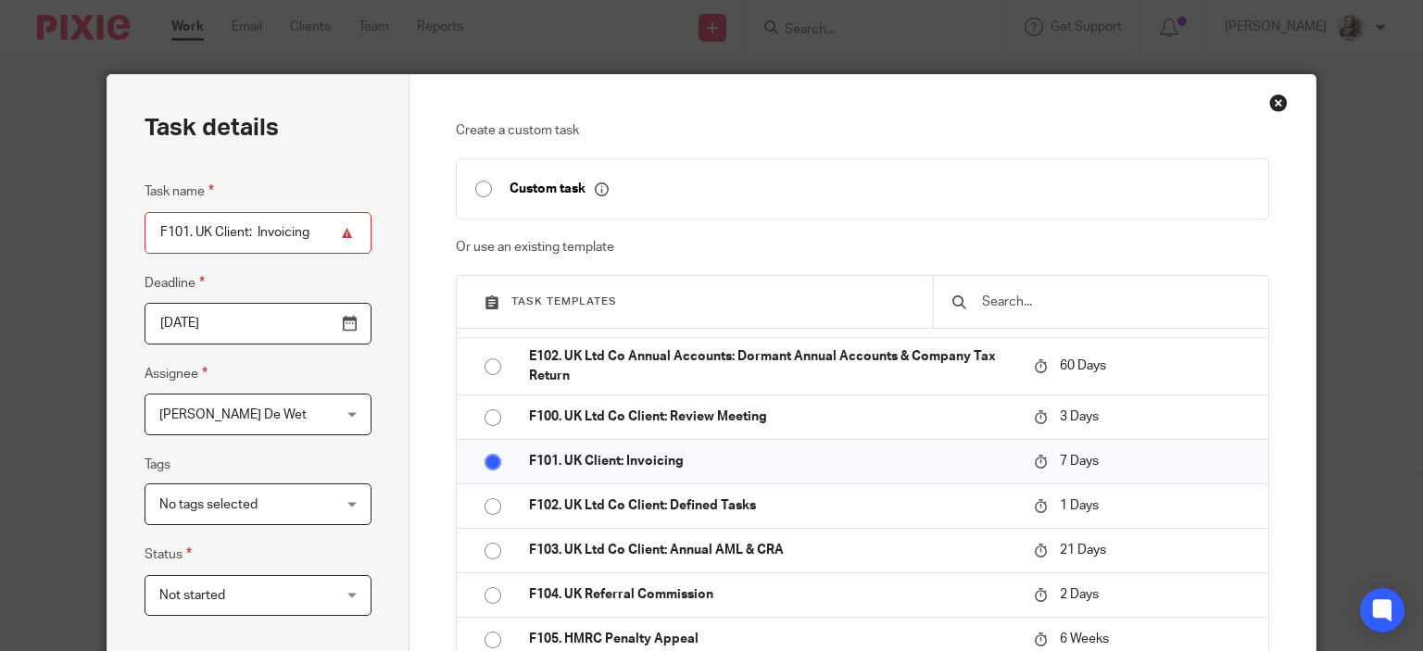
click at [227, 597] on span "Not started" at bounding box center [243, 595] width 169 height 39
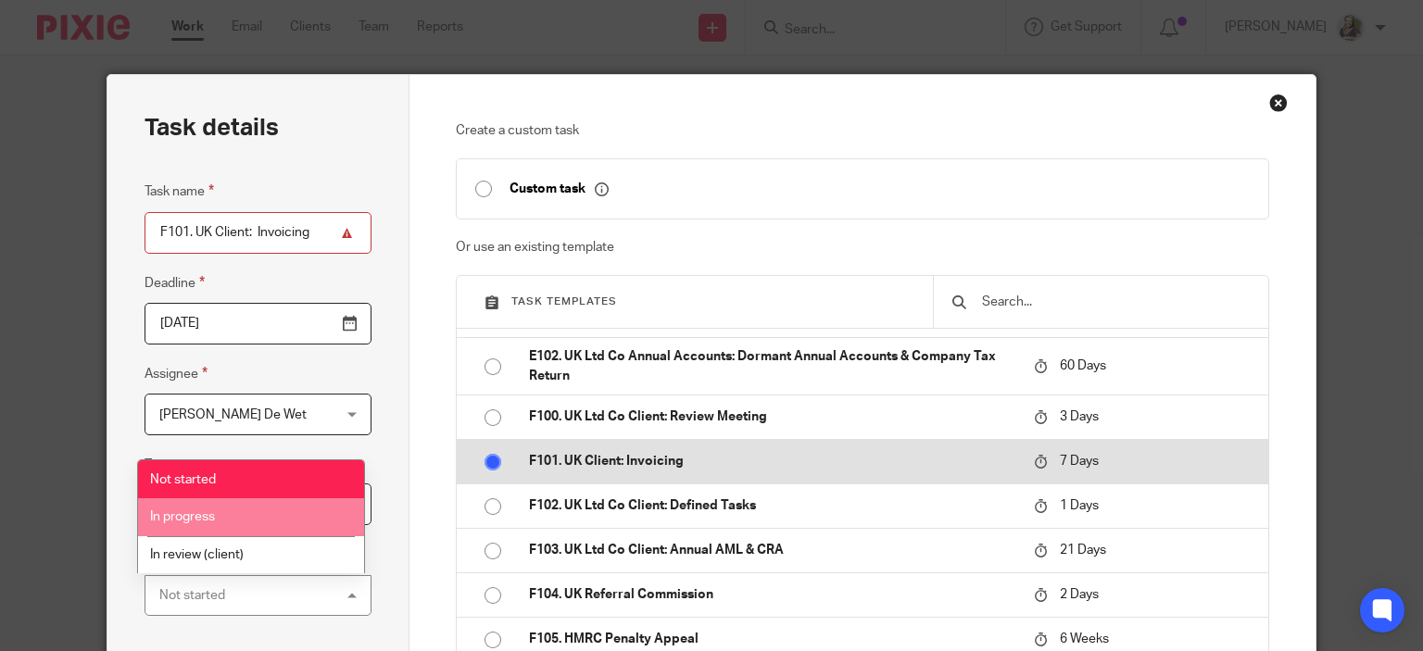
drag, startPoint x: 219, startPoint y: 518, endPoint x: 523, endPoint y: 516, distance: 304.0
click at [248, 516] on li "In progress" at bounding box center [250, 518] width 225 height 38
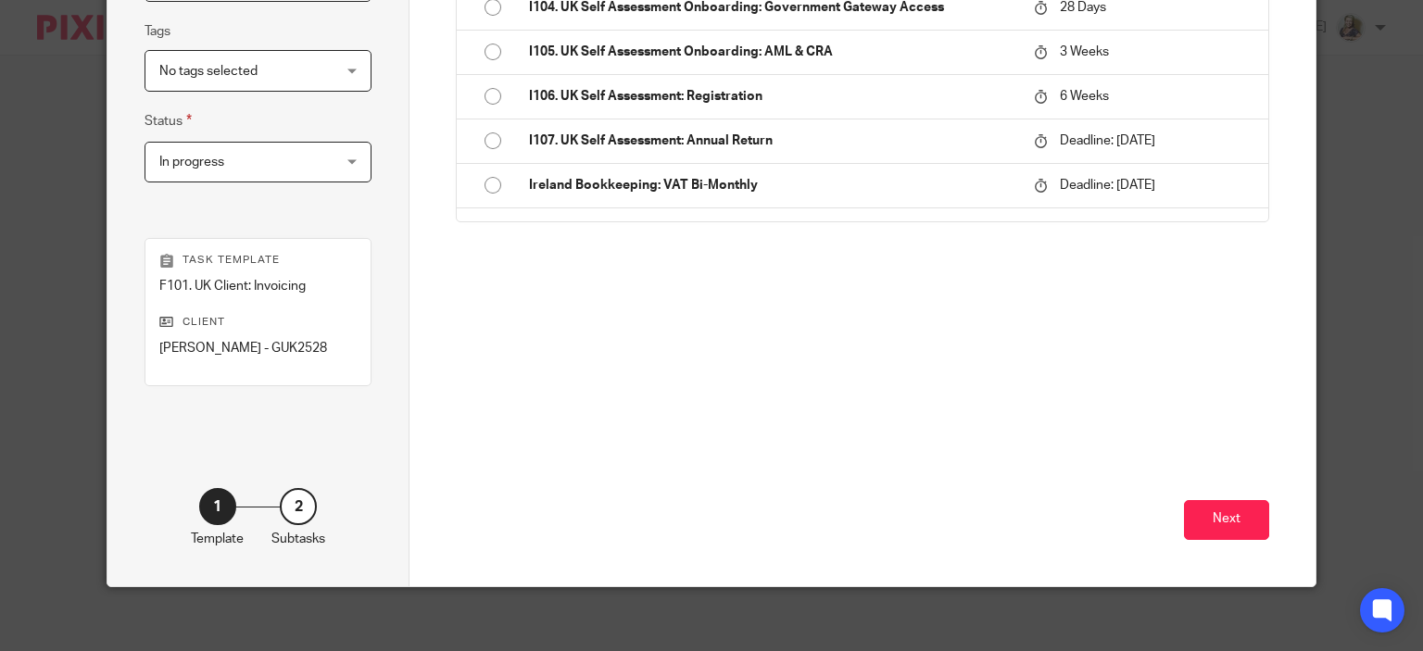
scroll to position [442, 0]
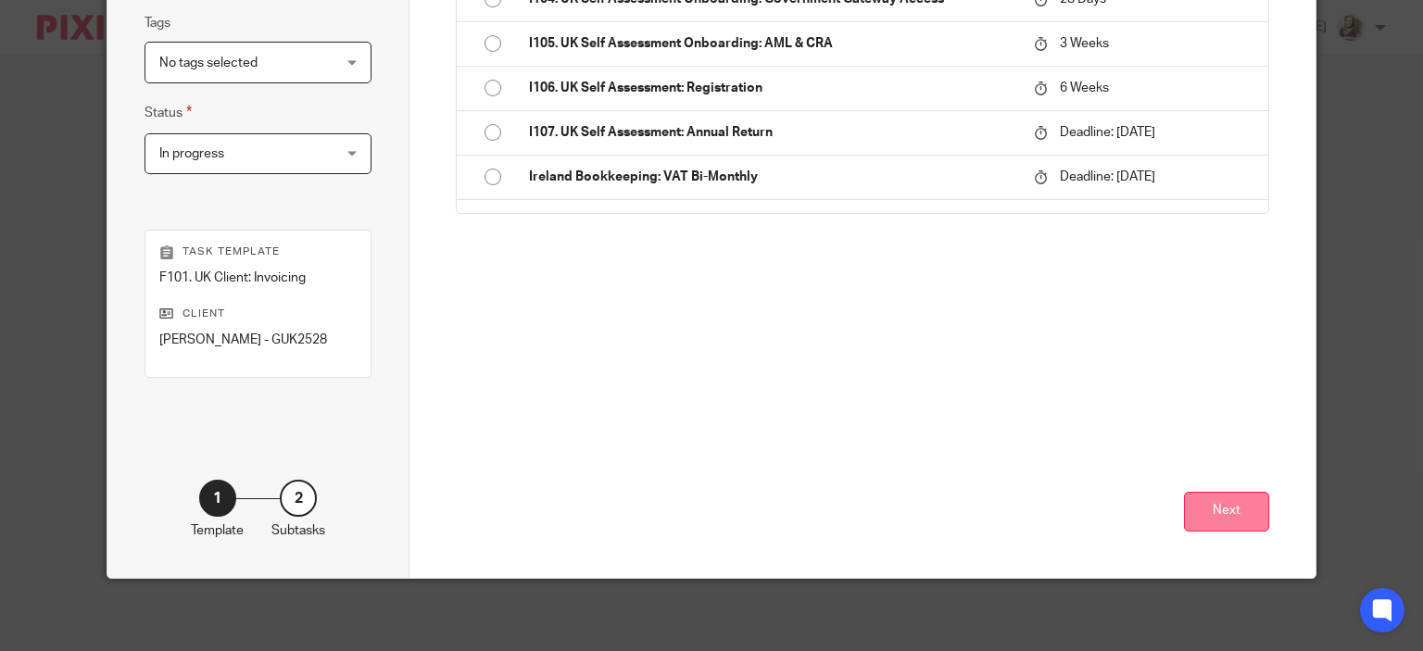
click at [1222, 510] on button "Next" at bounding box center [1226, 512] width 85 height 40
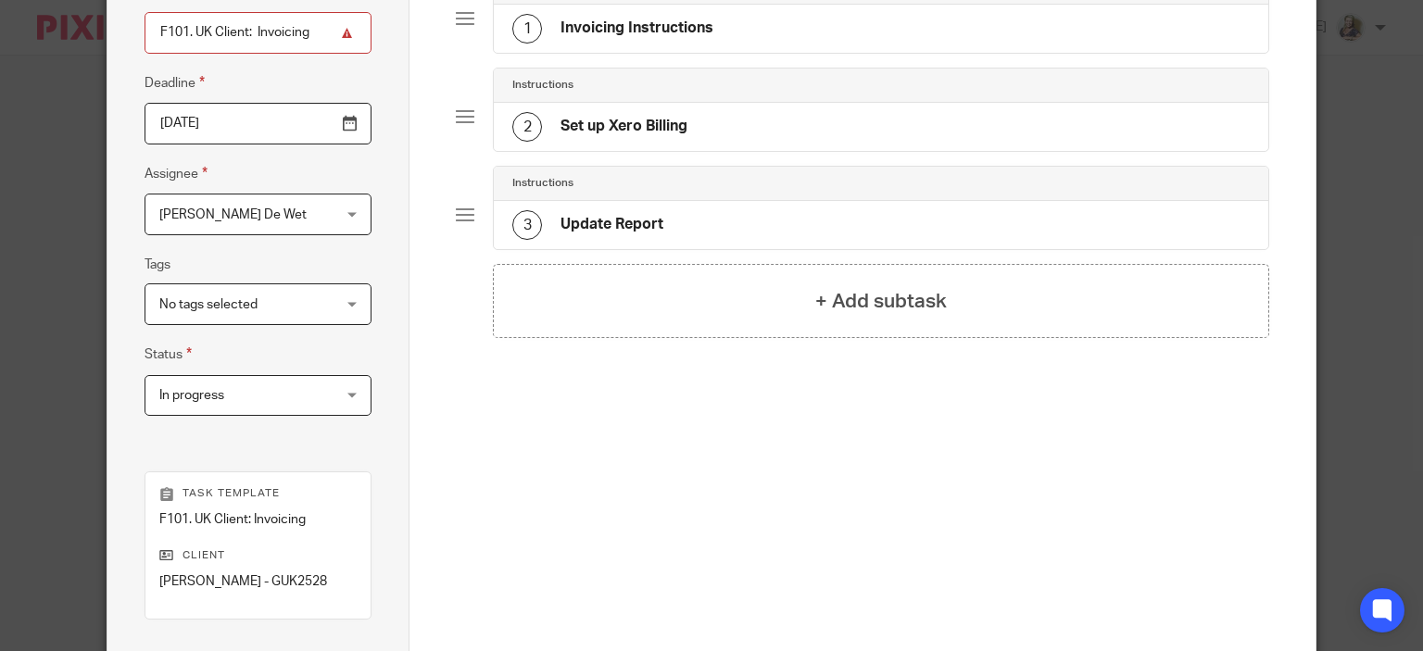
scroll to position [0, 0]
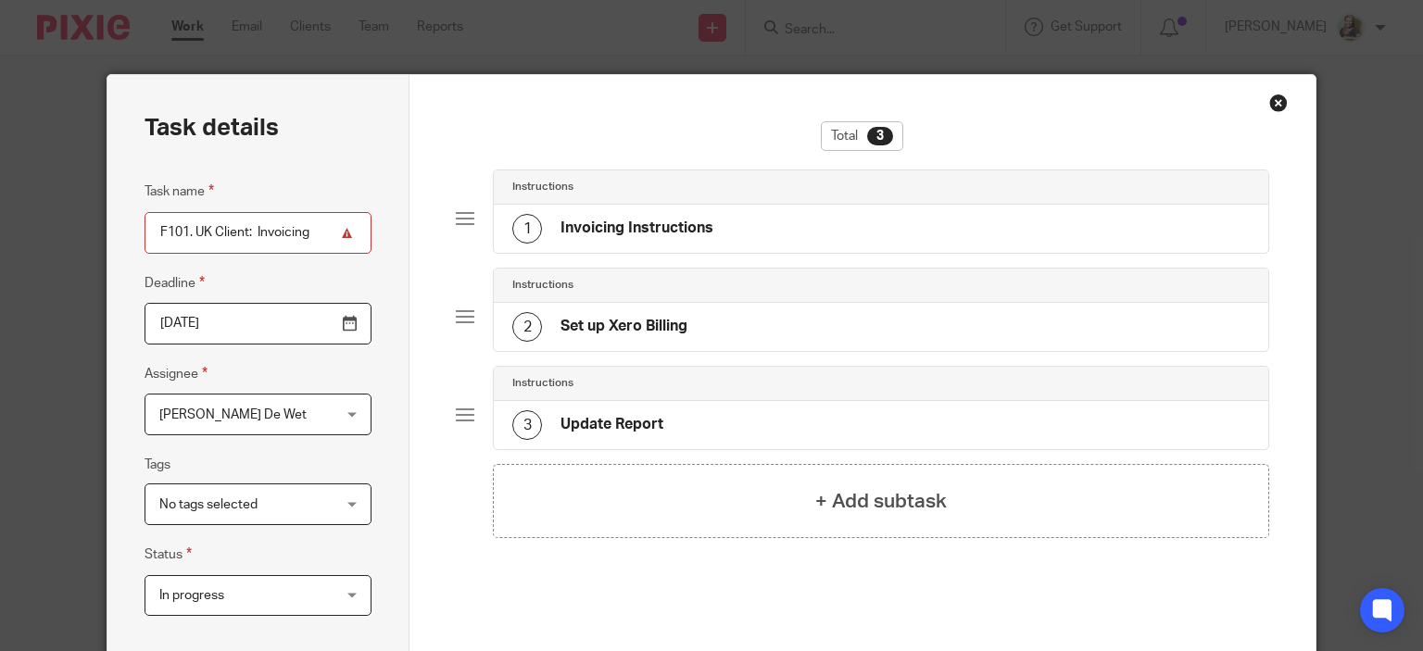
click at [601, 231] on h4 "Invoicing Instructions" at bounding box center [637, 228] width 153 height 19
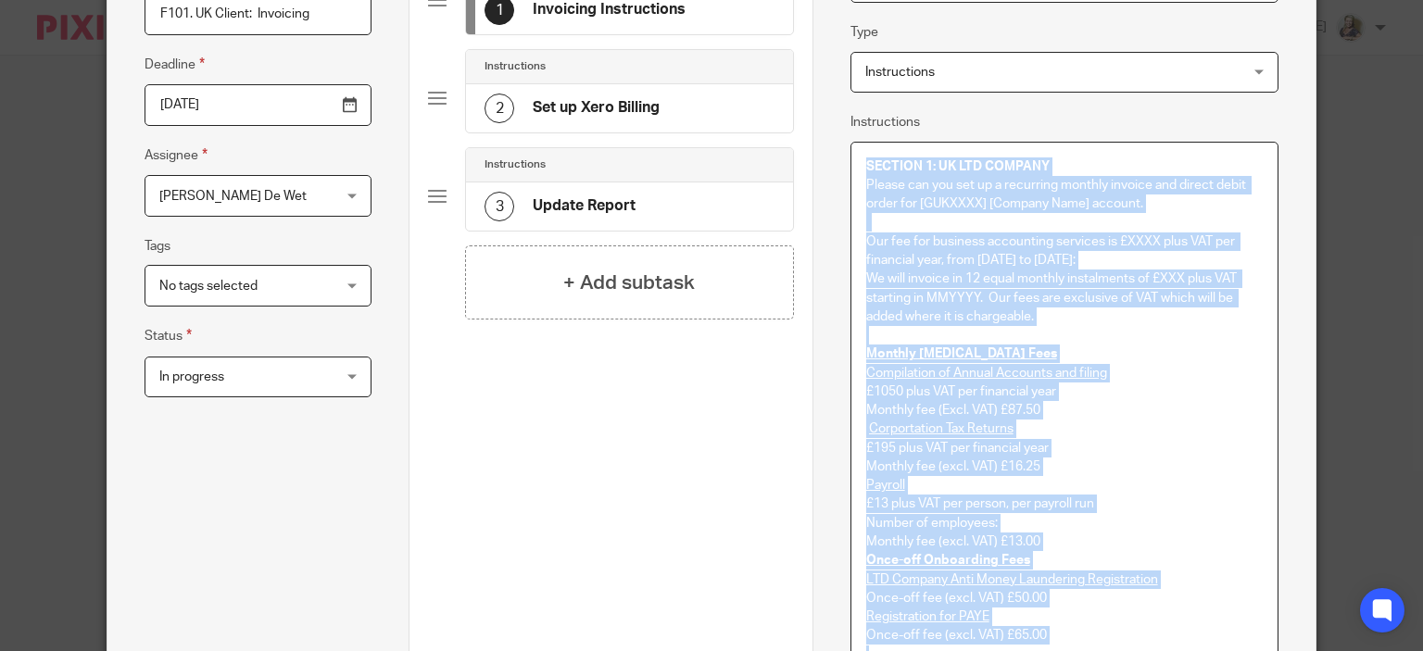
scroll to position [325, 0]
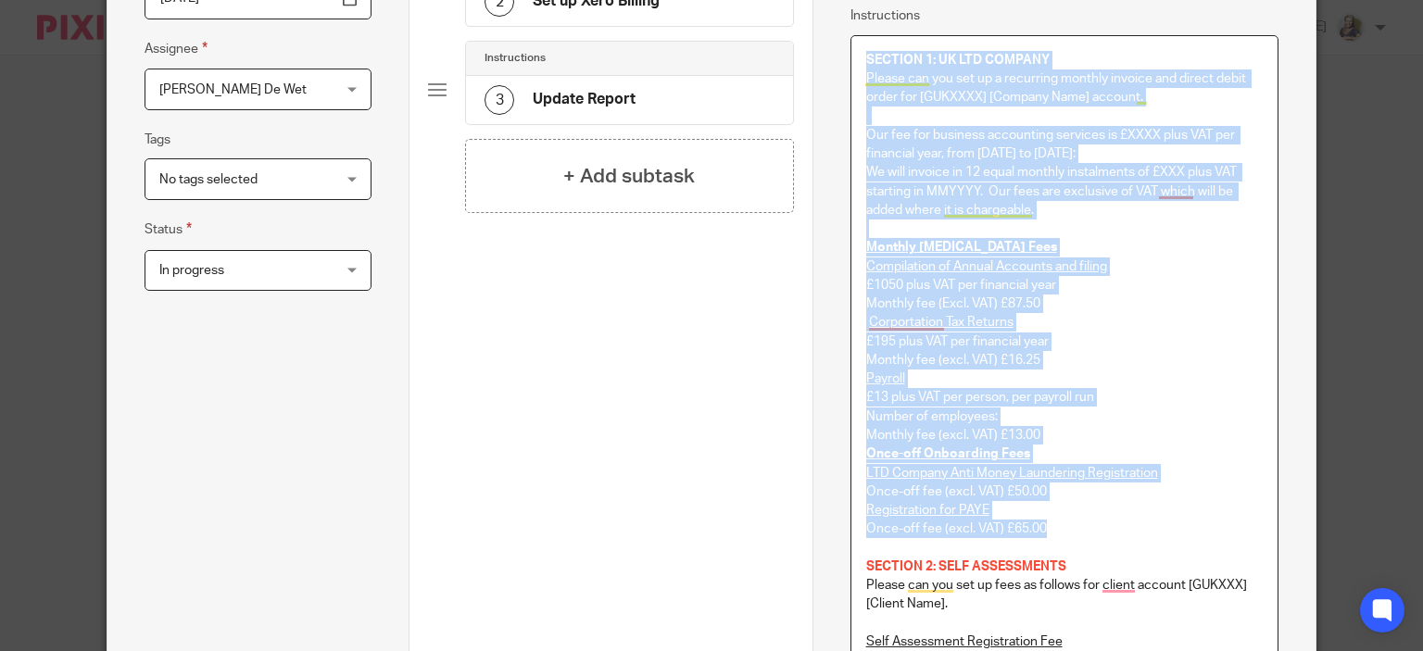
drag, startPoint x: 861, startPoint y: 370, endPoint x: 1064, endPoint y: 526, distance: 256.3
click at [1064, 526] on div "SECTION 1: UK LTD COMPANY Please can you set up a recurring monthly invoice and…" at bounding box center [1065, 636] width 426 height 1201
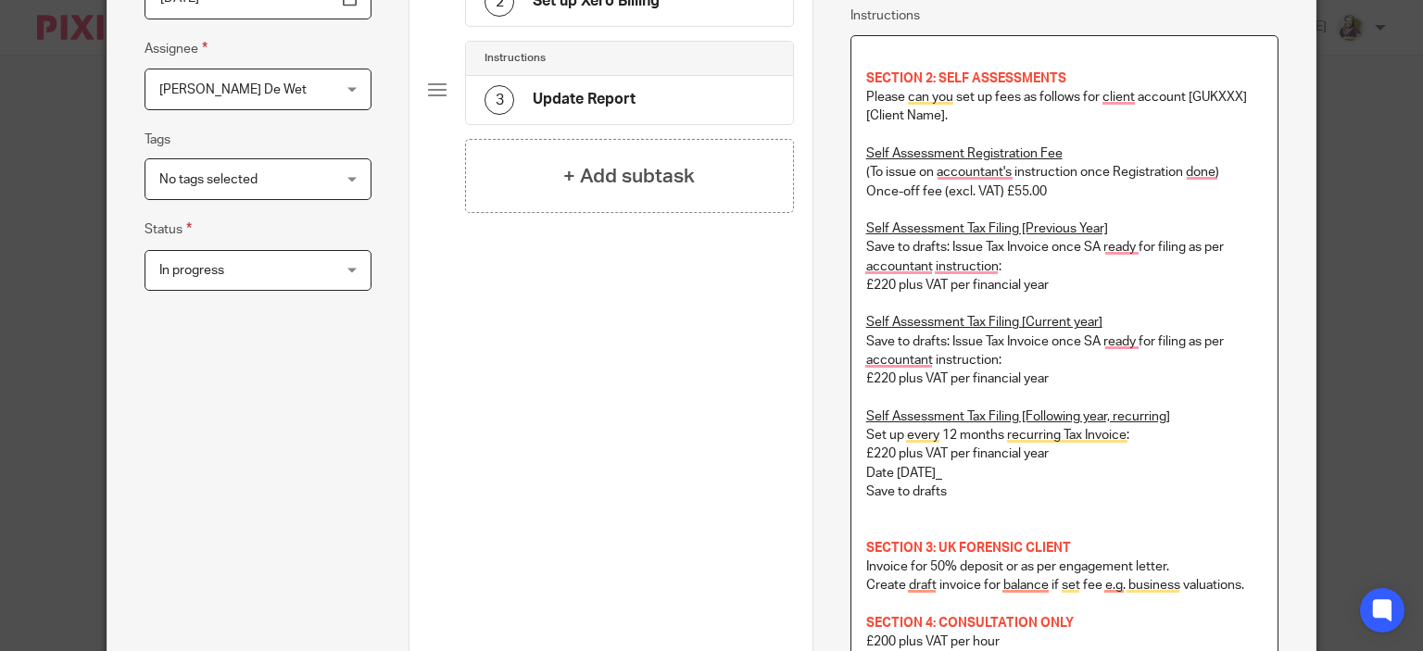
scroll to position [307, 0]
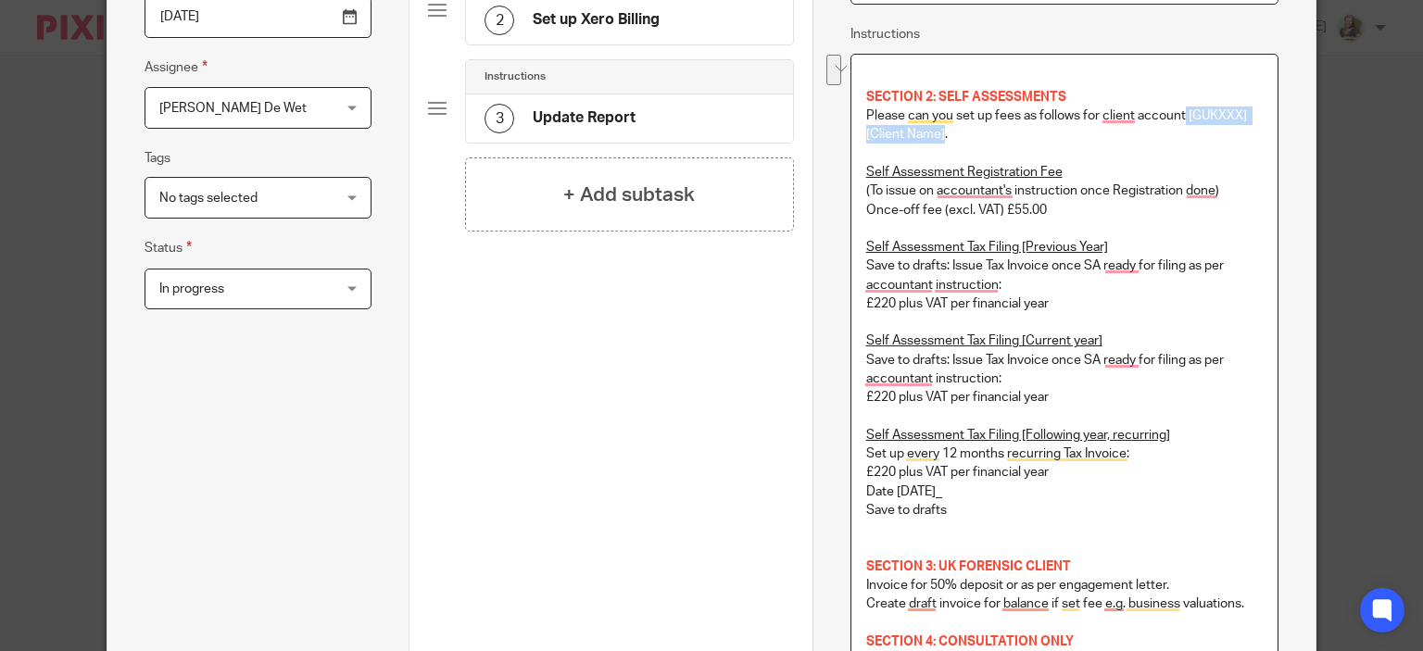
drag, startPoint x: 1179, startPoint y: 116, endPoint x: 935, endPoint y: 130, distance: 244.1
click at [935, 130] on p "Please can you set up fees as follows for client account [GUKXXX] [Client Name]." at bounding box center [1064, 126] width 397 height 38
click at [1064, 204] on p "Once-off fee (excl. VAT) £55.00" at bounding box center [1064, 210] width 397 height 19
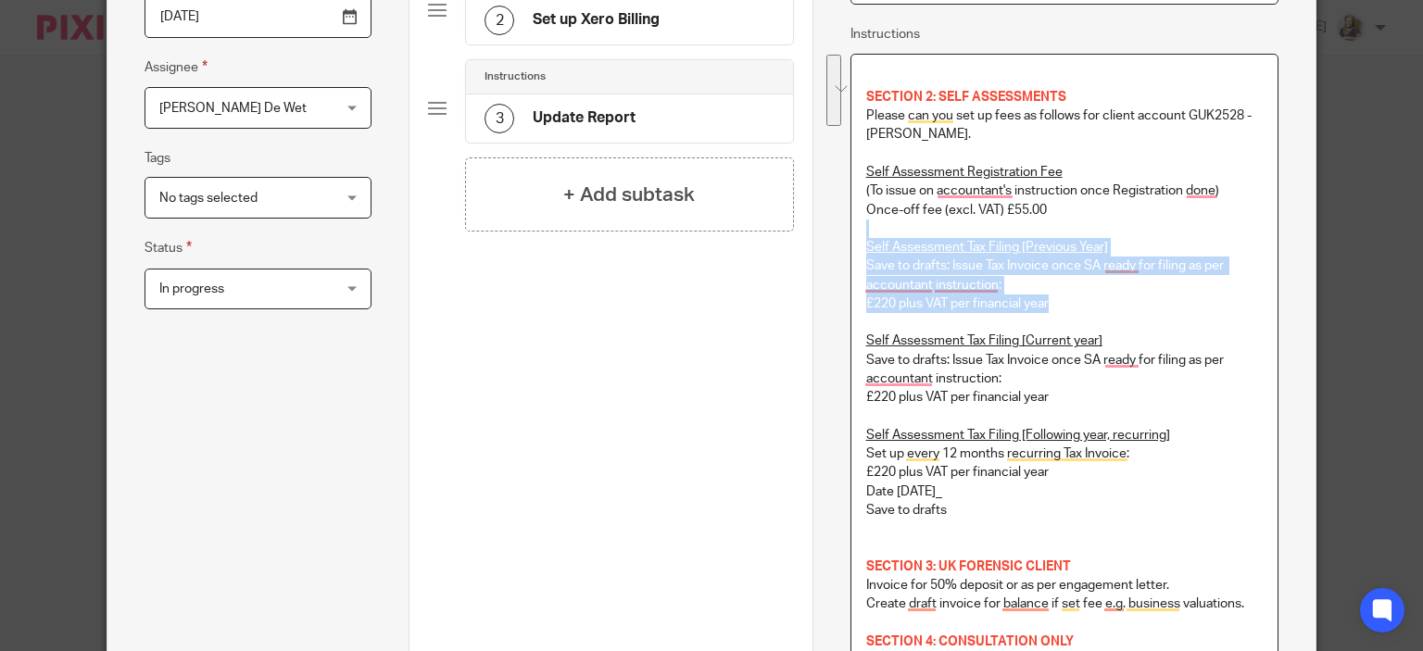
drag, startPoint x: 868, startPoint y: 234, endPoint x: 1061, endPoint y: 297, distance: 203.1
click at [1061, 297] on div "SECTION 2: SELF ASSESSMENTS Please can you set up fees as follows for client ac…" at bounding box center [1065, 412] width 426 height 714
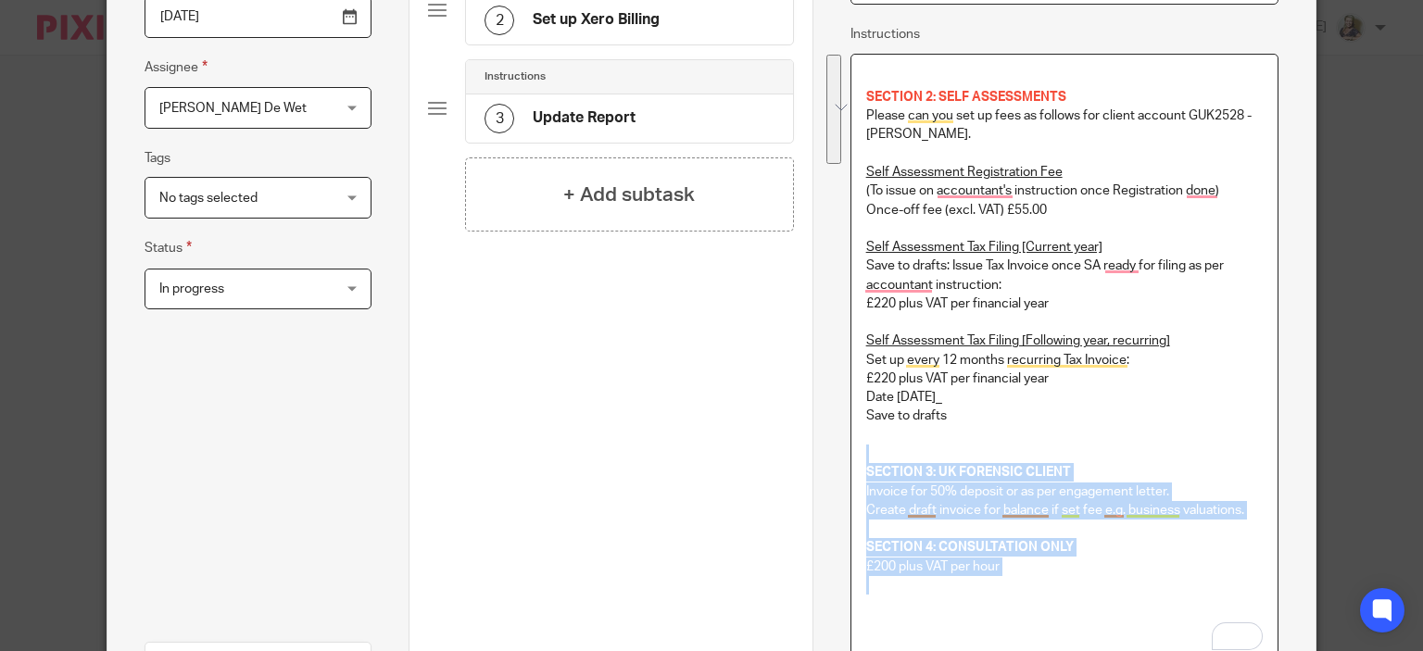
drag, startPoint x: 875, startPoint y: 444, endPoint x: 1064, endPoint y: 588, distance: 238.0
click at [1064, 588] on div "SECTION 2: SELF ASSESSMENTS Please can you set up fees as follows for client ac…" at bounding box center [1065, 364] width 426 height 619
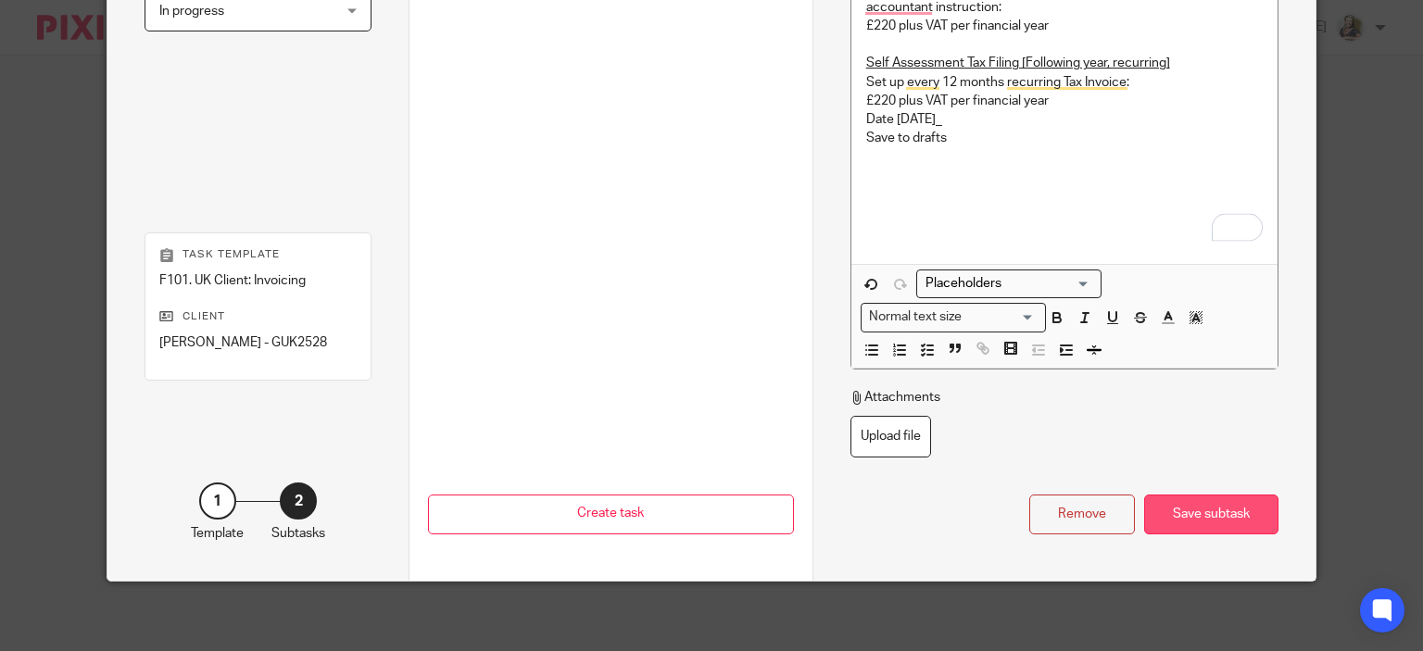
click at [1209, 510] on div "Save subtask" at bounding box center [1211, 515] width 134 height 40
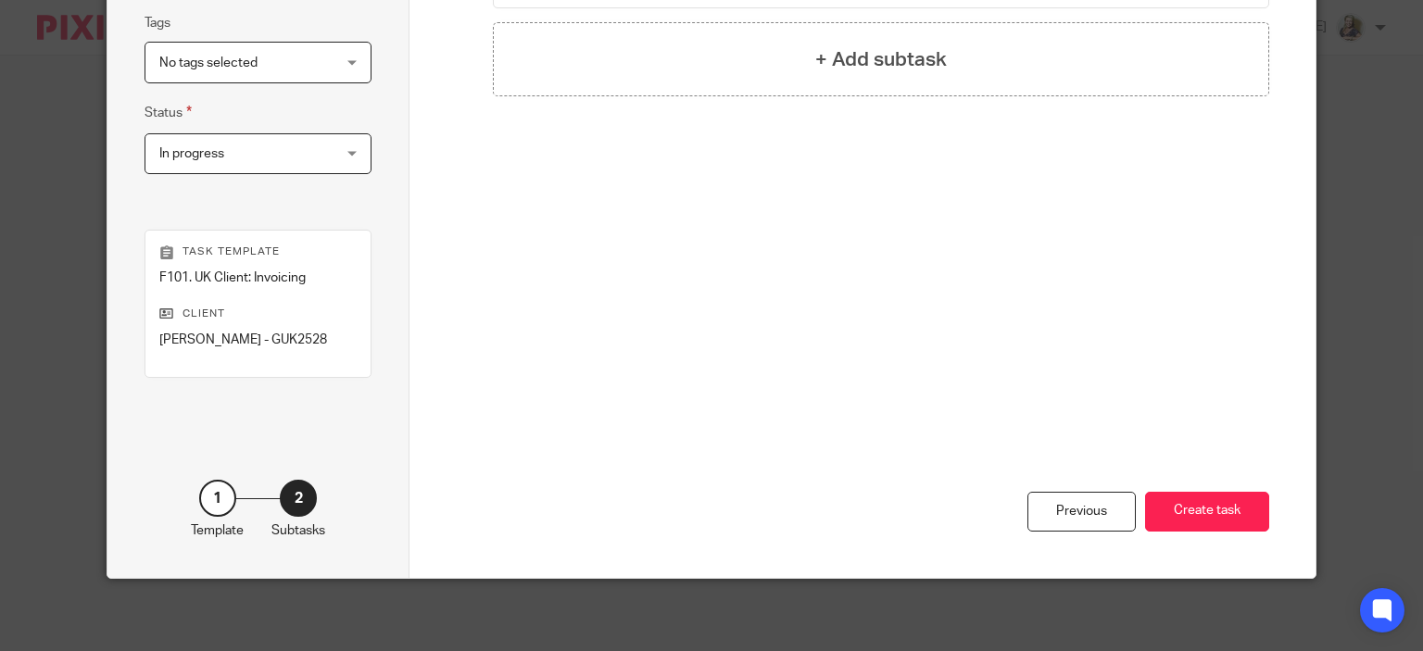
scroll to position [0, 0]
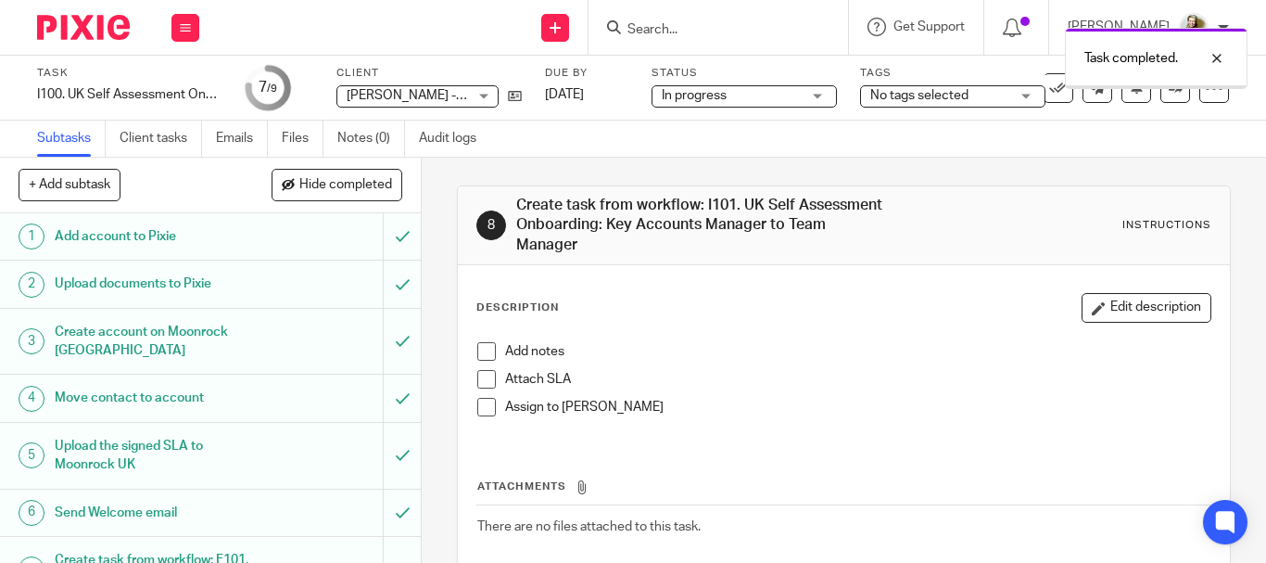
scroll to position [192, 0]
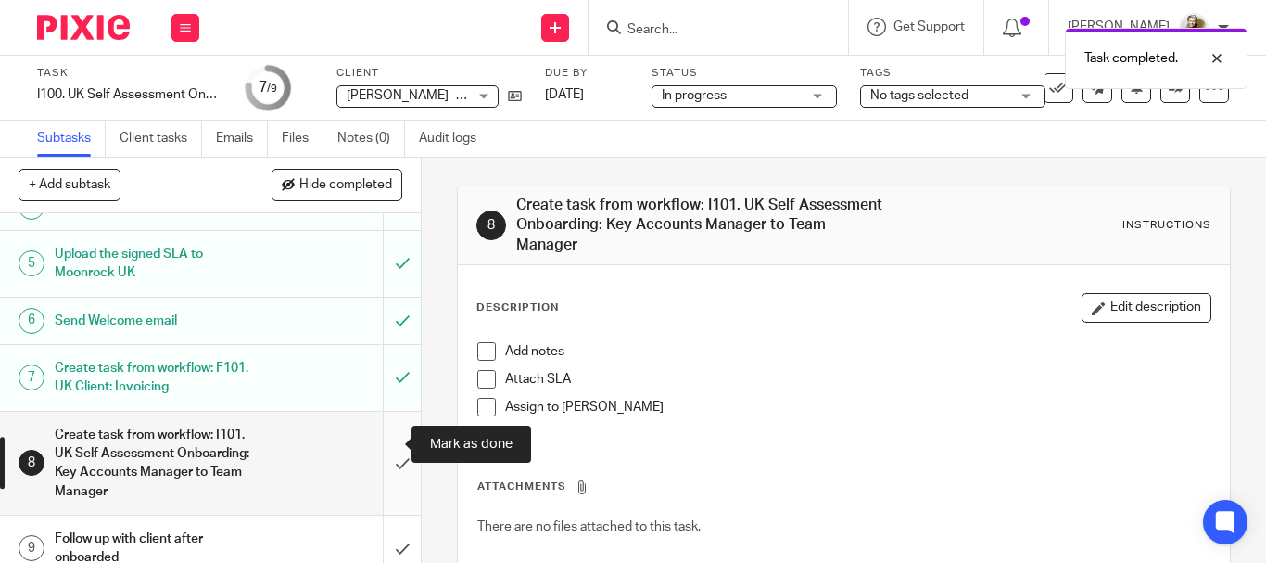
click at [381, 443] on input "submit" at bounding box center [210, 462] width 421 height 103
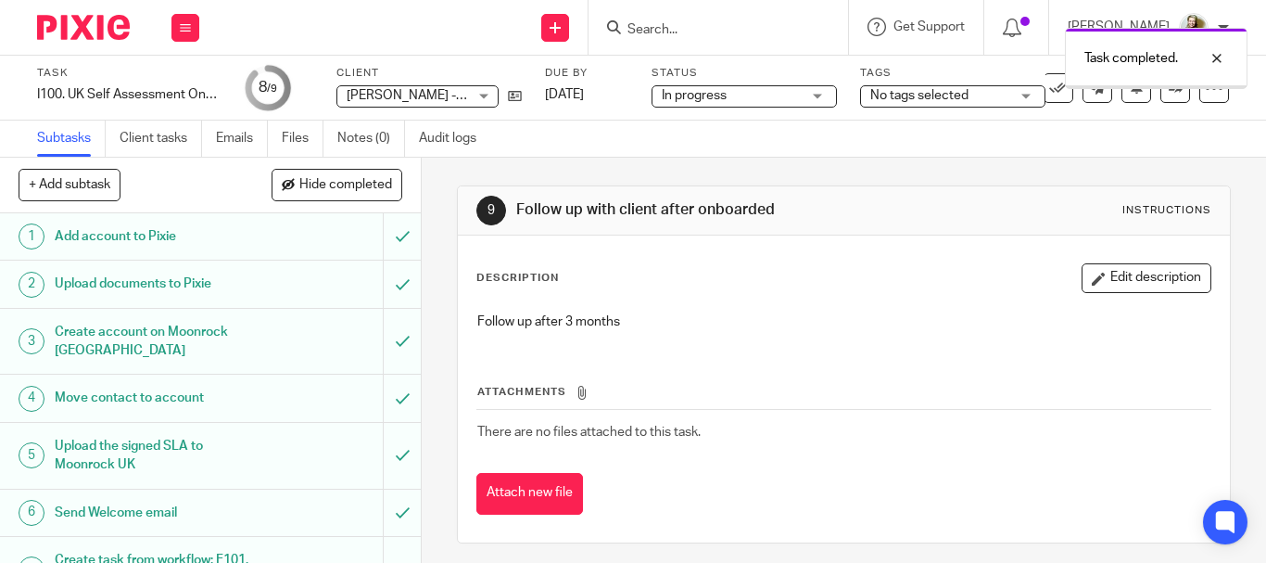
scroll to position [192, 0]
